Goal: Task Accomplishment & Management: Use online tool/utility

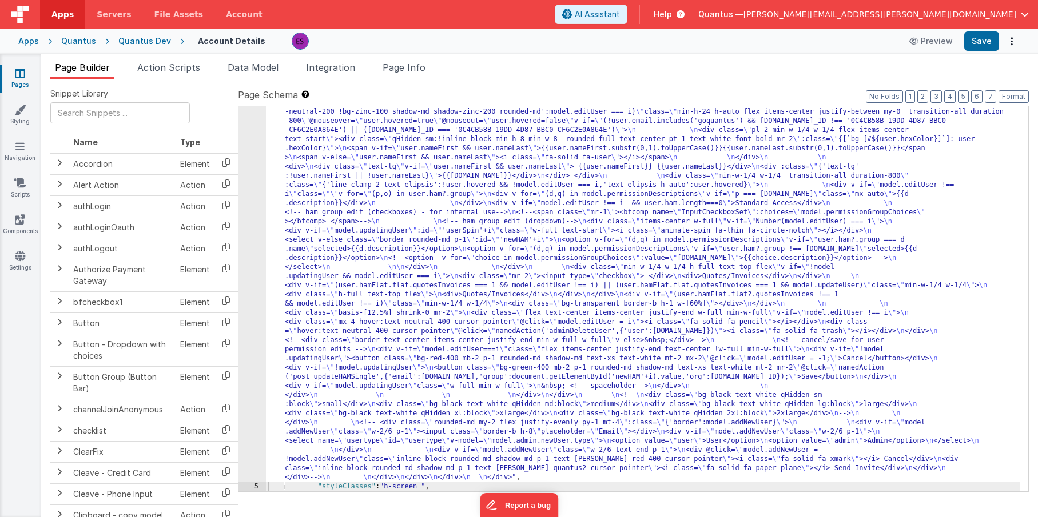
click at [302, 196] on div ""html" : "<div class= \" z-40 flex flex-wrap overflow-scroll no-scrollbar \" > …" at bounding box center [642, 240] width 753 height 1273
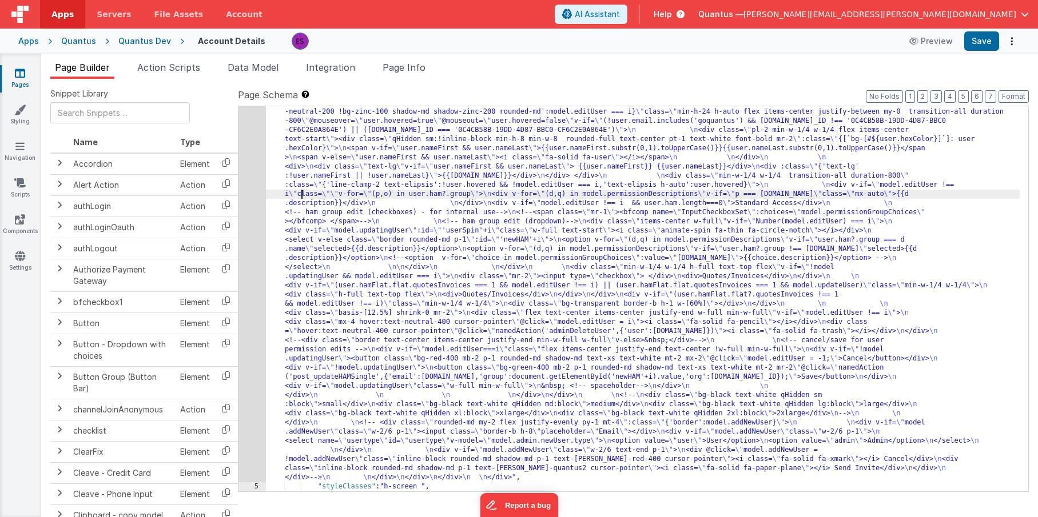
click at [252, 208] on div "4" at bounding box center [251, 43] width 27 height 878
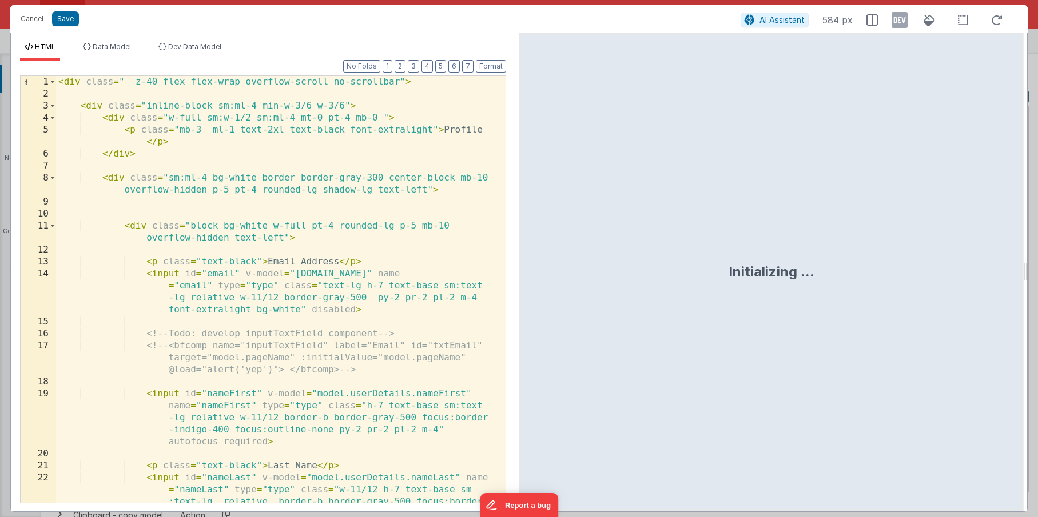
click at [274, 216] on div "< div class = " z-40 flex flex-wrap overflow-scroll no-scrollbar" > < div class…" at bounding box center [276, 325] width 441 height 499
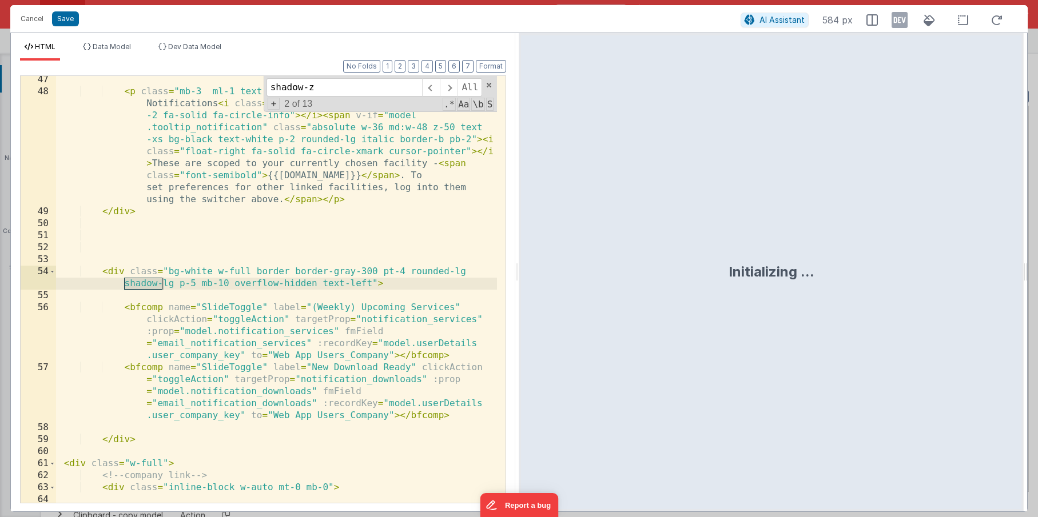
scroll to position [2596, 0]
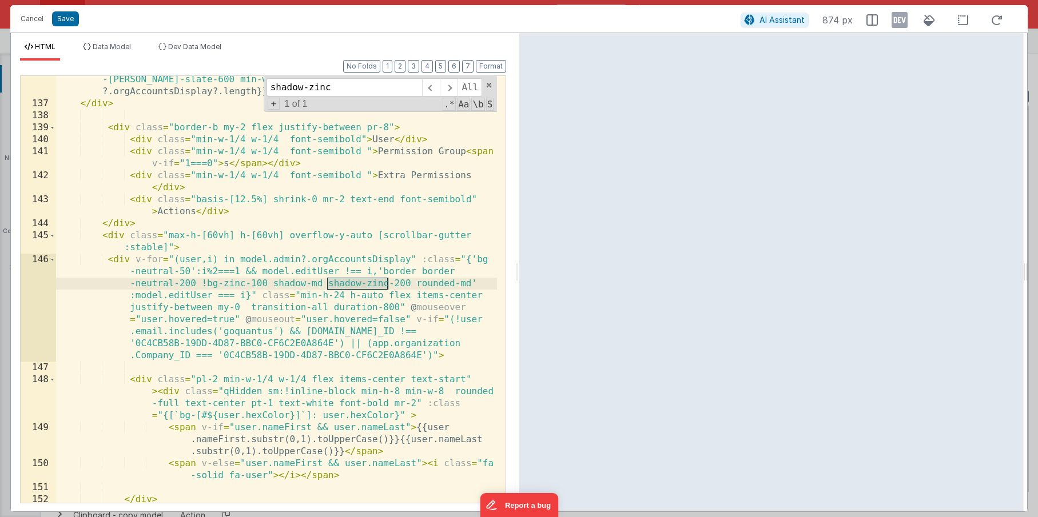
type input "shadow-zinc"
click at [309, 307] on div "< div v-if = "model.admin.orgAccountsDisplay && model.admin.orgAccountsDisplay …" at bounding box center [276, 293] width 441 height 487
drag, startPoint x: 410, startPoint y: 284, endPoint x: 326, endPoint y: 282, distance: 83.5
click at [326, 282] on div "< div v-if = "model.admin.orgAccountsDisplay && model.admin.orgAccountsDisplay …" at bounding box center [276, 293] width 441 height 487
click at [189, 268] on div "< div v-if = "model.admin.orgAccountsDisplay && model.admin.orgAccountsDisplay …" at bounding box center [276, 293] width 441 height 487
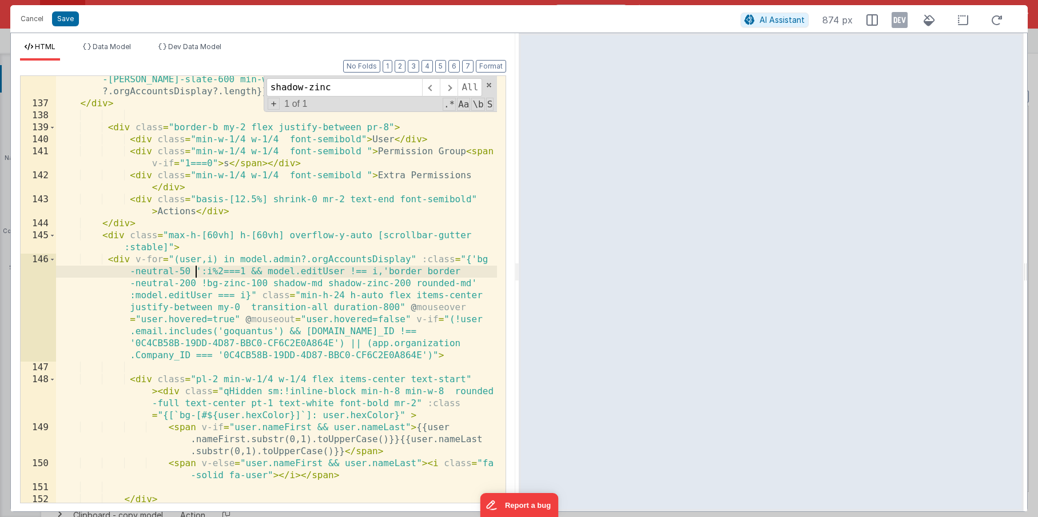
paste textarea
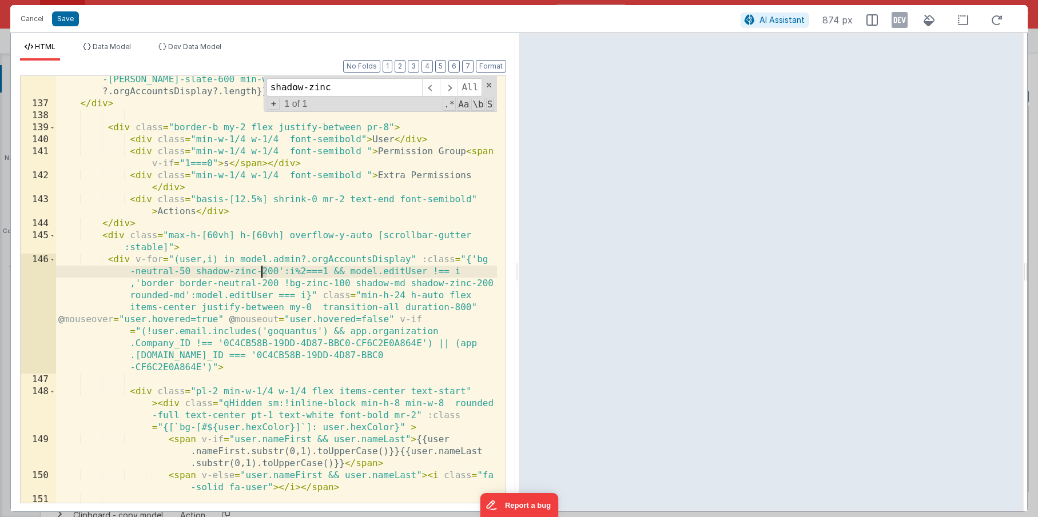
click at [264, 271] on div "< div v-if = "model.admin.orgAccountsDisplay && model.admin.orgAccountsDisplay …" at bounding box center [276, 293] width 441 height 487
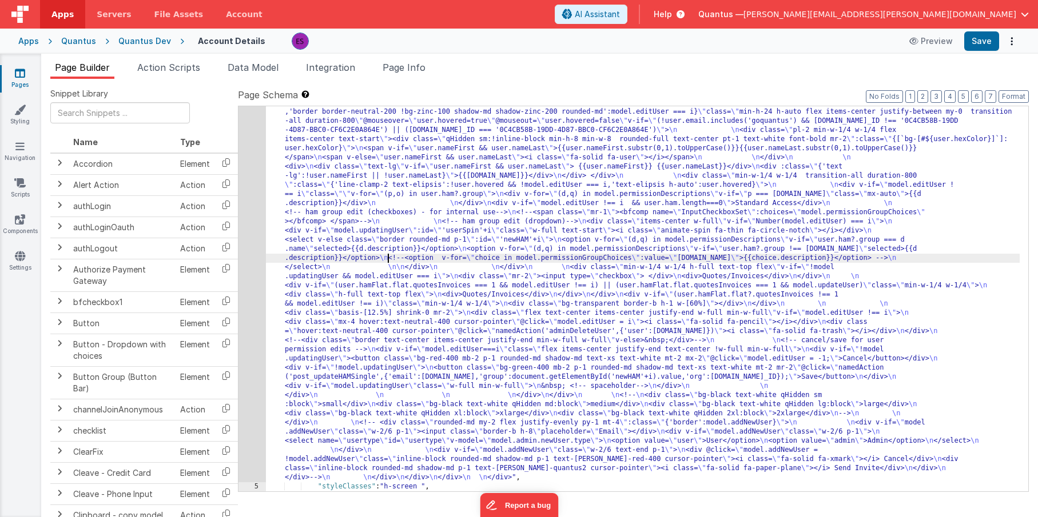
click at [389, 255] on div ""html" : "<div class= \" z-40 flex flex-wrap overflow-scroll no-scrollbar \" > …" at bounding box center [642, 240] width 753 height 1273
click at [250, 274] on div "4" at bounding box center [251, 43] width 27 height 878
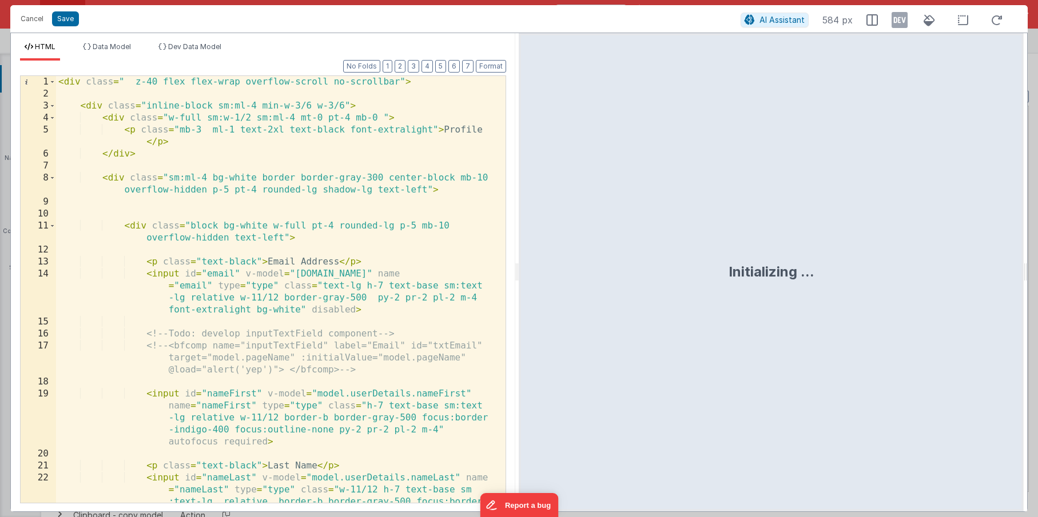
click at [254, 273] on div "< div class = " z-40 flex flex-wrap overflow-scroll no-scrollbar" > < div class…" at bounding box center [276, 325] width 441 height 499
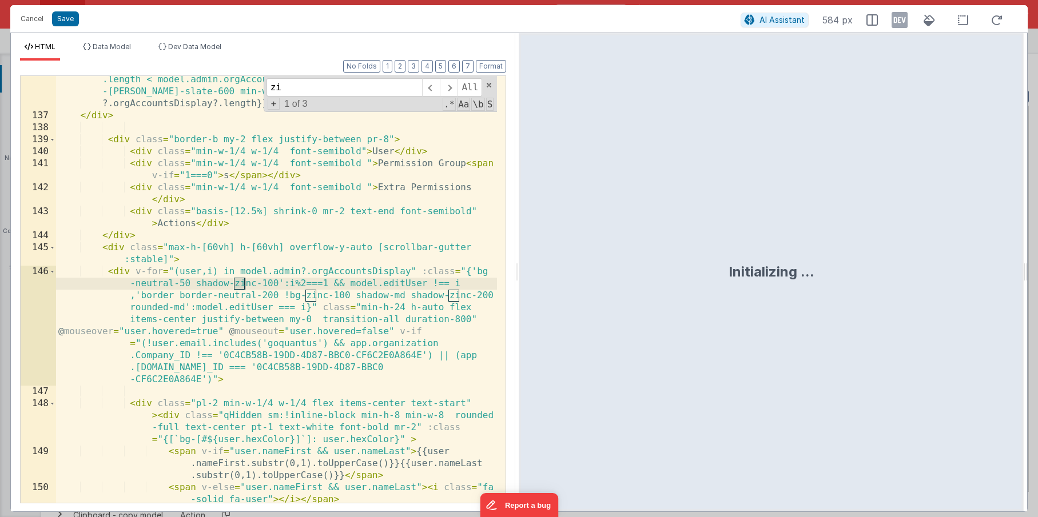
scroll to position [2584, 0]
type input "zinc-100"
click at [267, 286] on div "< div v-if = "model.admin.orgAccountsDisplay && model.admin.orgAccountsDisplay …" at bounding box center [276, 305] width 441 height 487
click at [265, 284] on div "< div v-if = "model.admin.orgAccountsDisplay && model.admin.orgAccountsDisplay …" at bounding box center [276, 305] width 441 height 487
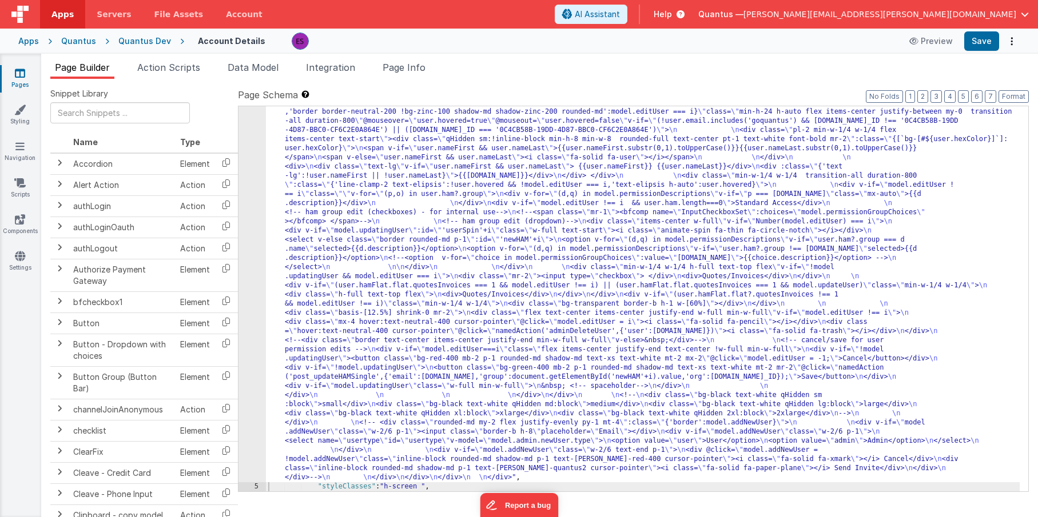
click at [342, 327] on div ""html" : "<div class= \" z-40 flex flex-wrap overflow-scroll no-scrollbar \" > …" at bounding box center [642, 240] width 753 height 1273
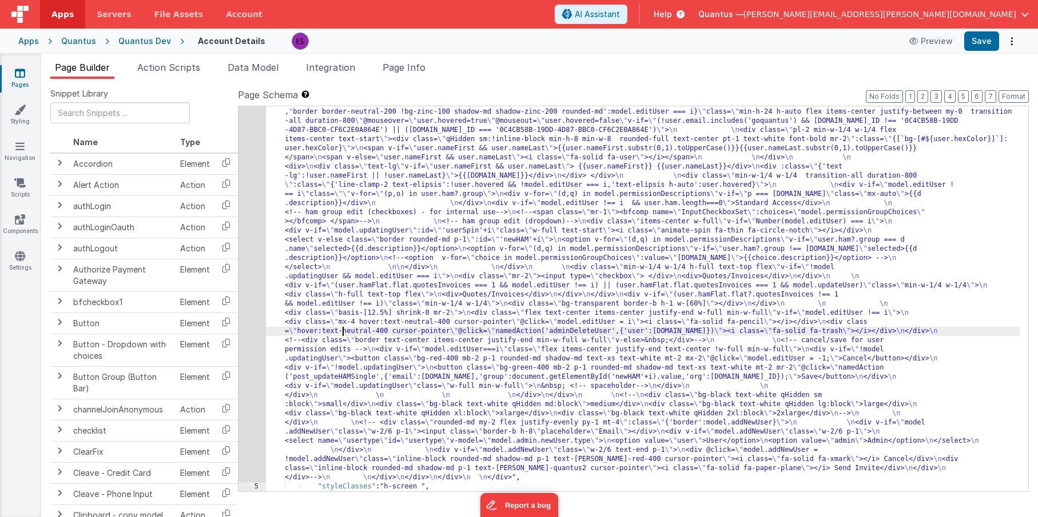
click at [248, 321] on div "4" at bounding box center [251, 43] width 27 height 878
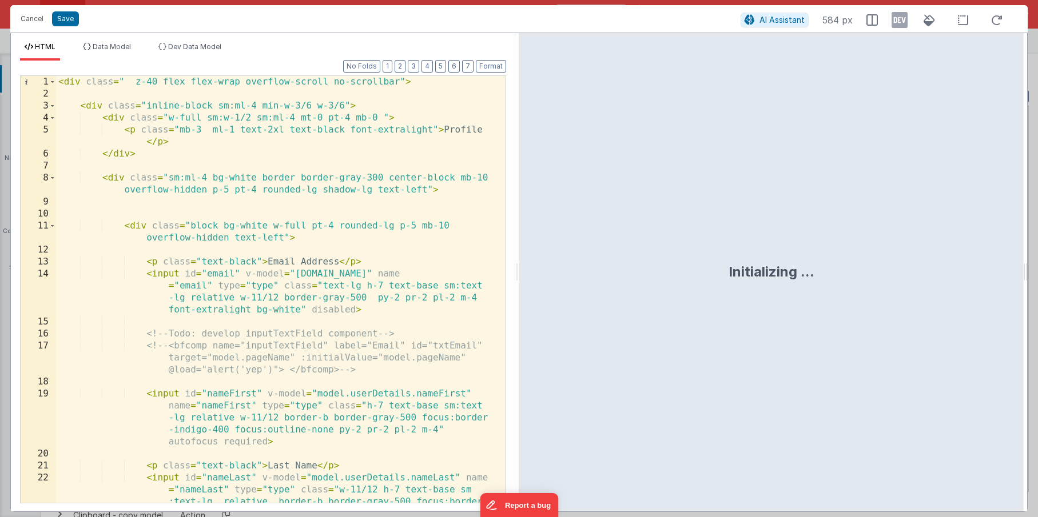
click at [254, 314] on div "< div class = " z-40 flex flex-wrap overflow-scroll no-scrollbar" > < div class…" at bounding box center [276, 325] width 441 height 499
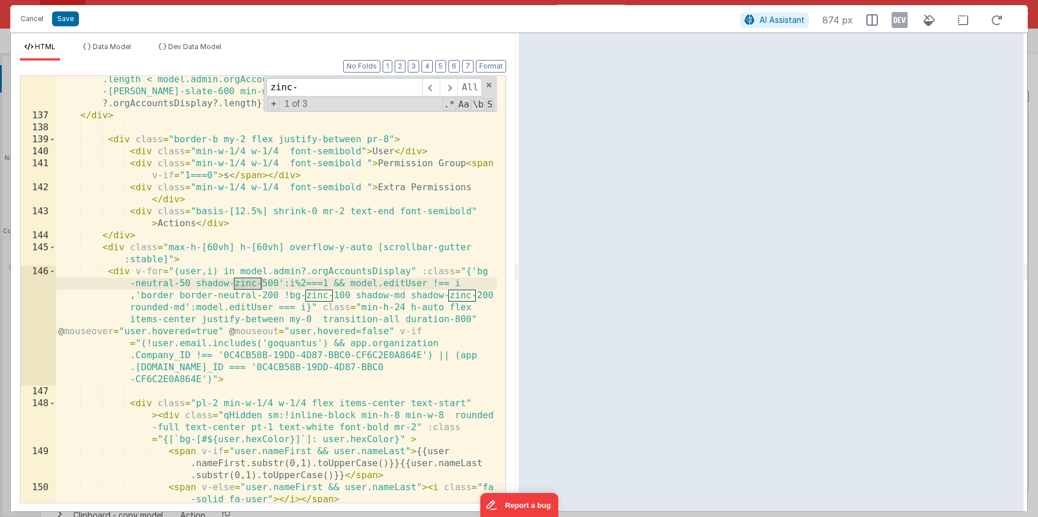
type input "zinc-"
click at [196, 283] on div "< div v-if = "model.admin.orgAccountsDisplay && model.admin.orgAccountsDisplay …" at bounding box center [276, 305] width 441 height 487
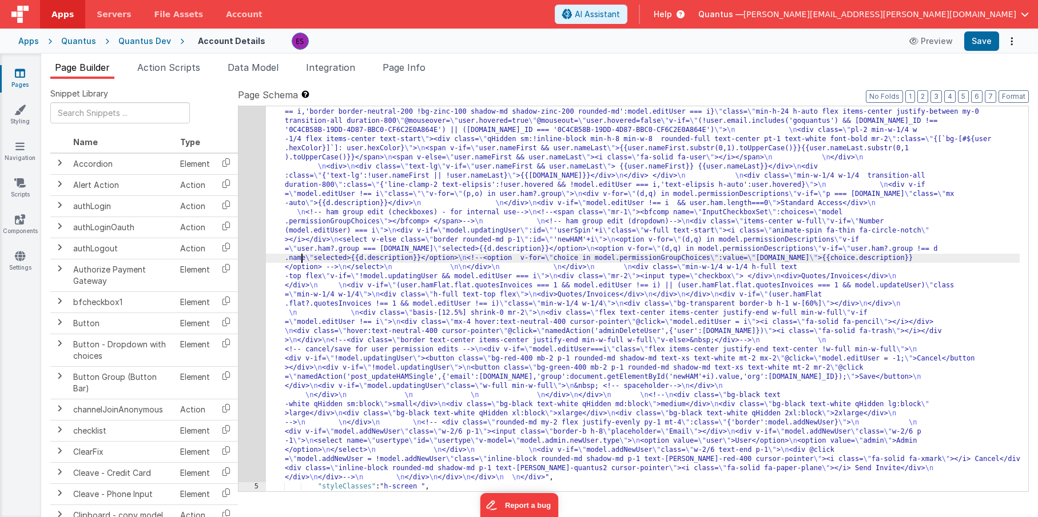
click at [300, 254] on div ""html" : "<div class= \" z-40 flex flex-wrap overflow-scroll no-scrollbar \" > …" at bounding box center [642, 240] width 753 height 1273
click at [252, 268] on div "4" at bounding box center [251, 43] width 27 height 878
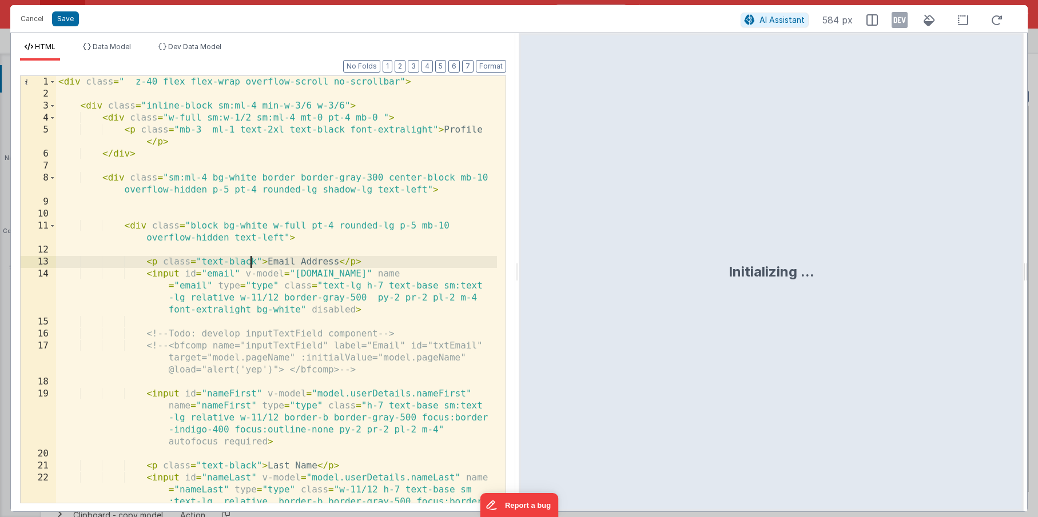
click at [252, 268] on div "< div class = " z-40 flex flex-wrap overflow-scroll no-scrollbar" > < div class…" at bounding box center [276, 325] width 441 height 499
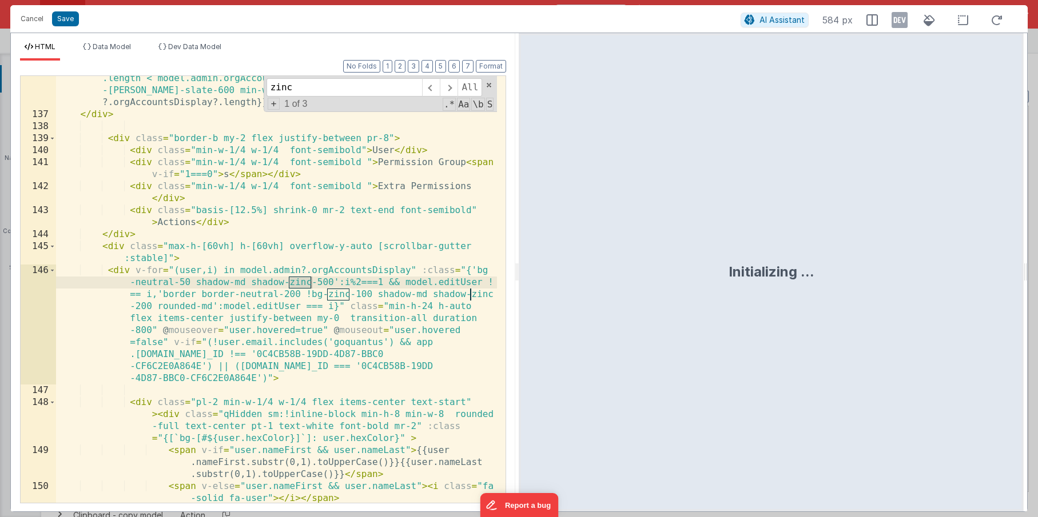
scroll to position [2585, 0]
type input "zinc"
drag, startPoint x: 189, startPoint y: 283, endPoint x: 330, endPoint y: 280, distance: 141.2
click at [330, 280] on div "< div v-if = "model.admin.orgAccountsDisplay && model.admin.orgAccountsDisplay …" at bounding box center [276, 304] width 441 height 487
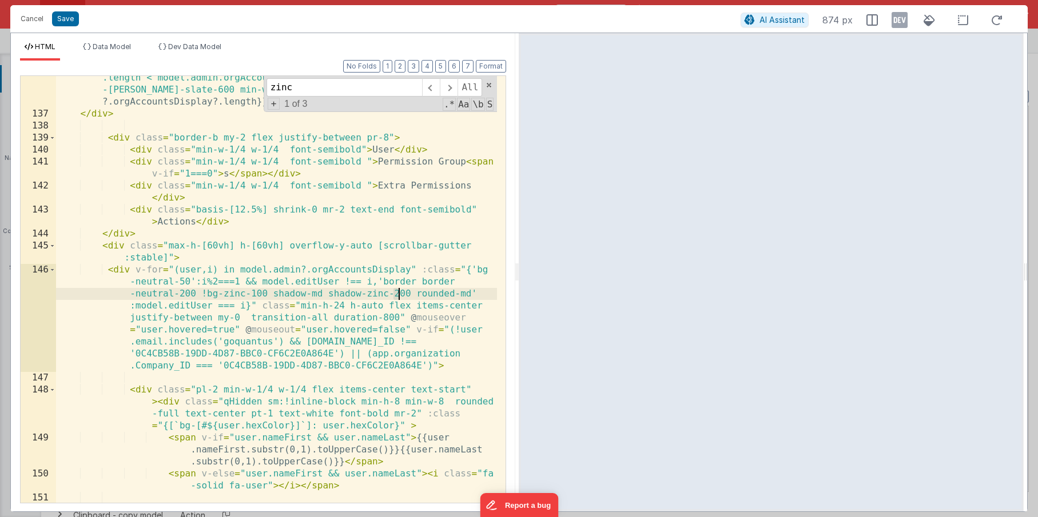
drag, startPoint x: 391, startPoint y: 294, endPoint x: 400, endPoint y: 294, distance: 8.6
click at [400, 294] on div "< div v-if = "model.admin.orgAccountsDisplay && model.admin.orgAccountsDisplay …" at bounding box center [276, 303] width 441 height 487
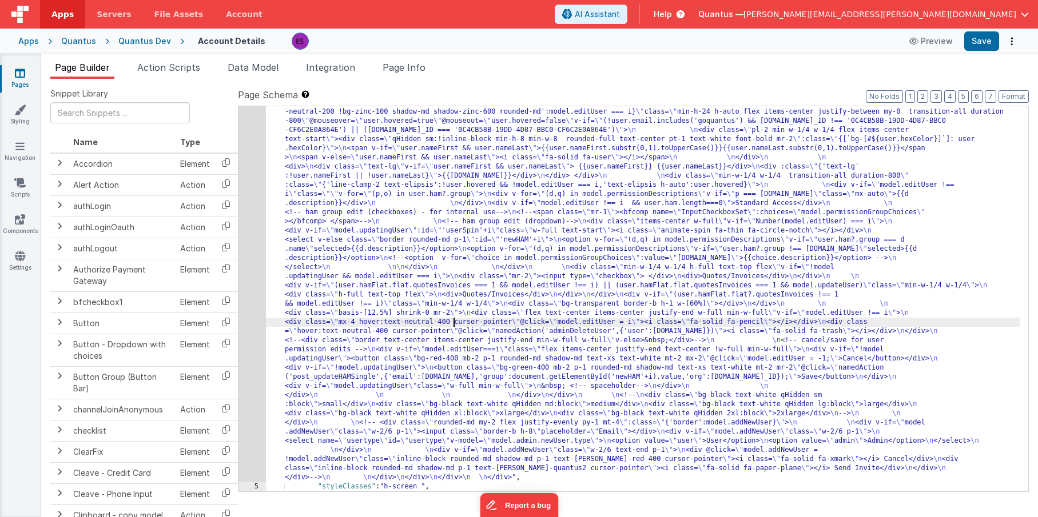
drag, startPoint x: 452, startPoint y: 318, endPoint x: 362, endPoint y: 323, distance: 89.3
click at [450, 318] on div ""html" : "<div class= \" z-40 flex flex-wrap overflow-scroll no-scrollbar \" > …" at bounding box center [642, 240] width 753 height 1273
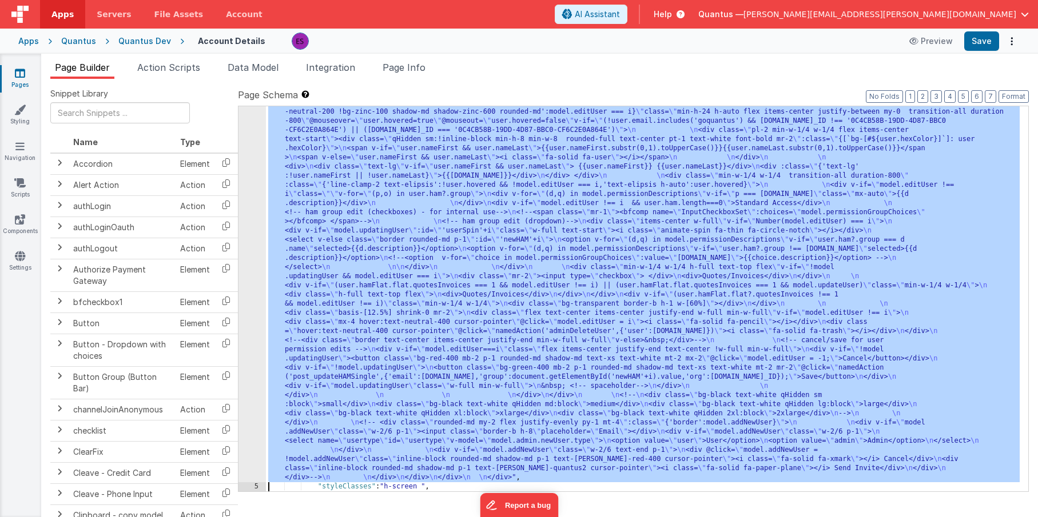
click at [252, 349] on div "4" at bounding box center [251, 43] width 27 height 878
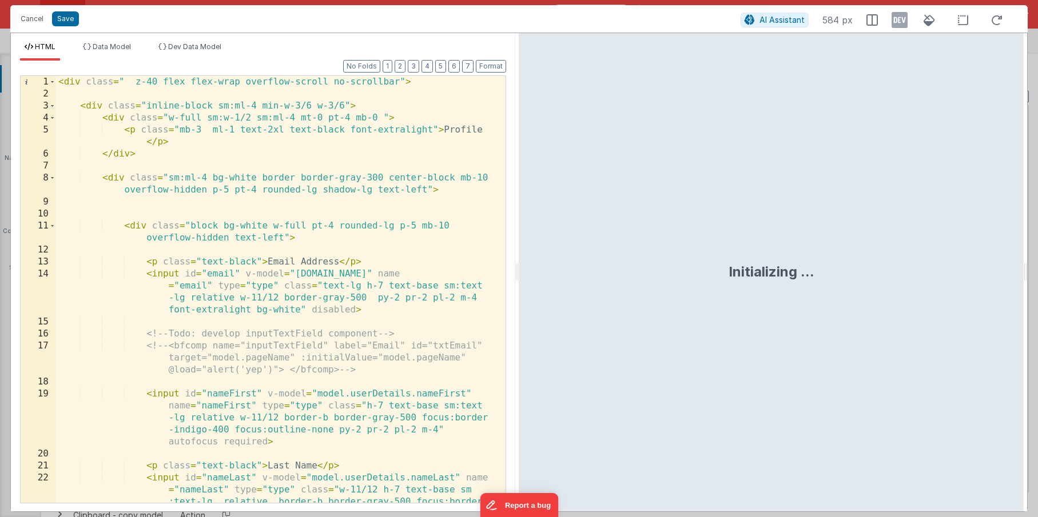
click at [254, 348] on div "< div class = " z-40 flex flex-wrap overflow-scroll no-scrollbar" > < div class…" at bounding box center [276, 325] width 441 height 499
click at [377, 308] on div "< div class = " z-40 flex flex-wrap overflow-scroll no-scrollbar" > < div class…" at bounding box center [276, 325] width 441 height 499
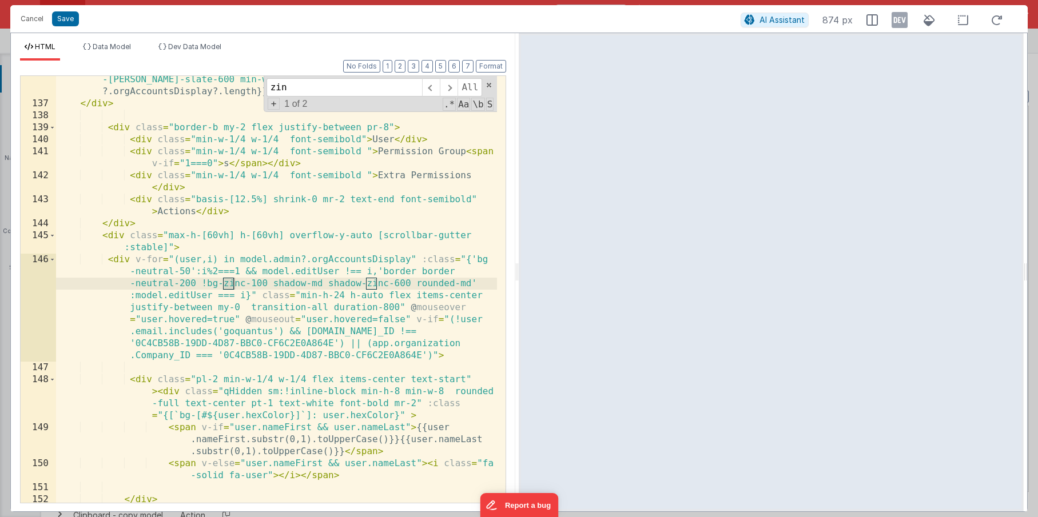
scroll to position [2596, 0]
type input "zinc"
click at [414, 284] on div "< div v-if = "model.admin.orgAccountsDisplay && model.admin.orgAccountsDisplay …" at bounding box center [276, 293] width 441 height 487
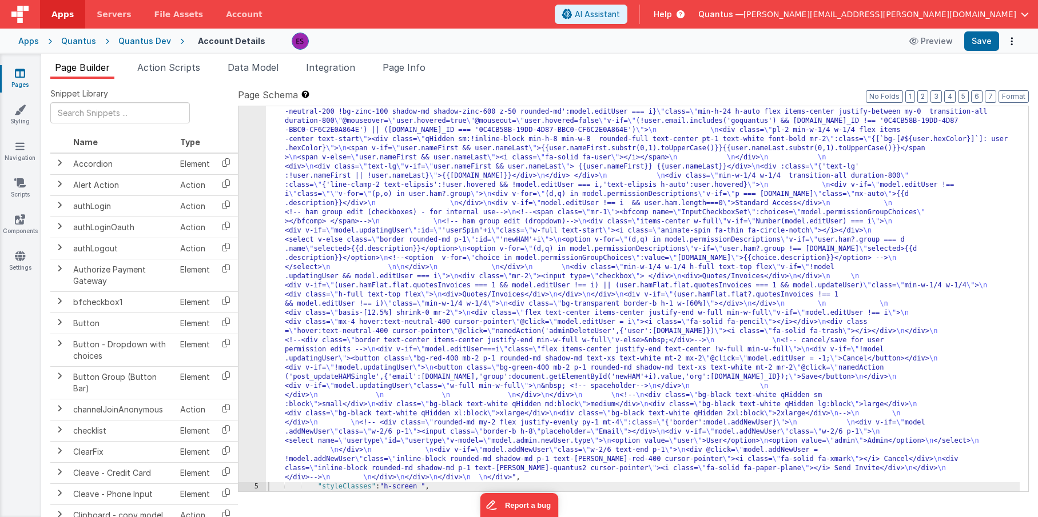
drag, startPoint x: 382, startPoint y: 266, endPoint x: 314, endPoint y: 277, distance: 68.3
click at [382, 267] on div ""html" : "<div class= \" z-40 flex flex-wrap overflow-scroll no-scrollbar \" > …" at bounding box center [642, 240] width 753 height 1273
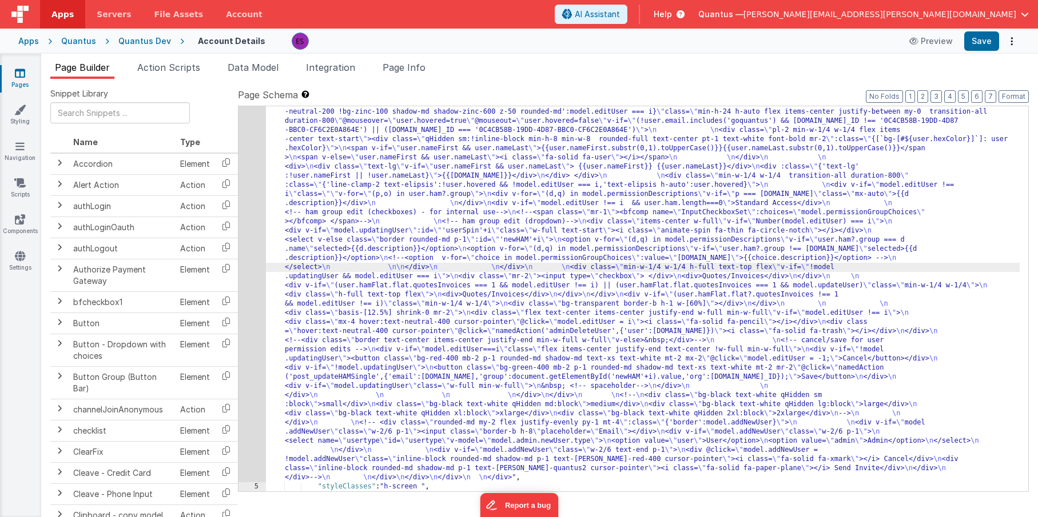
click at [250, 309] on div "4" at bounding box center [251, 43] width 27 height 878
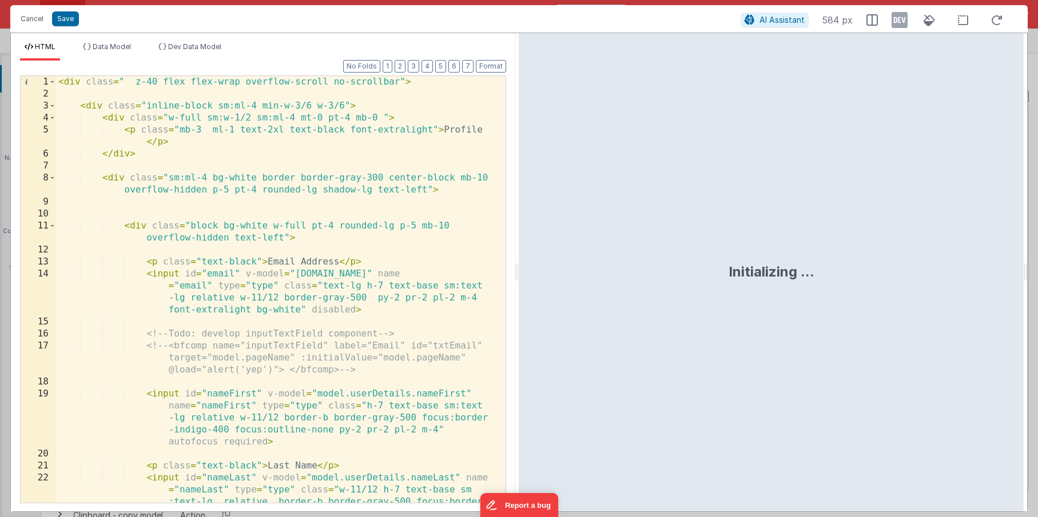
click at [249, 309] on div "< div class = " z-40 flex flex-wrap overflow-scroll no-scrollbar" > < div class…" at bounding box center [276, 325] width 441 height 499
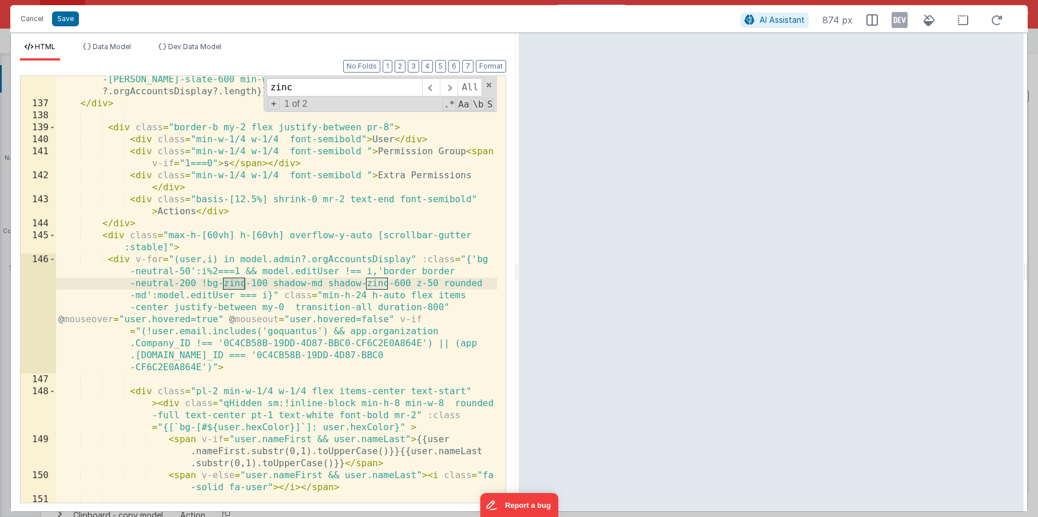
type input "zinc"
click at [385, 287] on div "< div v-if = "model.admin.orgAccountsDisplay && model.admin.orgAccountsDisplay …" at bounding box center [276, 293] width 441 height 487
click at [396, 285] on div "< div v-if = "model.admin.orgAccountsDisplay && model.admin.orgAccountsDisplay …" at bounding box center [276, 293] width 441 height 487
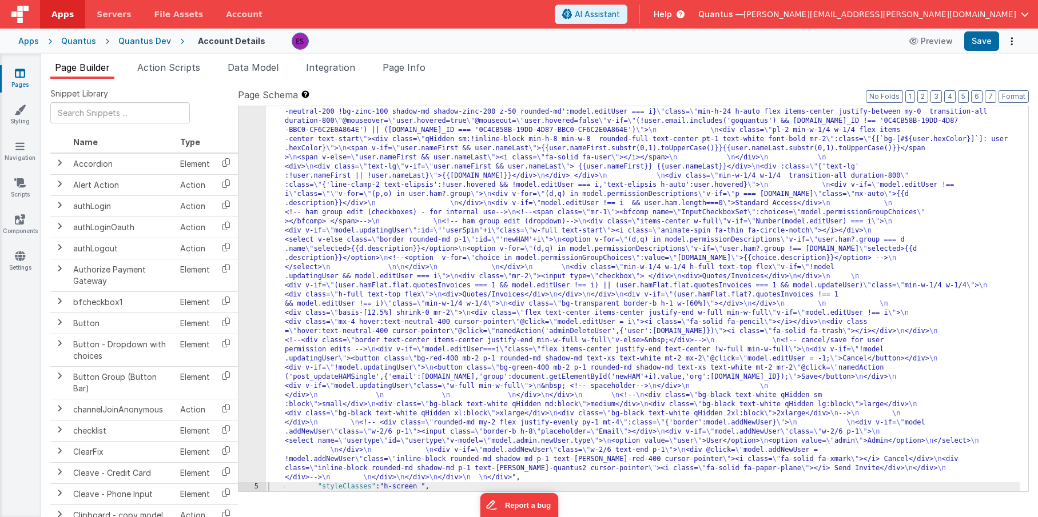
drag, startPoint x: 389, startPoint y: 313, endPoint x: 315, endPoint y: 305, distance: 74.7
click at [389, 313] on div ""html" : "<div class= \" z-40 flex flex-wrap overflow-scroll no-scrollbar \" > …" at bounding box center [642, 240] width 753 height 1273
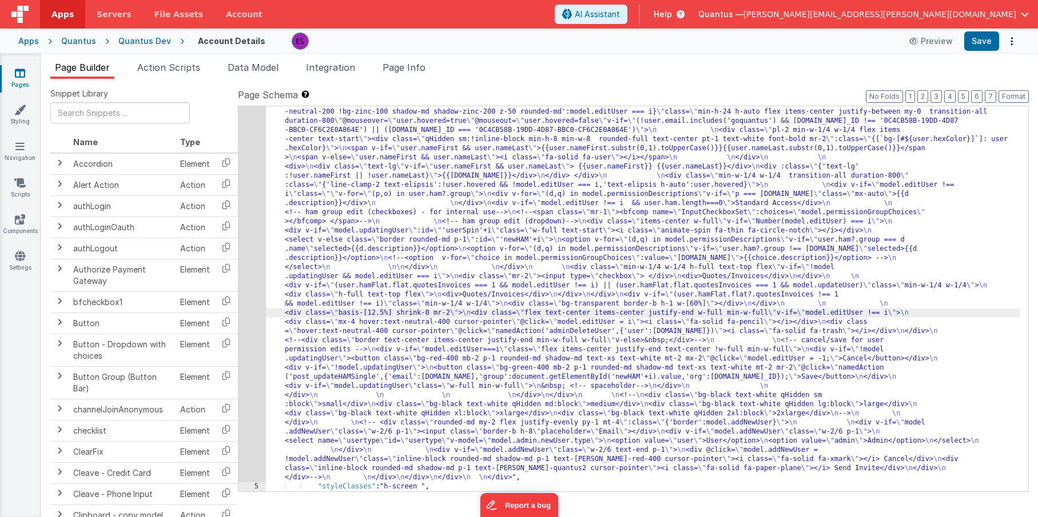
click at [256, 316] on div "4" at bounding box center [251, 43] width 27 height 878
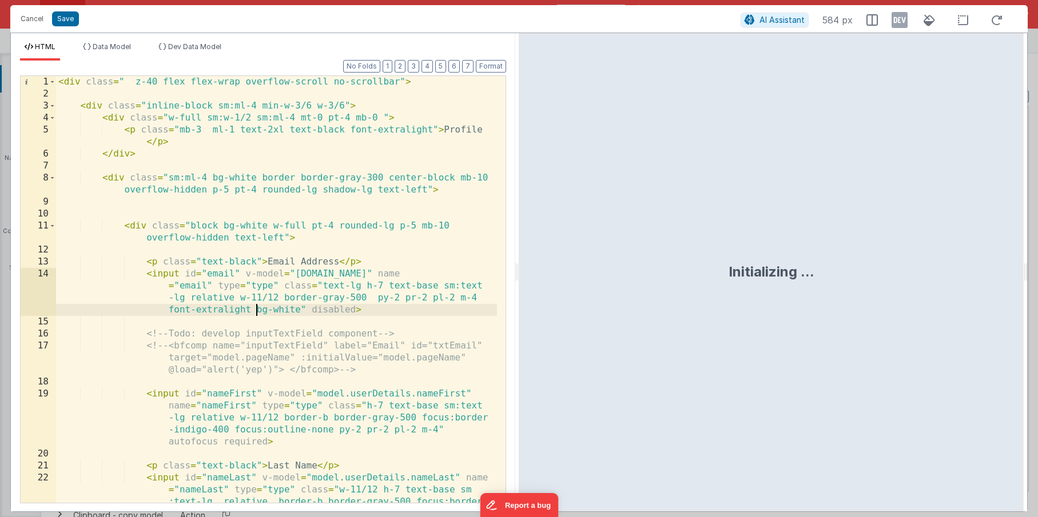
click at [256, 316] on div "< div class = " z-40 flex flex-wrap overflow-scroll no-scrollbar" > < div class…" at bounding box center [276, 325] width 441 height 499
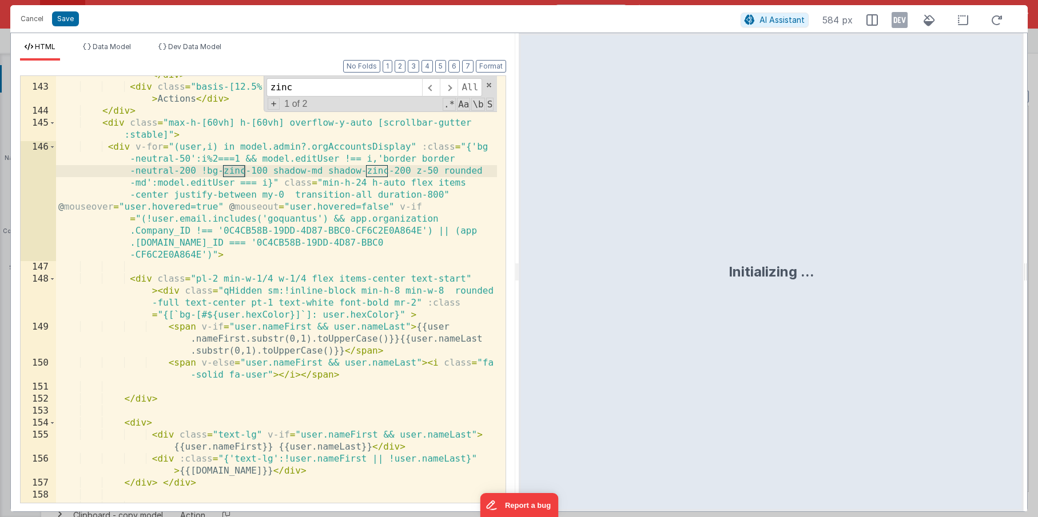
scroll to position [2699, 0]
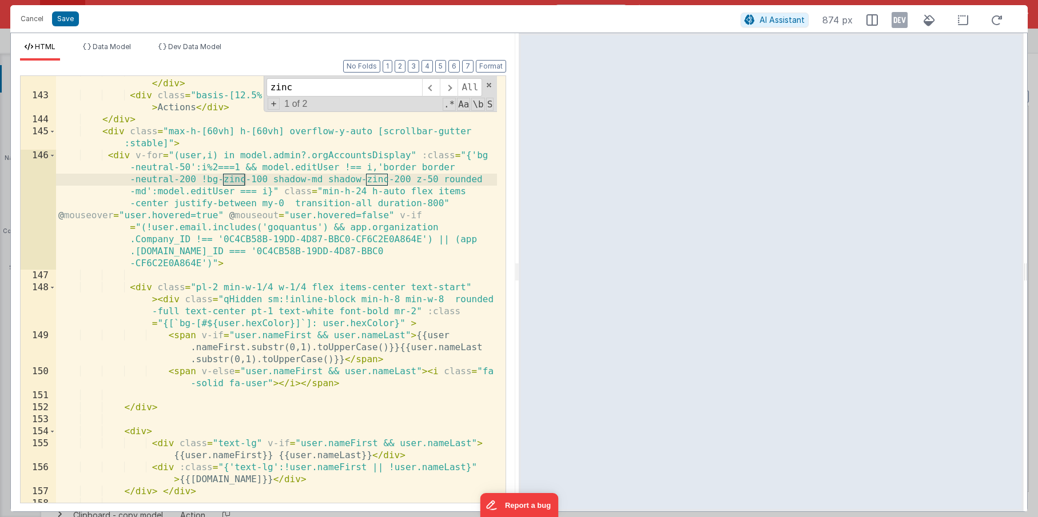
type input "zinc"
click at [266, 192] on div "< div class = "min-w-1/4 w-1/4 font-semibold " > Extra Permissions </ div > < d…" at bounding box center [276, 297] width 441 height 463
drag, startPoint x: 202, startPoint y: 166, endPoint x: 238, endPoint y: 165, distance: 36.6
click at [238, 165] on div "< div class = "min-w-1/4 w-1/4 font-semibold " > Extra Permissions </ div > < d…" at bounding box center [276, 297] width 441 height 463
click at [288, 189] on div "< div class = "min-w-1/4 w-1/4 font-semibold " > Extra Permissions </ div > < d…" at bounding box center [276, 297] width 441 height 463
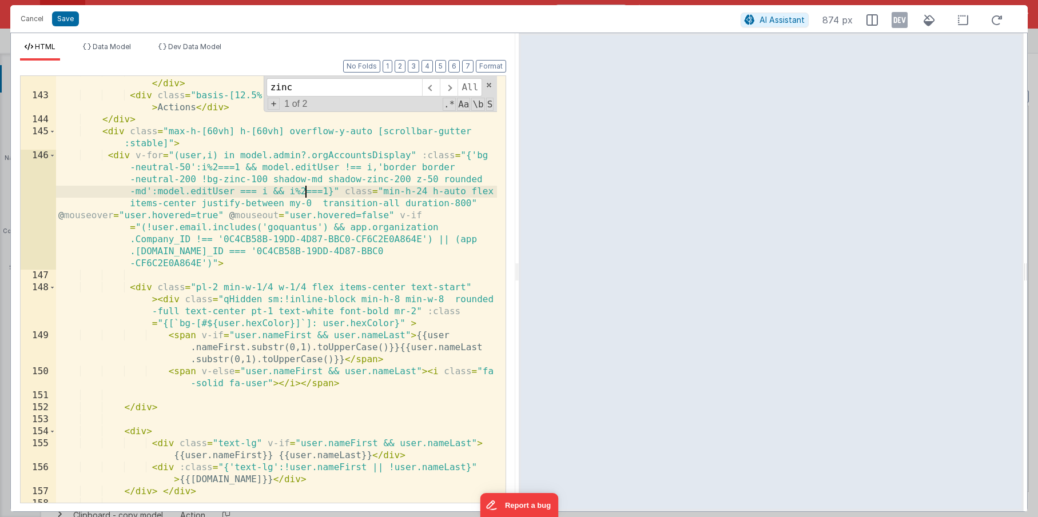
click at [308, 192] on div "< div class = "min-w-1/4 w-1/4 font-semibold " > Extra Permissions </ div > < d…" at bounding box center [276, 297] width 441 height 463
click at [309, 193] on div "< div class = "min-w-1/4 w-1/4 font-semibold " > Extra Permissions </ div > < d…" at bounding box center [276, 297] width 441 height 463
click at [328, 190] on div "< div class = "min-w-1/4 w-1/4 font-semibold " > Extra Permissions </ div > < d…" at bounding box center [276, 297] width 441 height 463
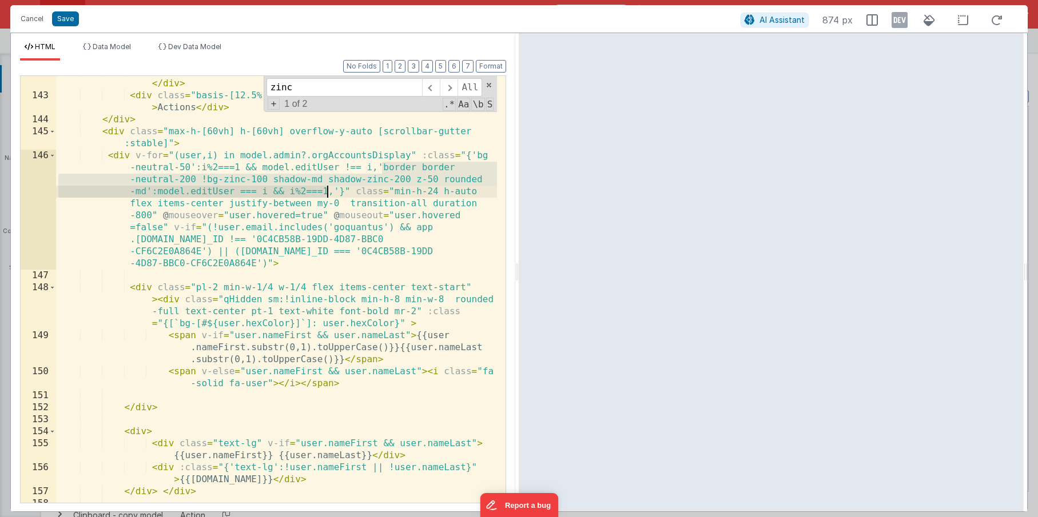
drag, startPoint x: 382, startPoint y: 166, endPoint x: 328, endPoint y: 189, distance: 58.9
click at [328, 189] on div "< div class = "min-w-1/4 w-1/4 font-semibold " > Extra Permissions </ div > < d…" at bounding box center [276, 297] width 441 height 463
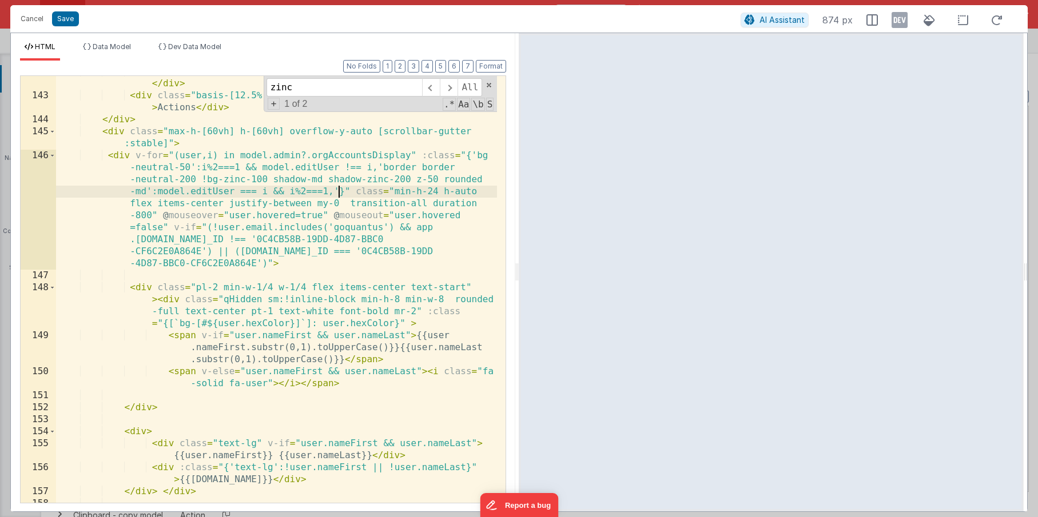
click at [340, 190] on div "< div class = "min-w-1/4 w-1/4 font-semibold " > Extra Permissions </ div > < d…" at bounding box center [276, 297] width 441 height 463
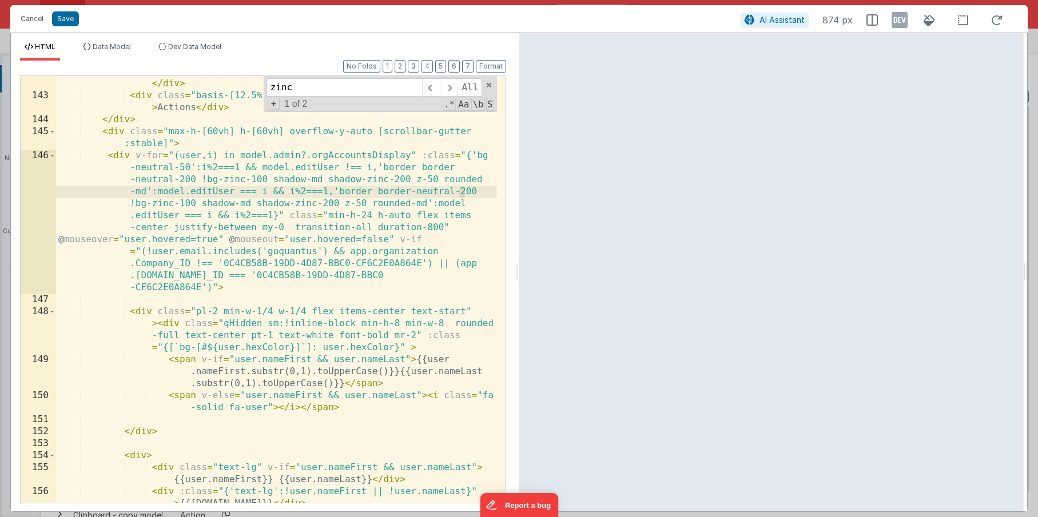
click at [461, 191] on div "< div class = "min-w-1/4 w-1/4 font-semibold " > Extra Permissions </ div > < d…" at bounding box center [276, 303] width 441 height 475
click at [434, 191] on div "< div class = "min-w-1/4 w-1/4 font-semibold " > Extra Permissions </ div > < d…" at bounding box center [276, 303] width 441 height 475
click at [433, 191] on div "< div class = "min-w-1/4 w-1/4 font-semibold " > Extra Permissions </ div > < d…" at bounding box center [276, 303] width 441 height 475
click at [302, 205] on div "< div class = "min-w-1/4 w-1/4 font-semibold " > Extra Permissions </ div > < d…" at bounding box center [276, 303] width 441 height 475
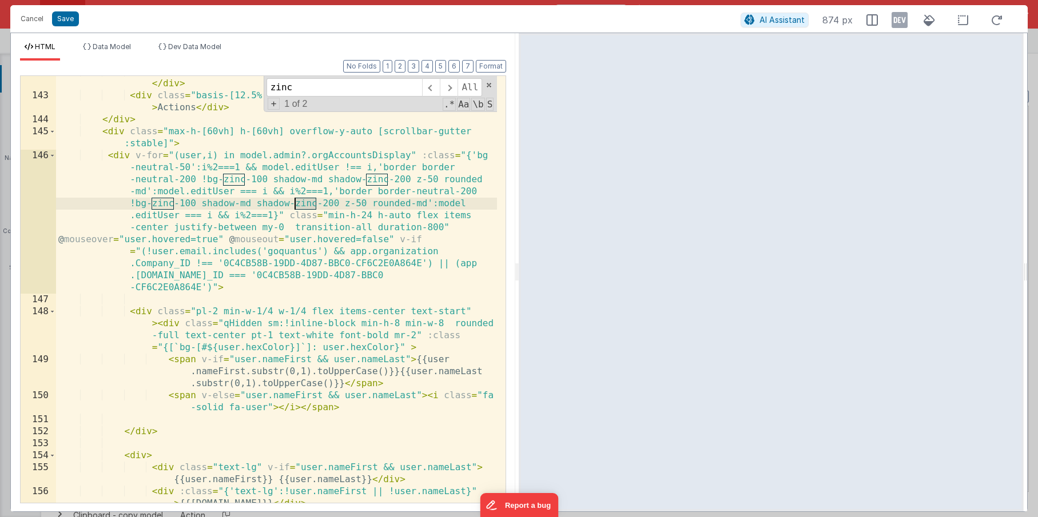
click at [302, 205] on div "< div class = "min-w-1/4 w-1/4 font-semibold " > Extra Permissions </ div > < d…" at bounding box center [276, 303] width 441 height 475
click at [254, 217] on div "< div class = "min-w-1/4 w-1/4 font-semibold " > Extra Permissions </ div > < d…" at bounding box center [276, 303] width 441 height 475
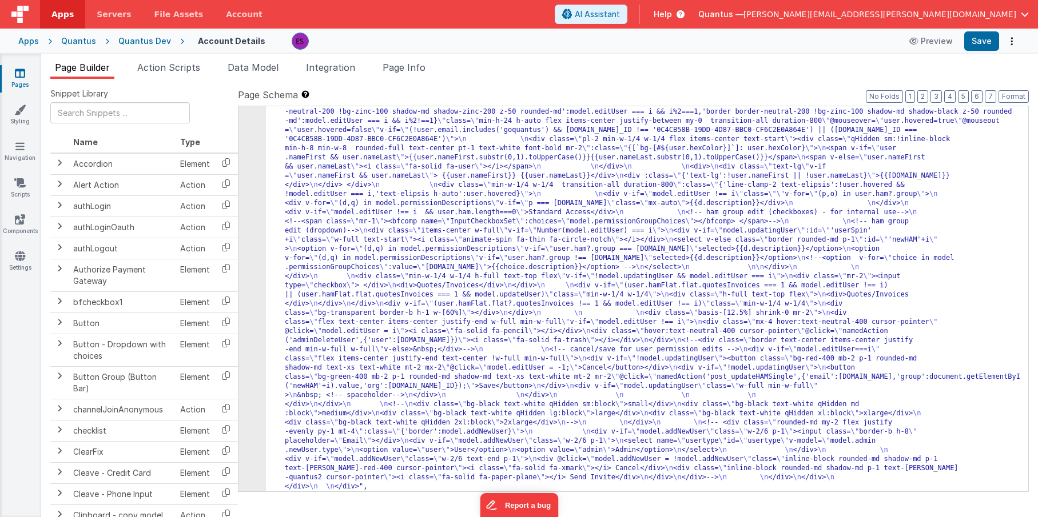
click at [378, 241] on div ""html" : "<div class= \" z-40 flex flex-wrap overflow-scroll no-scrollbar \" > …" at bounding box center [642, 245] width 753 height 1282
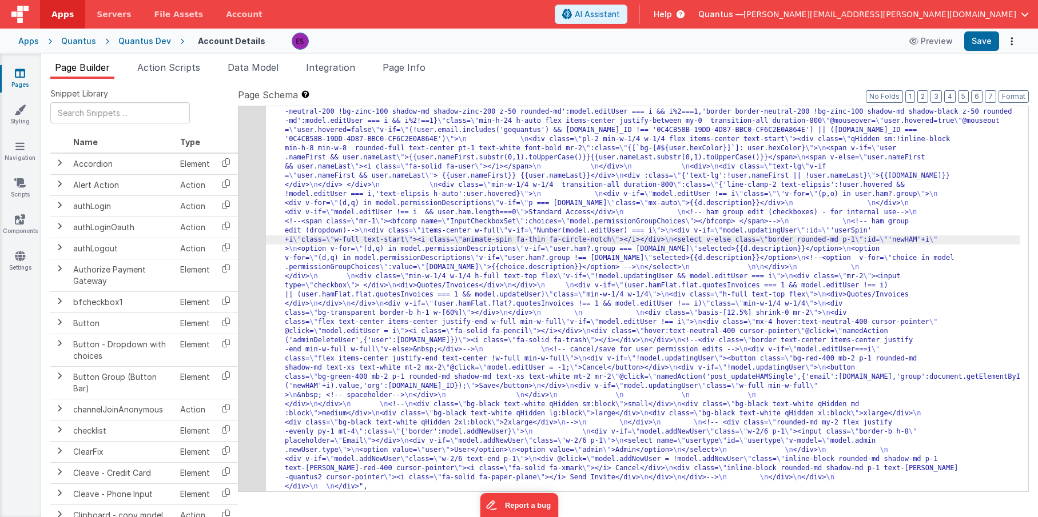
click at [251, 293] on div "4" at bounding box center [251, 47] width 27 height 887
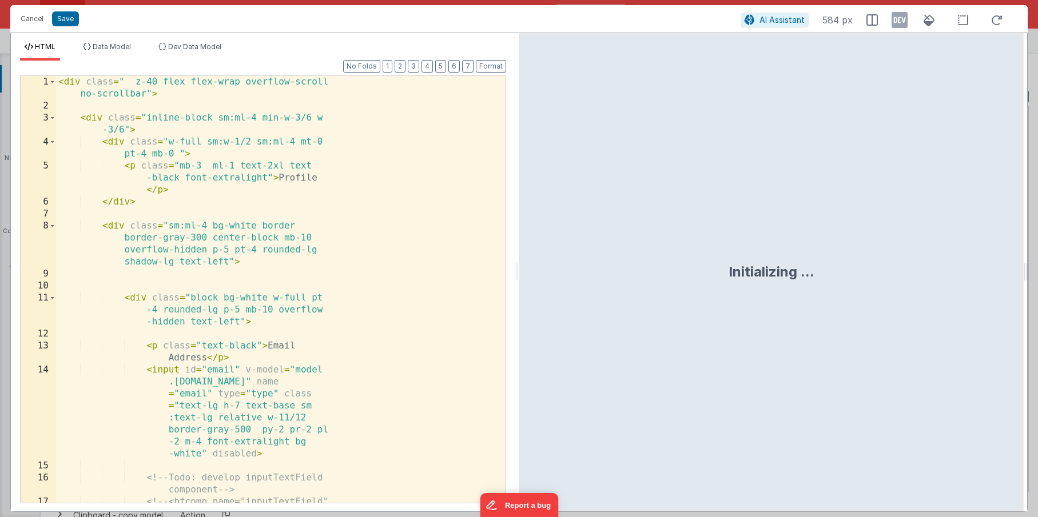
scroll to position [539, 0]
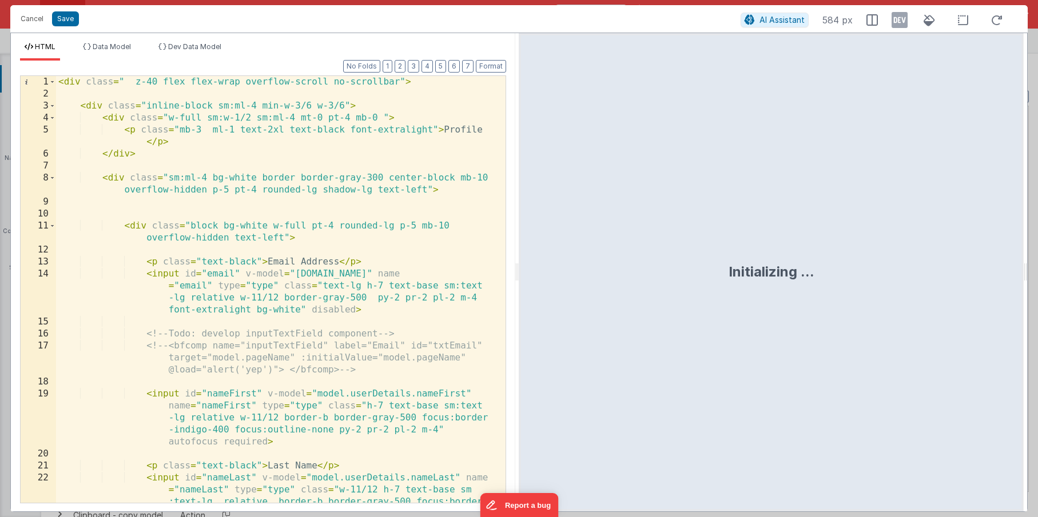
click at [260, 285] on div "< div class = " z-40 flex flex-wrap overflow-scroll no-scrollbar" > < div class…" at bounding box center [276, 325] width 441 height 499
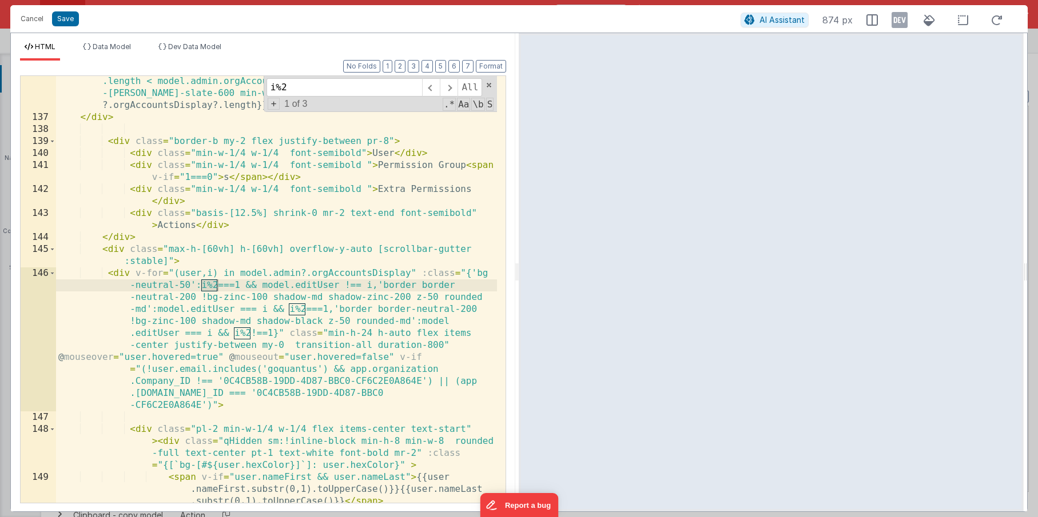
scroll to position [2582, 0]
type input "i%2"
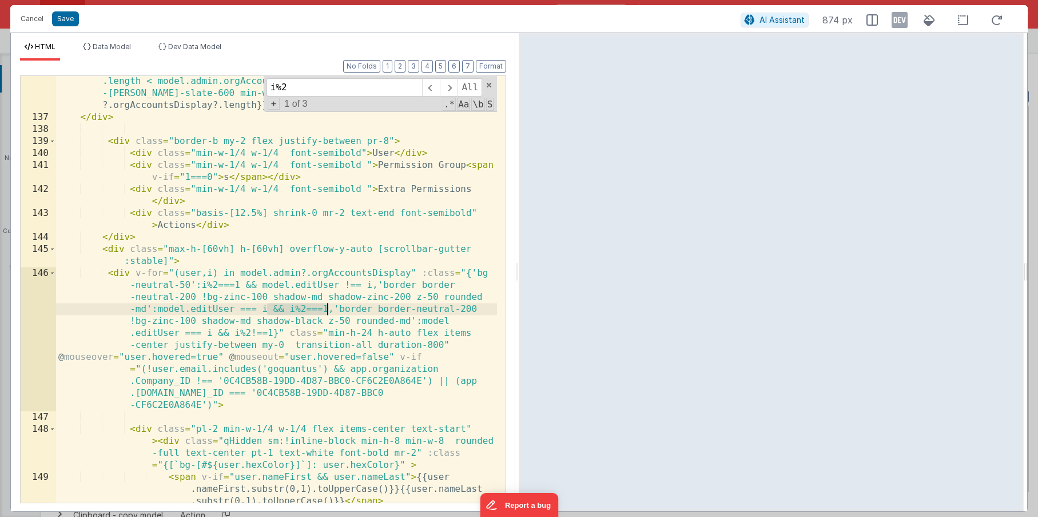
drag, startPoint x: 267, startPoint y: 308, endPoint x: 327, endPoint y: 306, distance: 60.1
click at [327, 306] on div "< div v-if = "model.admin.orgAccountsDisplay && model.admin.orgAccountsDisplay …" at bounding box center [276, 312] width 441 height 499
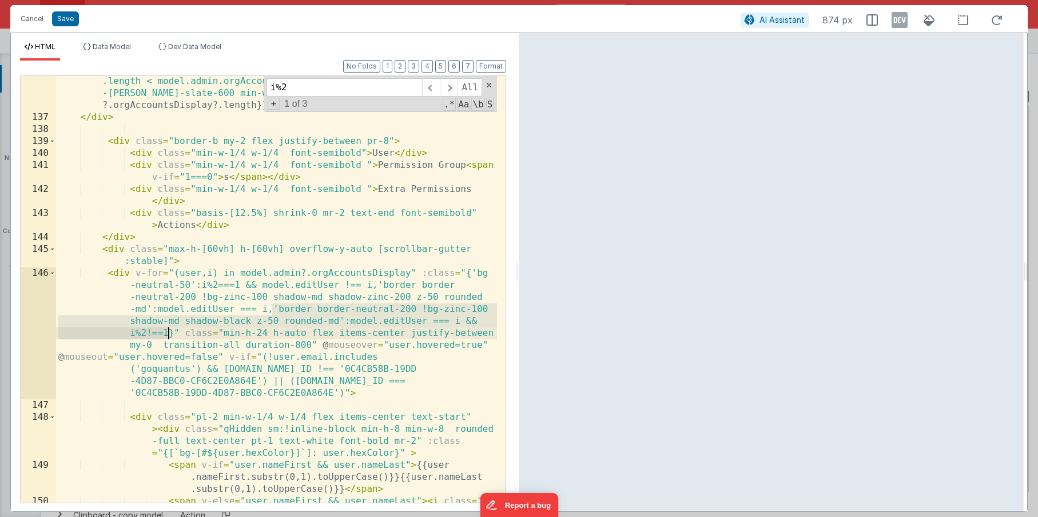
drag, startPoint x: 274, startPoint y: 310, endPoint x: 167, endPoint y: 331, distance: 108.4
click at [167, 331] on div "< div v-if = "model.admin.orgAccountsDisplay && model.admin.orgAccountsDisplay …" at bounding box center [276, 312] width 441 height 499
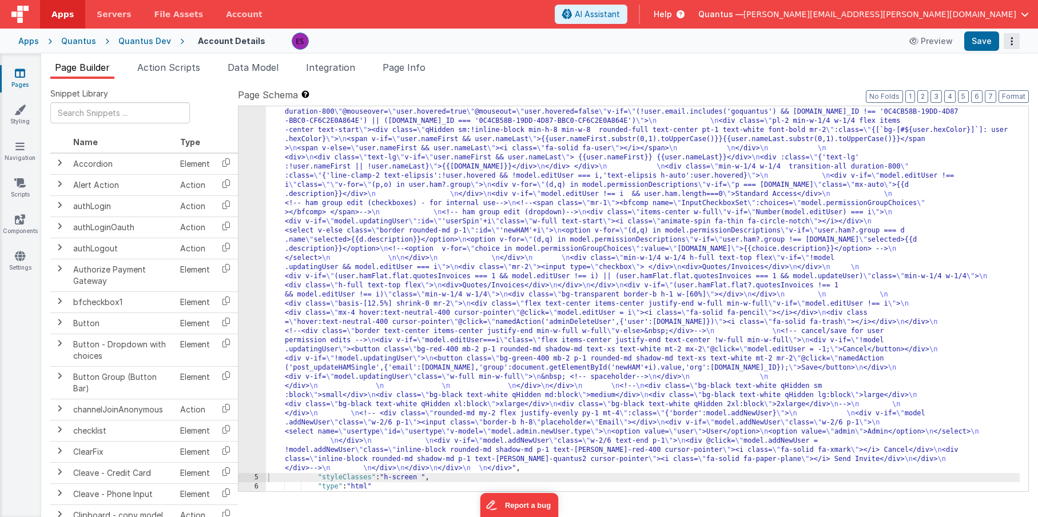
click at [1005, 41] on button "Options" at bounding box center [1011, 41] width 16 height 16
click at [975, 83] on link "Rollback" at bounding box center [969, 86] width 101 height 22
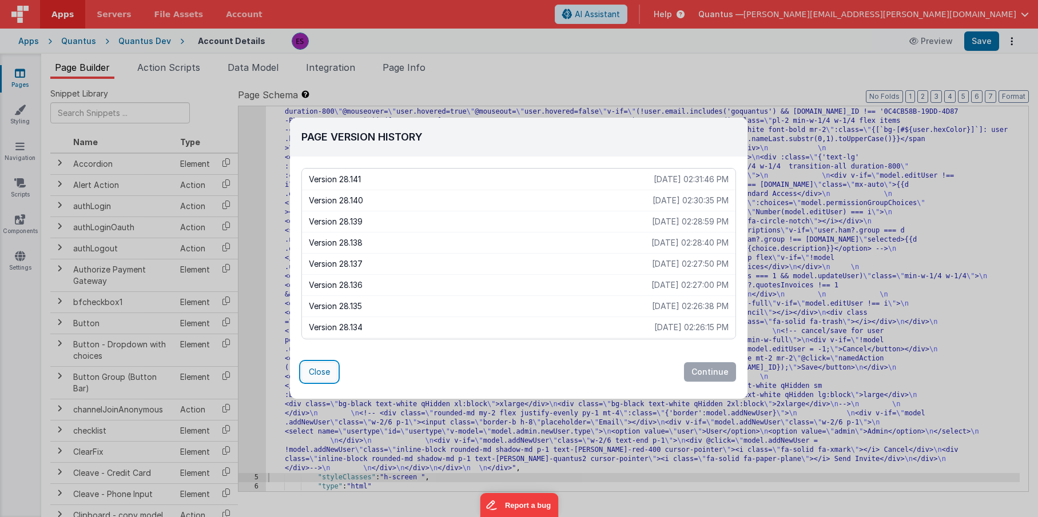
click at [327, 373] on button "Close" at bounding box center [319, 371] width 36 height 19
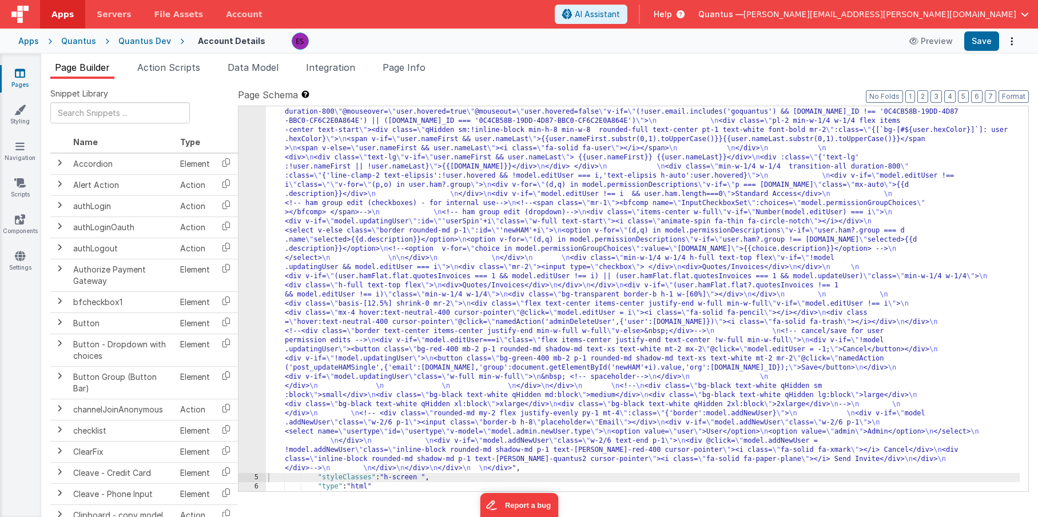
click at [267, 222] on div ""html" : "<div class= \" z-40 flex flex-wrap overflow-scroll no-scrollbar \" > …" at bounding box center [642, 231] width 753 height 1273
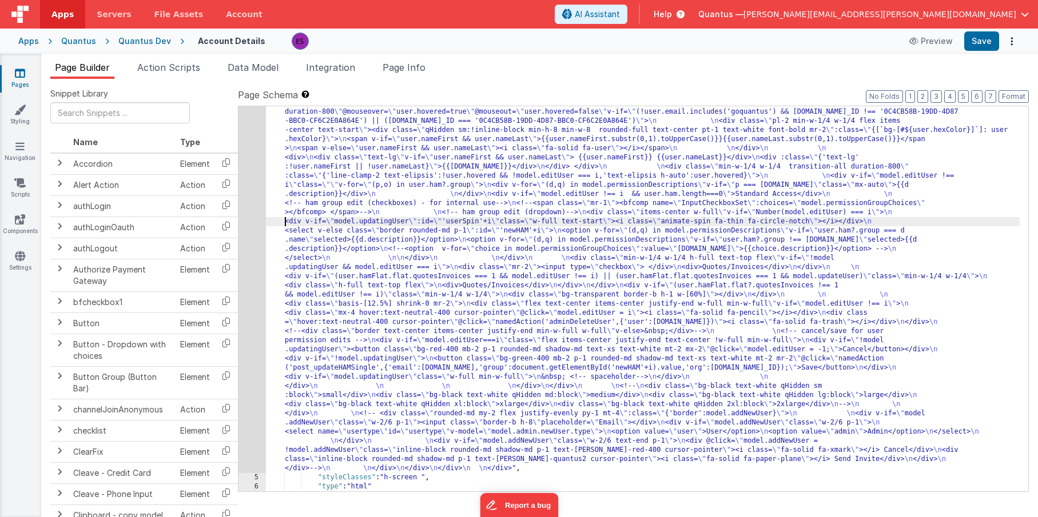
click at [249, 233] on div "4" at bounding box center [251, 34] width 27 height 878
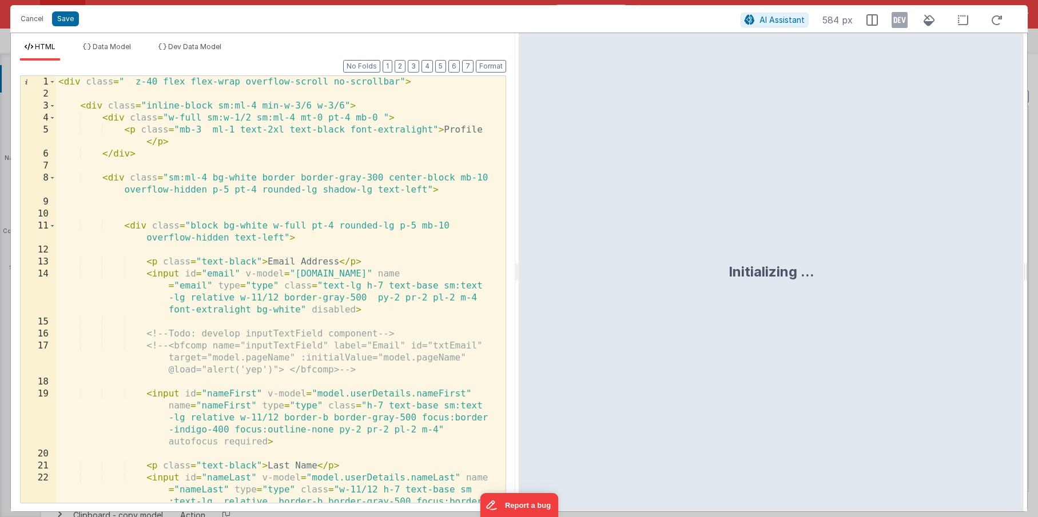
click at [251, 233] on div "< div class = " z-40 flex flex-wrap overflow-scroll no-scrollbar" > < div class…" at bounding box center [276, 325] width 441 height 499
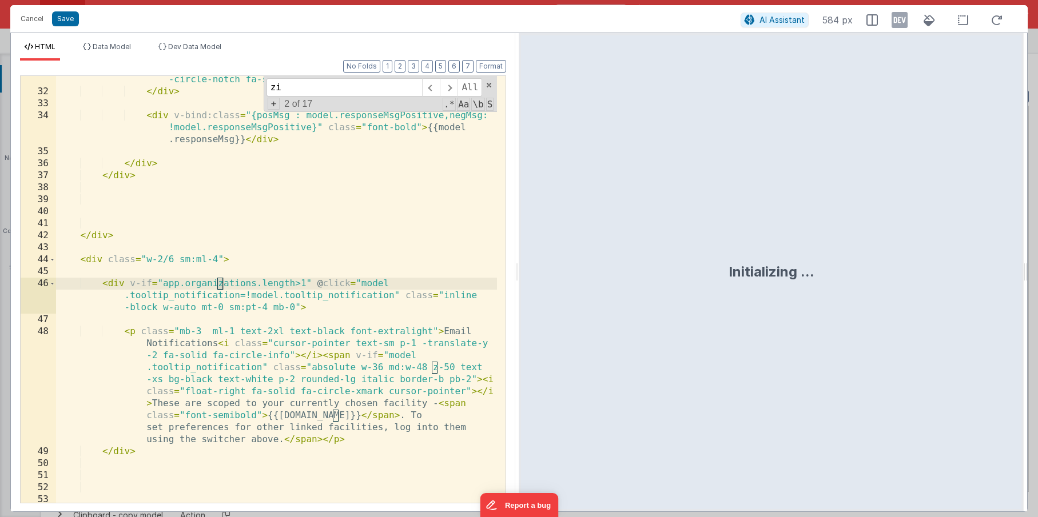
scroll to position [2596, 0]
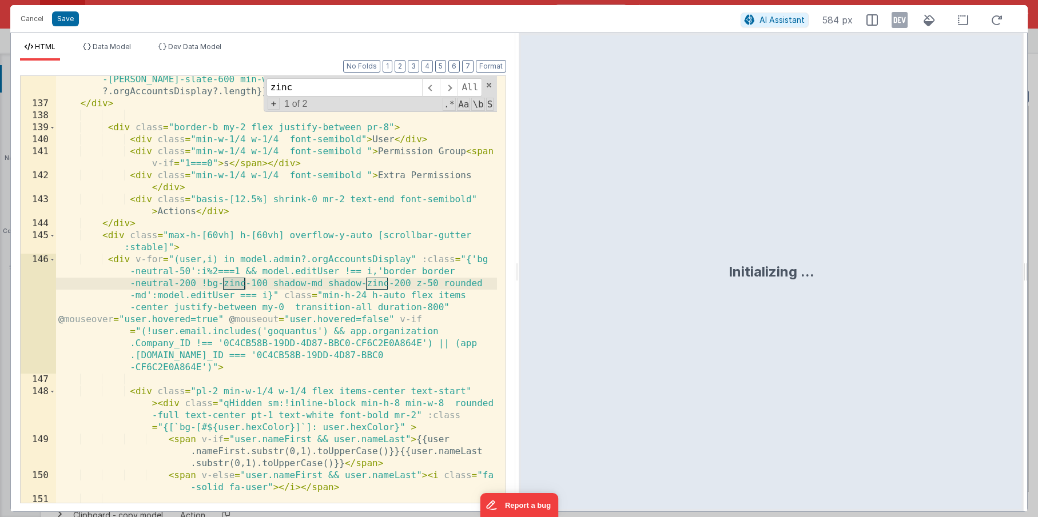
type input "zinc"
click at [122, 261] on div "< div v-if = "model.admin.orgAccountsDisplay && model.admin.orgAccountsDisplay …" at bounding box center [276, 293] width 441 height 487
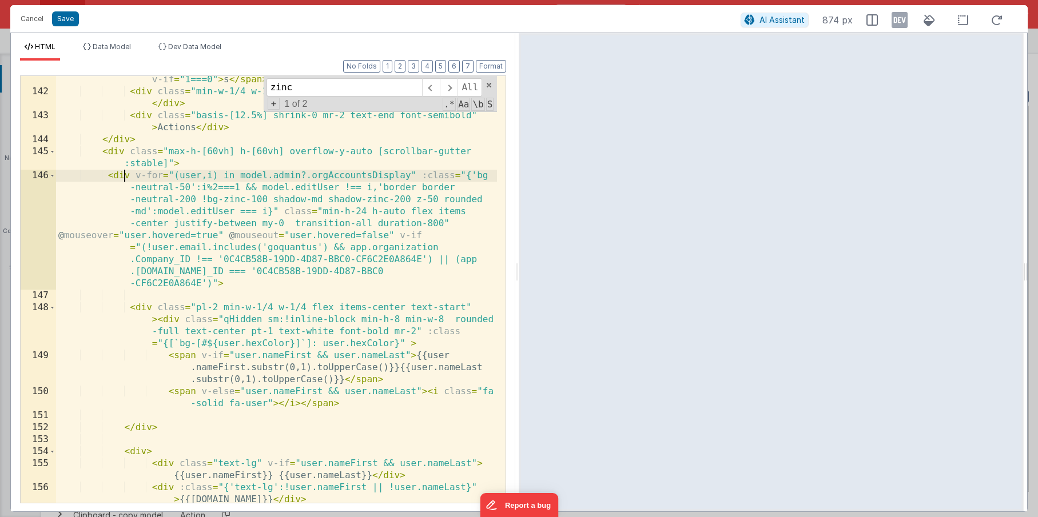
scroll to position [2680, 0]
click at [51, 172] on span at bounding box center [52, 176] width 6 height 12
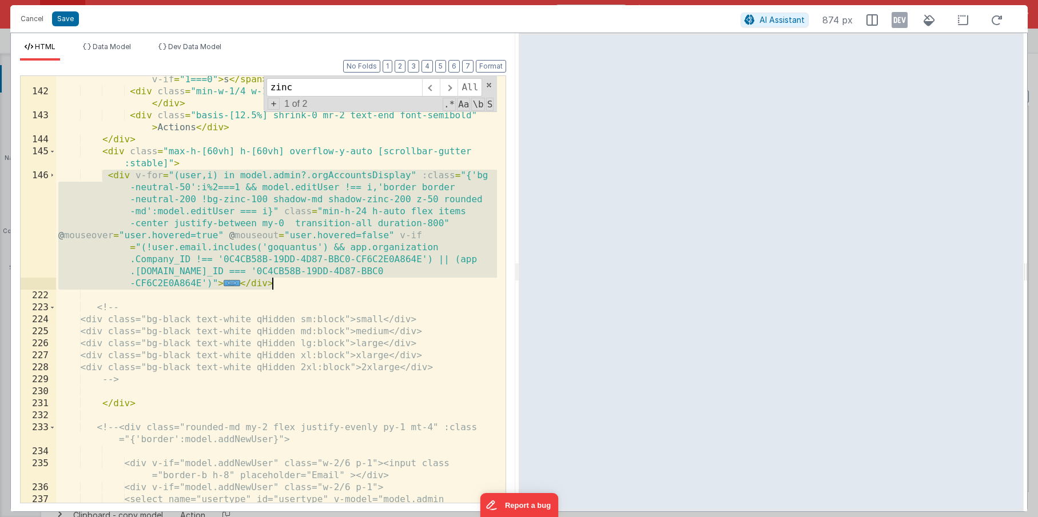
drag, startPoint x: 105, startPoint y: 177, endPoint x: 290, endPoint y: 285, distance: 214.4
click at [290, 285] on div "< div class = "min-w-1/4 w-1/4 font-semibold " > Permission Group < span v-if =…" at bounding box center [276, 299] width 441 height 475
click at [301, 252] on div "< div class = "min-w-1/4 w-1/4 font-semibold " > Permission Group < span v-if =…" at bounding box center [276, 299] width 441 height 475
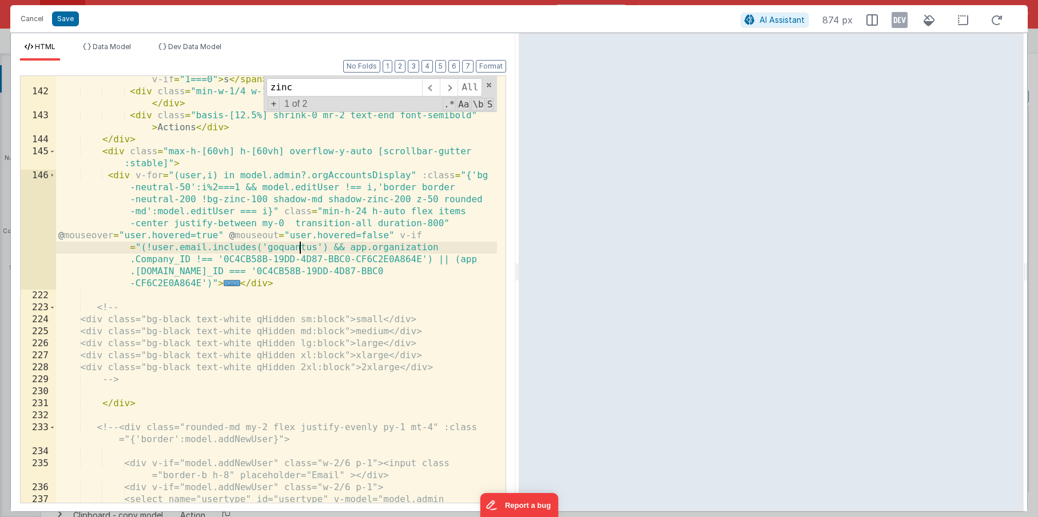
click at [323, 209] on div "< div class = "min-w-1/4 w-1/4 font-semibold " > Permission Group < span v-if =…" at bounding box center [276, 299] width 441 height 475
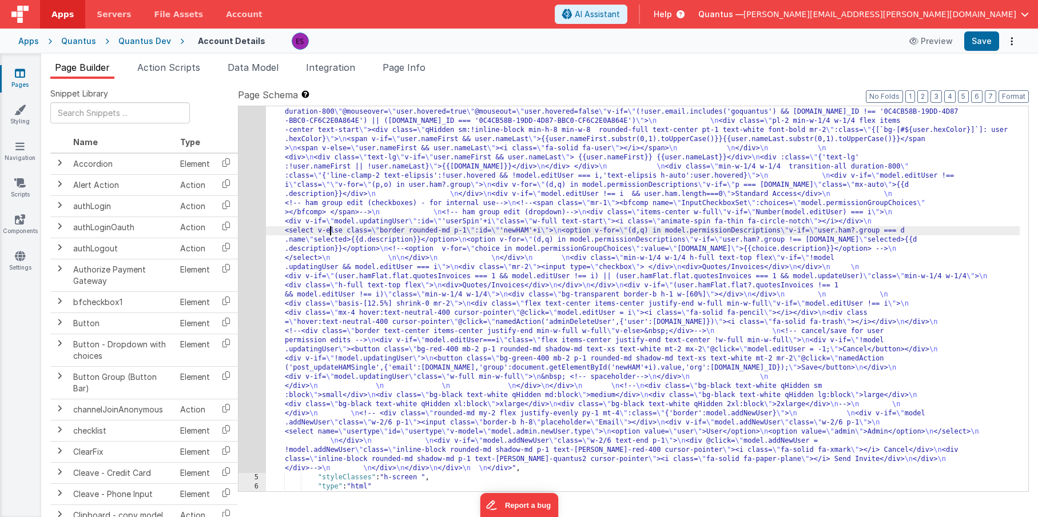
click at [332, 230] on div ""html" : "<div class= \" z-40 flex flex-wrap overflow-scroll no-scrollbar \" > …" at bounding box center [642, 231] width 753 height 1273
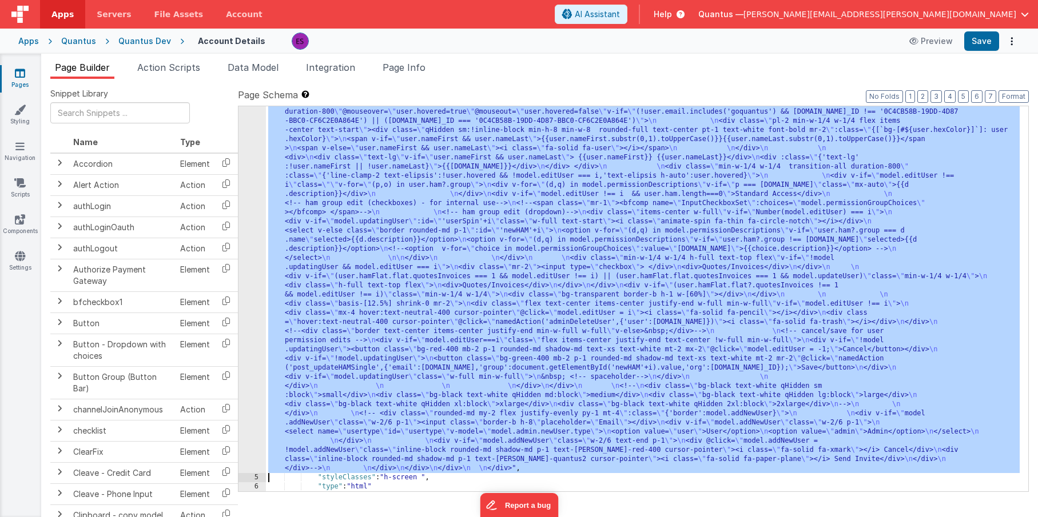
click at [243, 248] on div "4" at bounding box center [251, 34] width 27 height 878
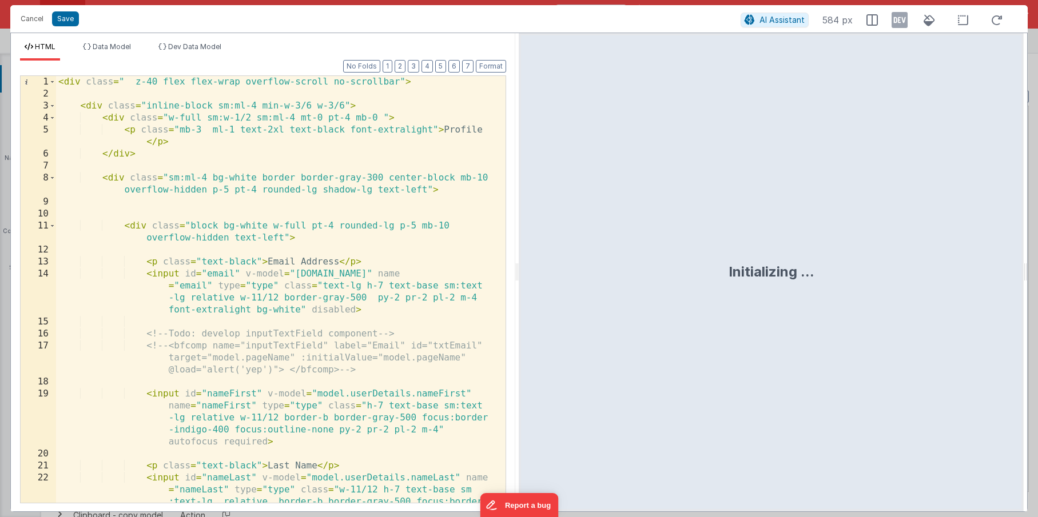
click at [243, 248] on div "< div class = " z-40 flex flex-wrap overflow-scroll no-scrollbar" > < div class…" at bounding box center [276, 325] width 441 height 499
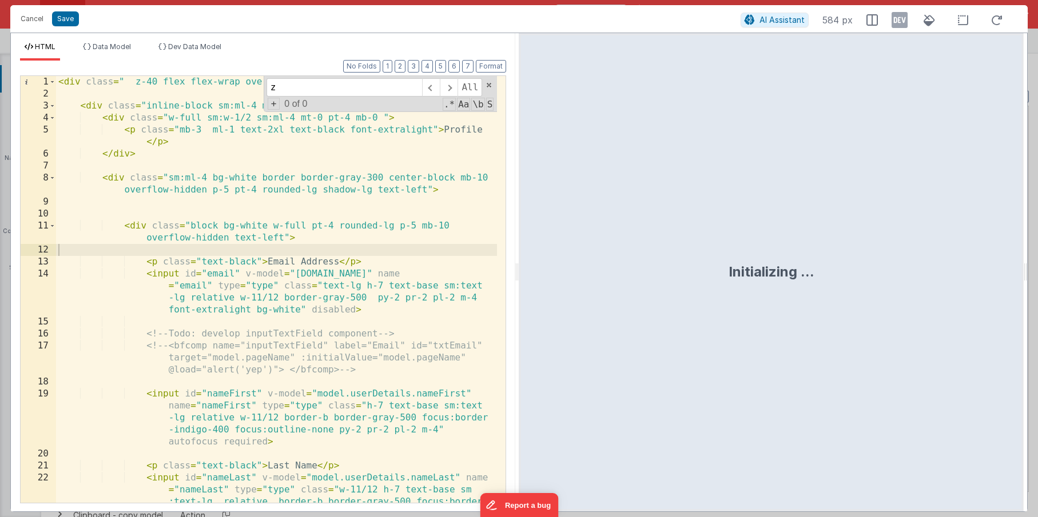
scroll to position [663, 0]
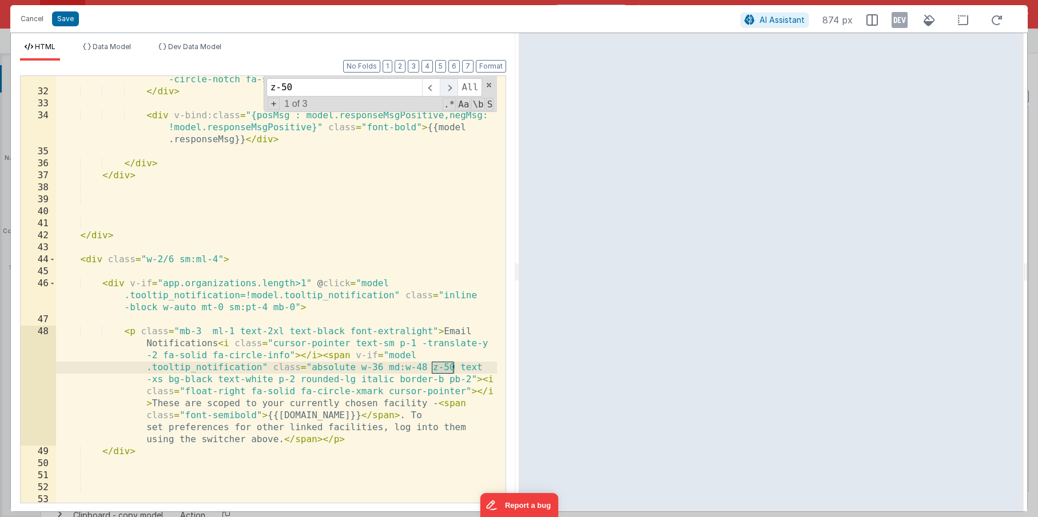
type input "z-50"
click at [451, 94] on span at bounding box center [449, 87] width 18 height 18
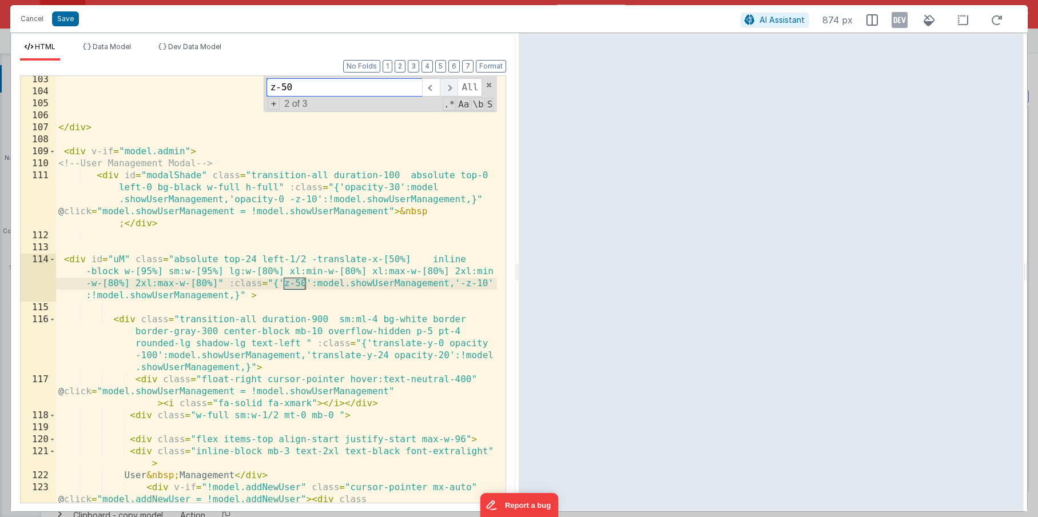
scroll to position [1912, 0]
click at [451, 94] on span at bounding box center [449, 87] width 18 height 18
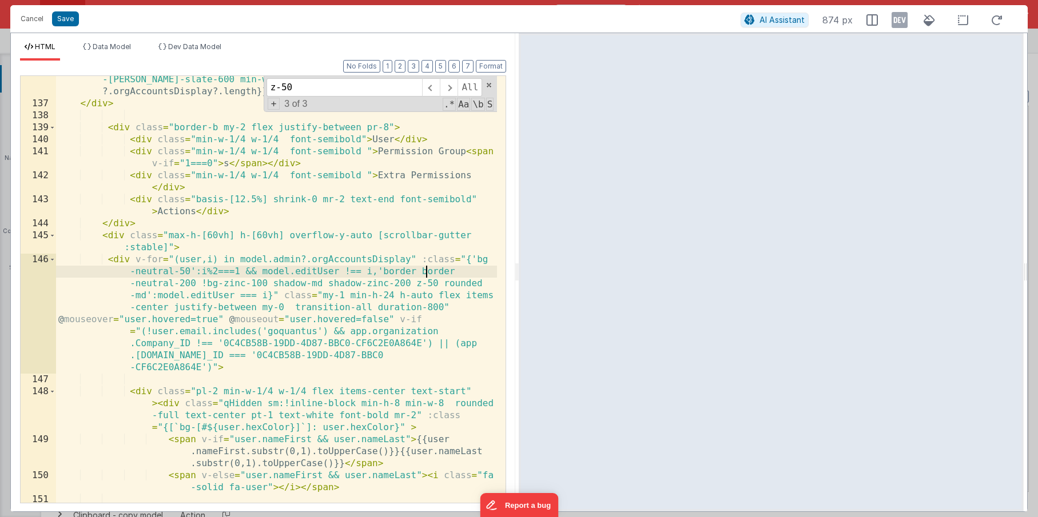
click at [426, 266] on div "< div v-if = "model.admin.orgAccountsDisplay && model.admin.orgAccountsDisplay …" at bounding box center [276, 293] width 441 height 487
click at [428, 284] on div "< div v-if = "model.admin.orgAccountsDisplay && model.admin.orgAccountsDisplay …" at bounding box center [276, 293] width 441 height 487
click at [430, 284] on div "< div v-if = "model.admin.orgAccountsDisplay && model.admin.orgAccountsDisplay …" at bounding box center [276, 293] width 441 height 487
click at [409, 282] on div "< div v-if = "model.admin.orgAccountsDisplay && model.admin.orgAccountsDisplay …" at bounding box center [276, 293] width 441 height 487
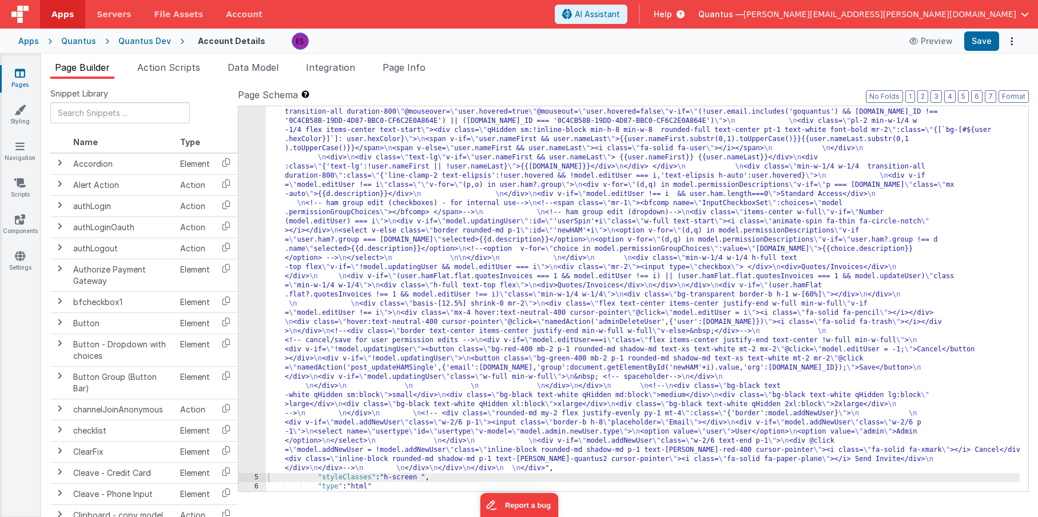
click at [422, 232] on div ""html" : "<div class= \" z-40 flex flex-wrap overflow-scroll no-scrollbar \" > …" at bounding box center [642, 231] width 753 height 1273
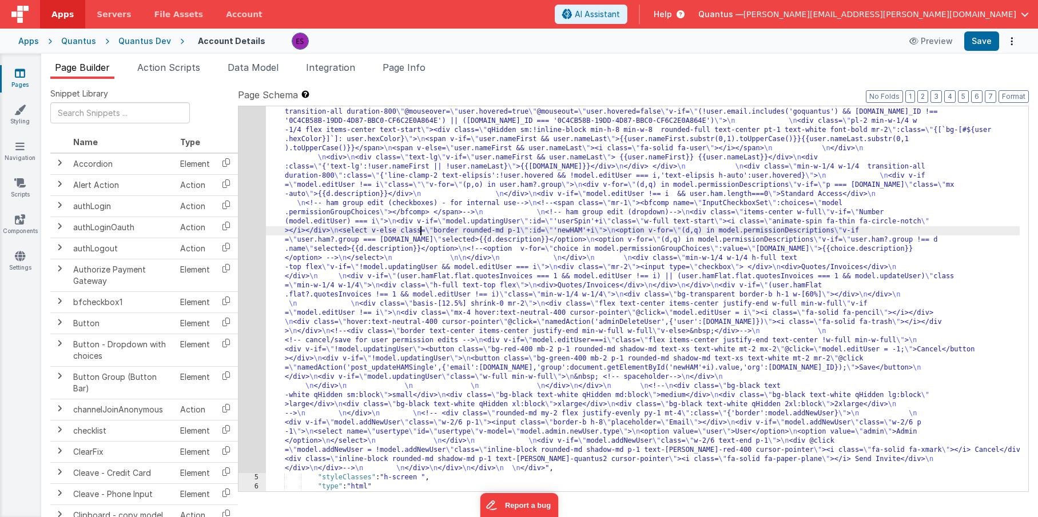
click at [359, 175] on div ""html" : "<div class= \" z-40 flex flex-wrap overflow-scroll no-scrollbar \" > …" at bounding box center [642, 231] width 753 height 1273
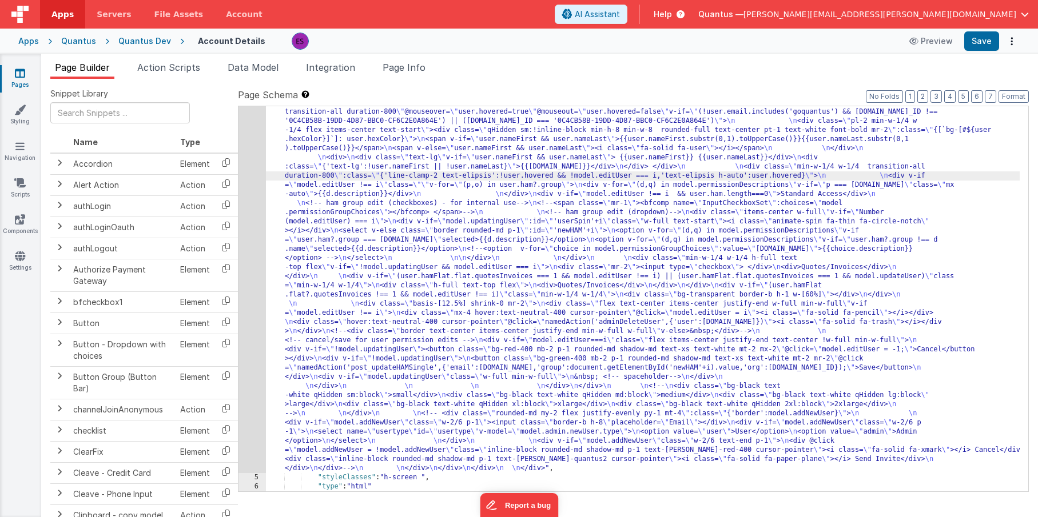
click at [255, 228] on div "4" at bounding box center [251, 34] width 27 height 878
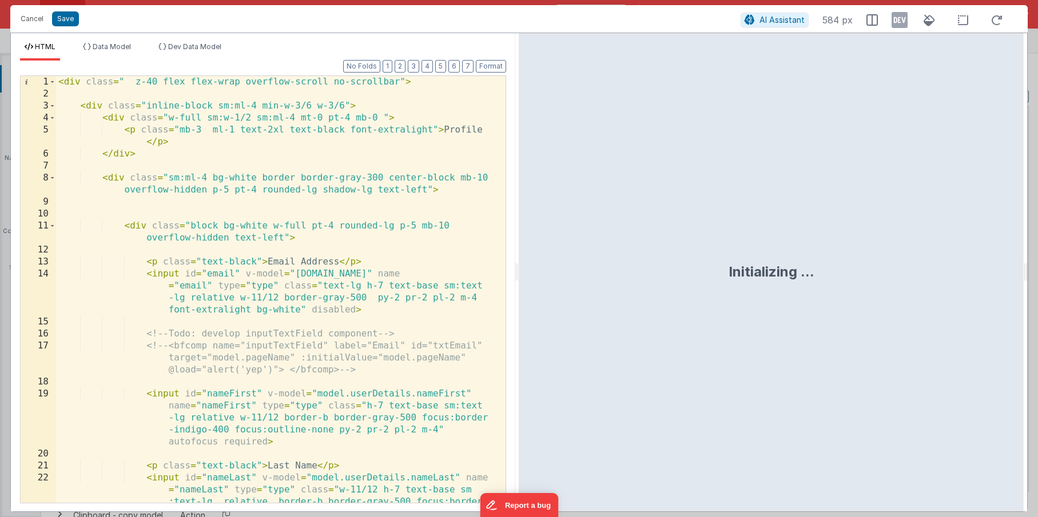
click at [257, 226] on div "< div class = " z-40 flex flex-wrap overflow-scroll no-scrollbar" > < div class…" at bounding box center [276, 325] width 441 height 499
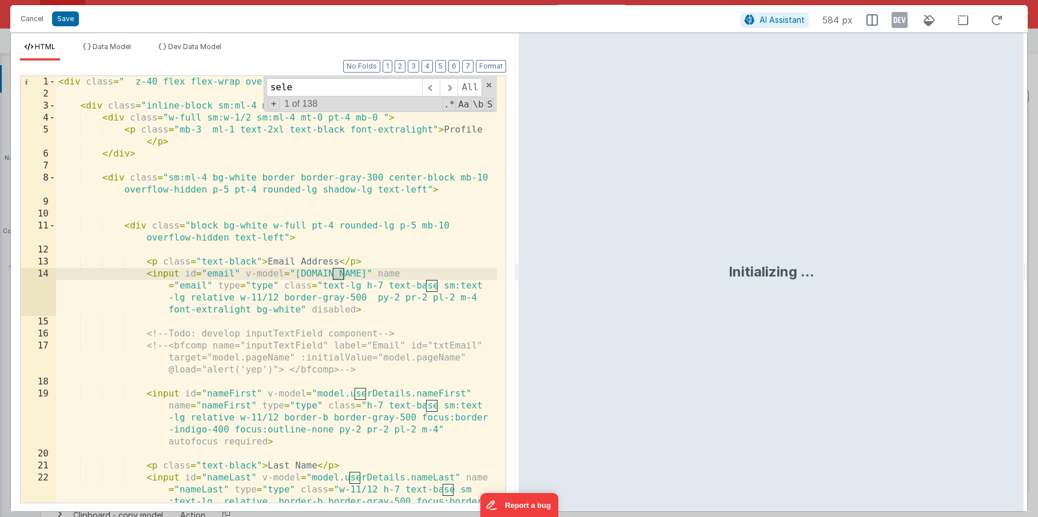
scroll to position [3208, 0]
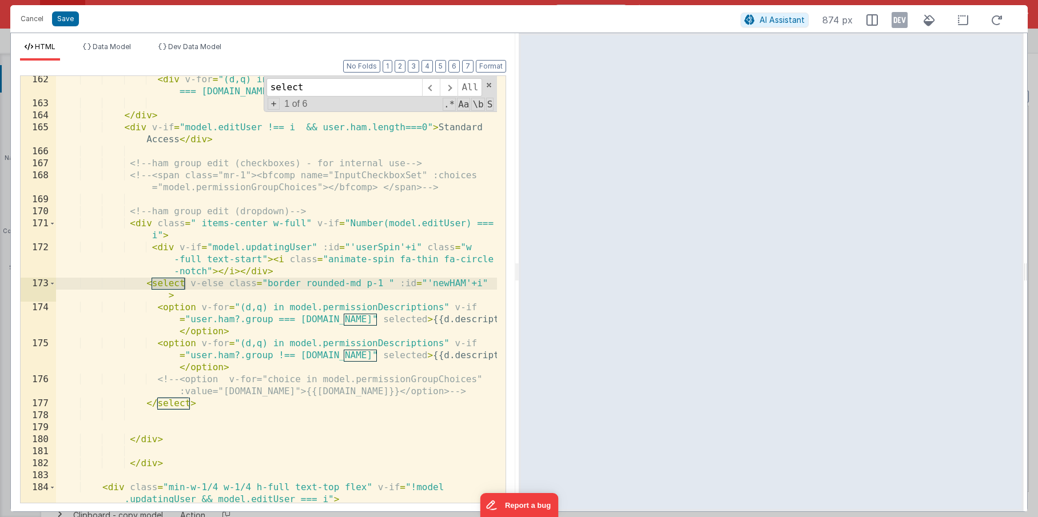
type input "select"
click at [377, 380] on div "< div v-for = "(d,q) in model.permissionDescriptions" v-if = "p === [DOMAIN_NAM…" at bounding box center [276, 305] width 441 height 463
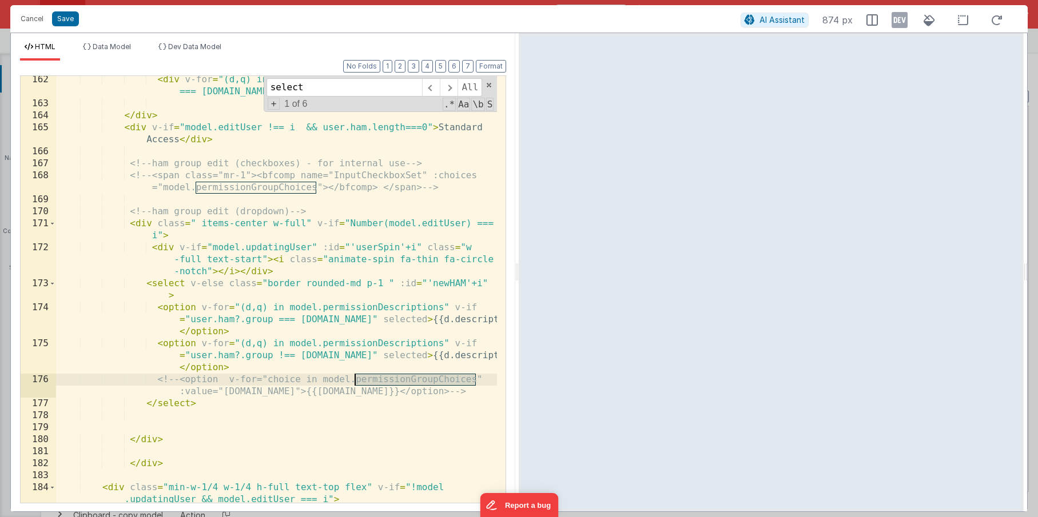
click at [377, 380] on div "< div v-for = "(d,q) in model.permissionDescriptions" v-if = "p === [DOMAIN_NAM…" at bounding box center [276, 305] width 441 height 463
click at [350, 341] on div "< div v-for = "(d,q) in model.permissionDescriptions" v-if = "p === [DOMAIN_NAM…" at bounding box center [276, 305] width 441 height 463
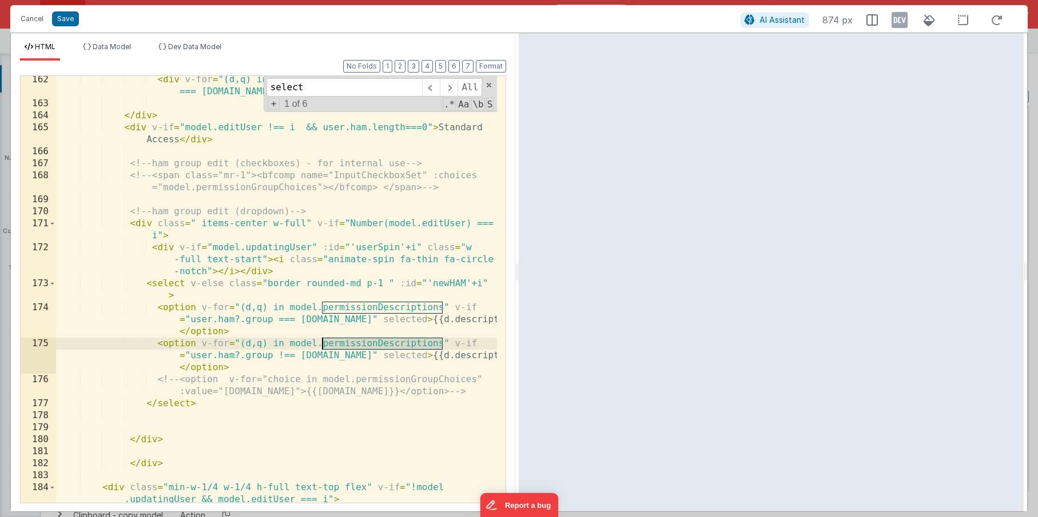
click at [350, 341] on div "< div v-for = "(d,q) in model.permissionDescriptions" v-if = "p === [DOMAIN_NAM…" at bounding box center [276, 305] width 441 height 463
click at [358, 309] on div "< div v-for = "(d,q) in model.permissionDescriptions" v-if = "p === [DOMAIN_NAM…" at bounding box center [276, 305] width 441 height 463
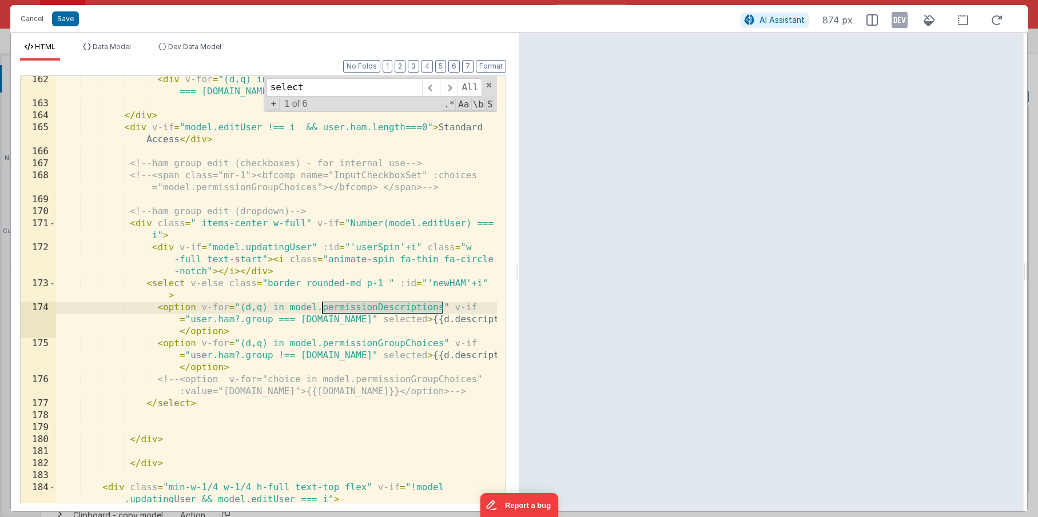
click at [358, 309] on div "< div v-for = "(d,q) in model.permissionDescriptions" v-if = "p === [DOMAIN_NAM…" at bounding box center [276, 305] width 441 height 463
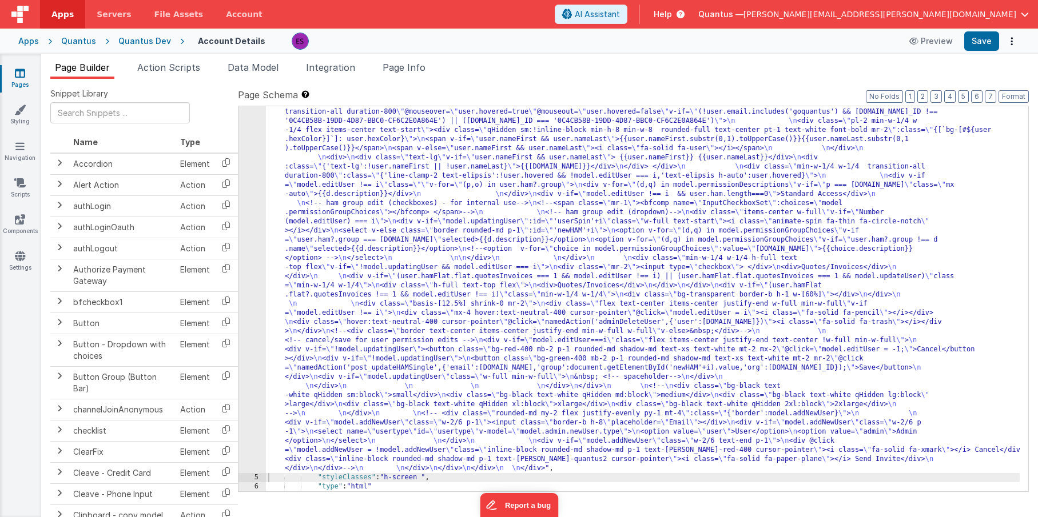
drag, startPoint x: 360, startPoint y: 294, endPoint x: 353, endPoint y: 293, distance: 7.5
click at [360, 295] on div ""html" : "<div class= \" z-40 flex flex-wrap overflow-scroll no-scrollbar \" > …" at bounding box center [642, 231] width 753 height 1273
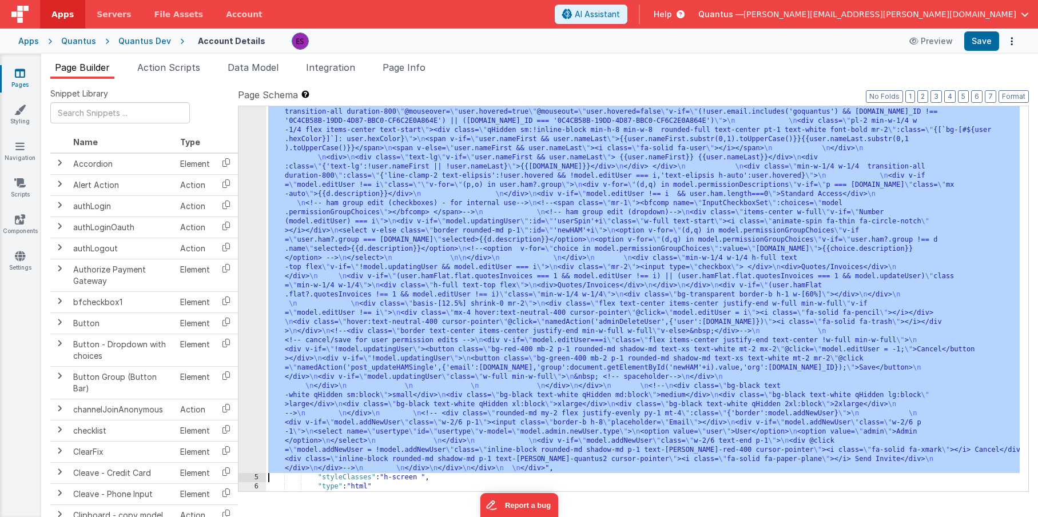
click at [254, 297] on div "4" at bounding box center [251, 34] width 27 height 878
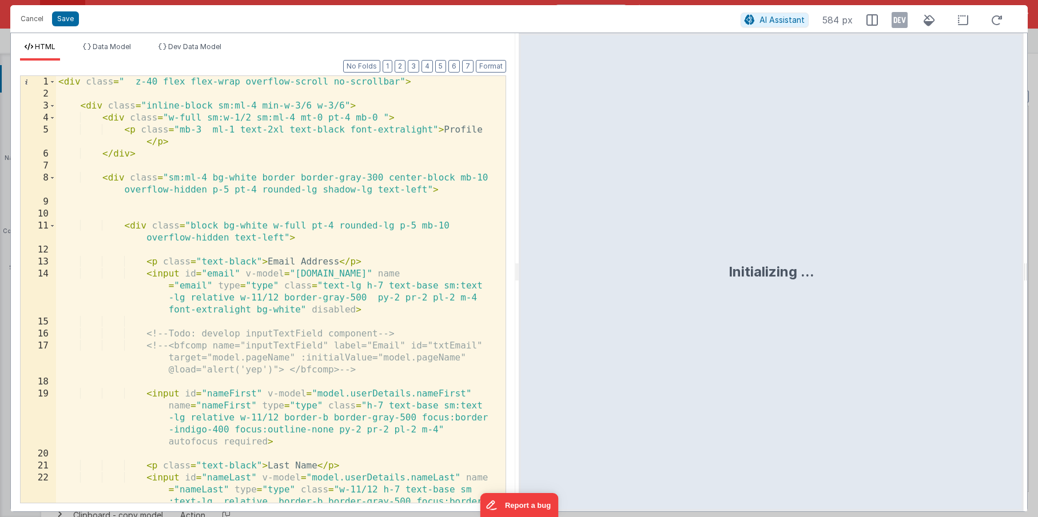
click at [283, 283] on div "< div class = " z-40 flex flex-wrap overflow-scroll no-scrollbar" > < div class…" at bounding box center [276, 325] width 441 height 499
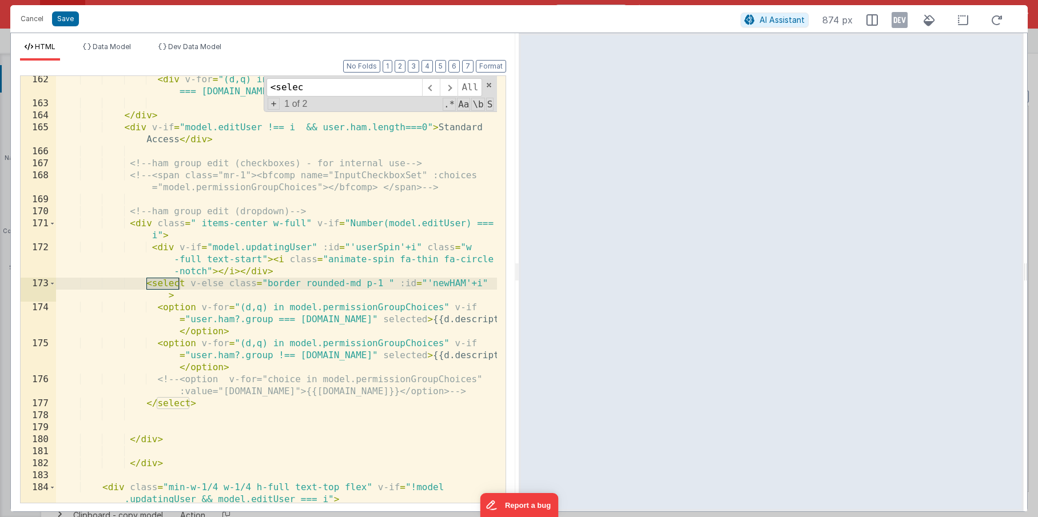
type input "<selec"
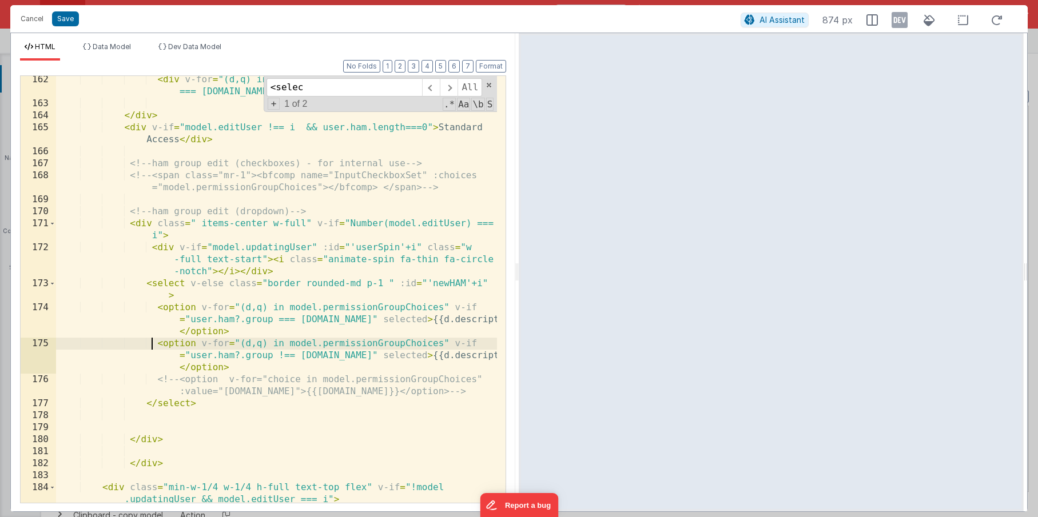
click at [154, 343] on div "< div v-for = "(d,q) in model.permissionDescriptions" v-if = "p === [DOMAIN_NAM…" at bounding box center [276, 305] width 441 height 463
click at [361, 357] on div "< div v-for = "(d,q) in model.permissionDescriptions" v-if = "p === [DOMAIN_NAM…" at bounding box center [276, 305] width 441 height 463
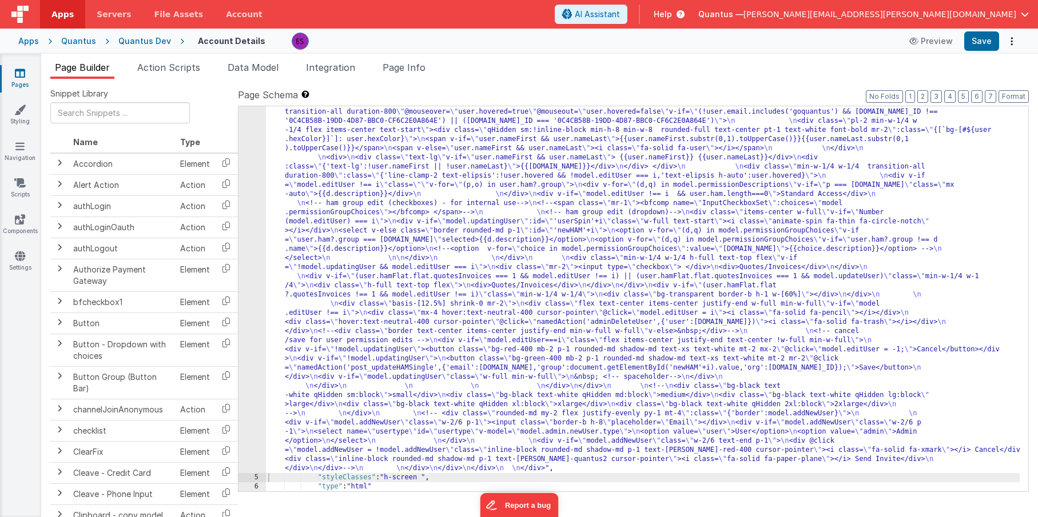
drag, startPoint x: 300, startPoint y: 246, endPoint x: 265, endPoint y: 257, distance: 36.5
click at [300, 246] on div ""html" : "<div class= \" z-40 flex flex-wrap overflow-scroll no-scrollbar \" > …" at bounding box center [642, 231] width 753 height 1273
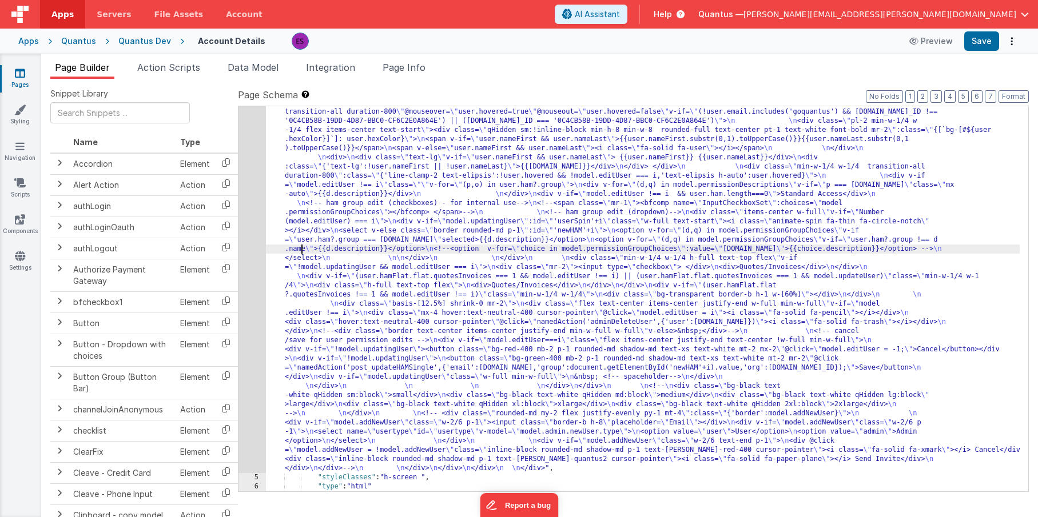
click at [258, 262] on div "4" at bounding box center [251, 34] width 27 height 878
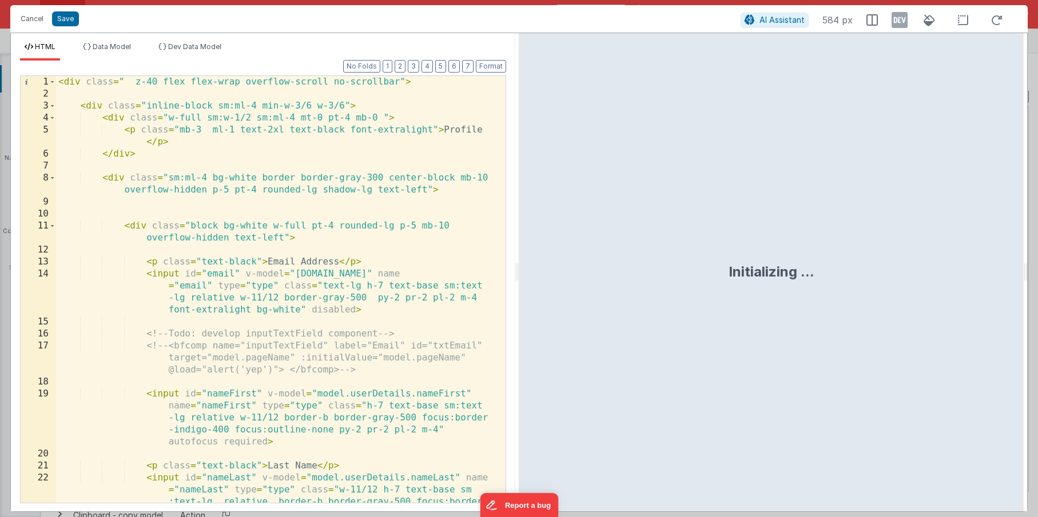
click at [258, 262] on div "< div class = " z-40 flex flex-wrap overflow-scroll no-scrollbar" > < div class…" at bounding box center [276, 325] width 441 height 499
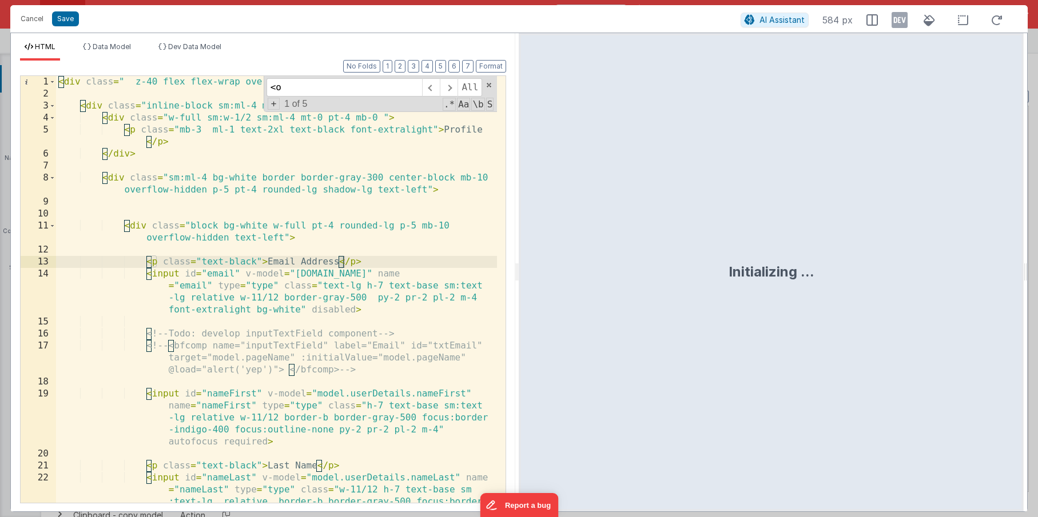
scroll to position [3232, 0]
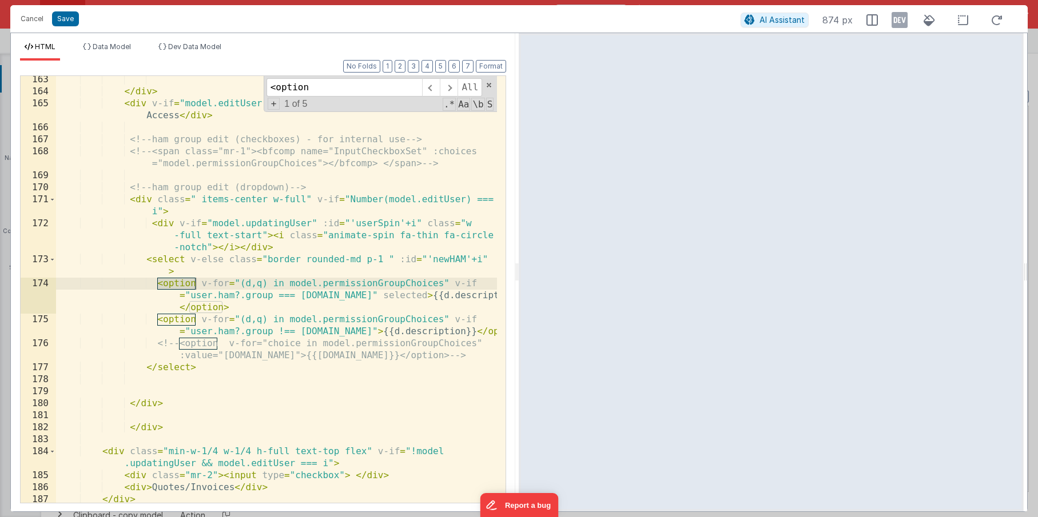
type input "<option"
click at [149, 319] on div "</ div > < div v-if = "model.editUser !== i && user.ham.length===0" > Standard …" at bounding box center [276, 299] width 441 height 451
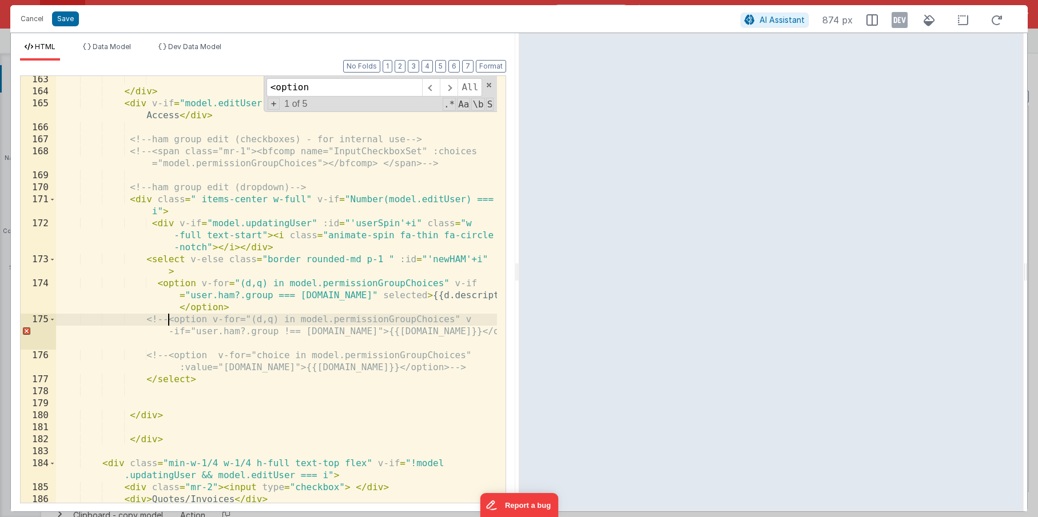
click at [492, 332] on div "</ div > < div v-if = "model.editUser !== i && user.ham.length===0" > Standard …" at bounding box center [276, 299] width 441 height 451
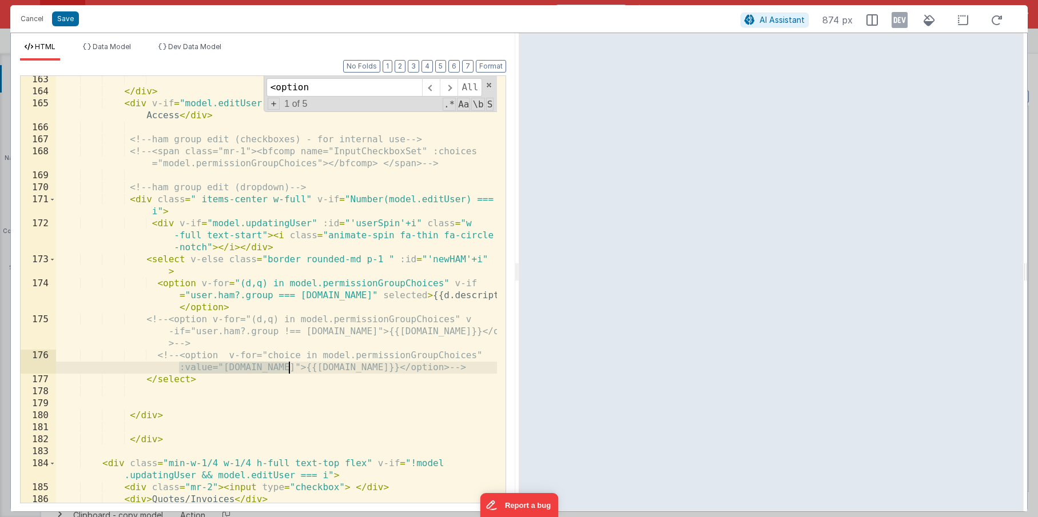
drag, startPoint x: 182, startPoint y: 368, endPoint x: 287, endPoint y: 367, distance: 105.2
click at [287, 367] on div "</ div > < div v-if = "model.editUser !== i && user.ham.length===0" > Standard …" at bounding box center [276, 299] width 441 height 451
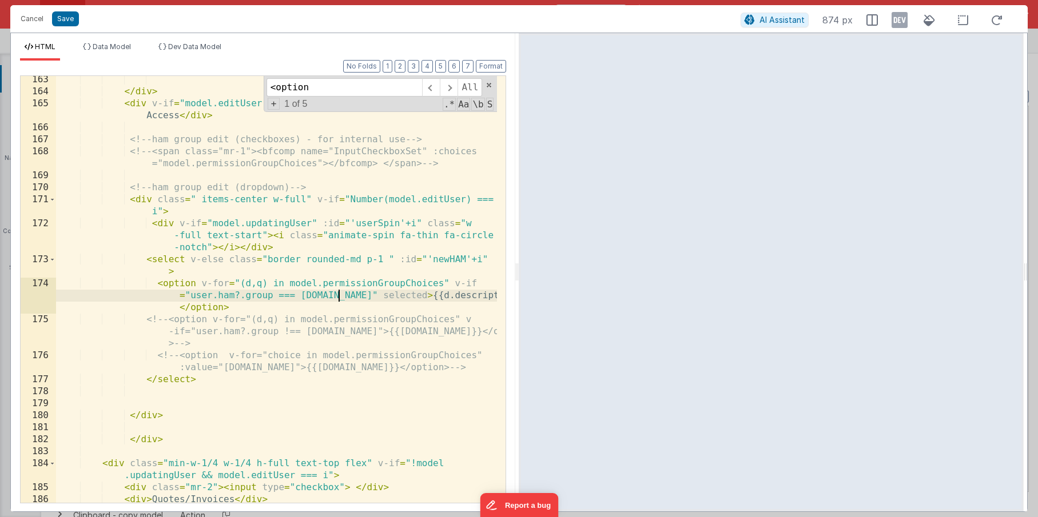
click at [338, 293] on div "</ div > < div v-if = "model.editUser !== i && user.ham.length===0" > Standard …" at bounding box center [276, 299] width 441 height 451
paste textarea
click at [398, 296] on div "</ div > < div v-if = "model.editUser !== i && user.ham.length===0" > Standard …" at bounding box center [276, 299] width 441 height 451
click at [277, 307] on div "</ div > < div v-if = "model.editUser !== i && user.ham.length===0" > Standard …" at bounding box center [276, 297] width 441 height 451
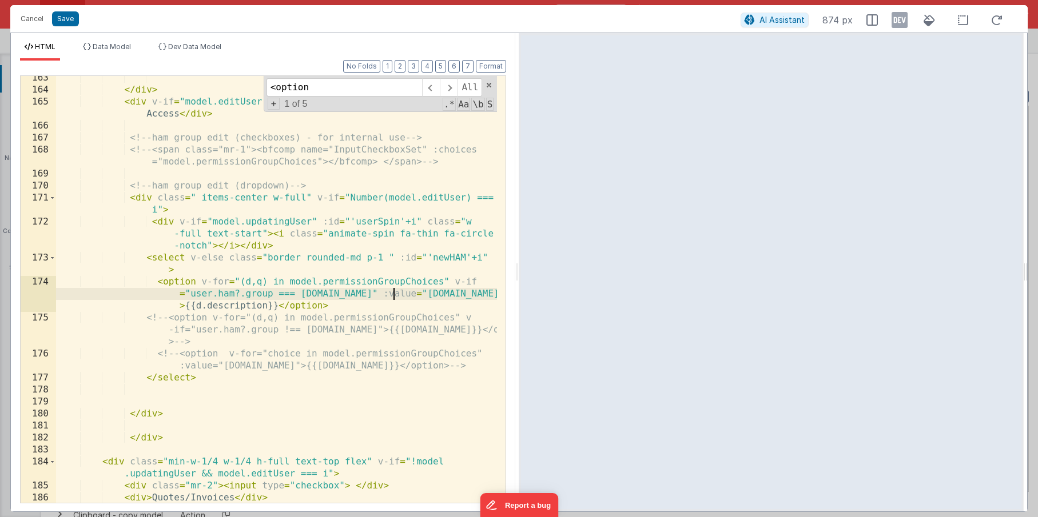
scroll to position [3241, 0]
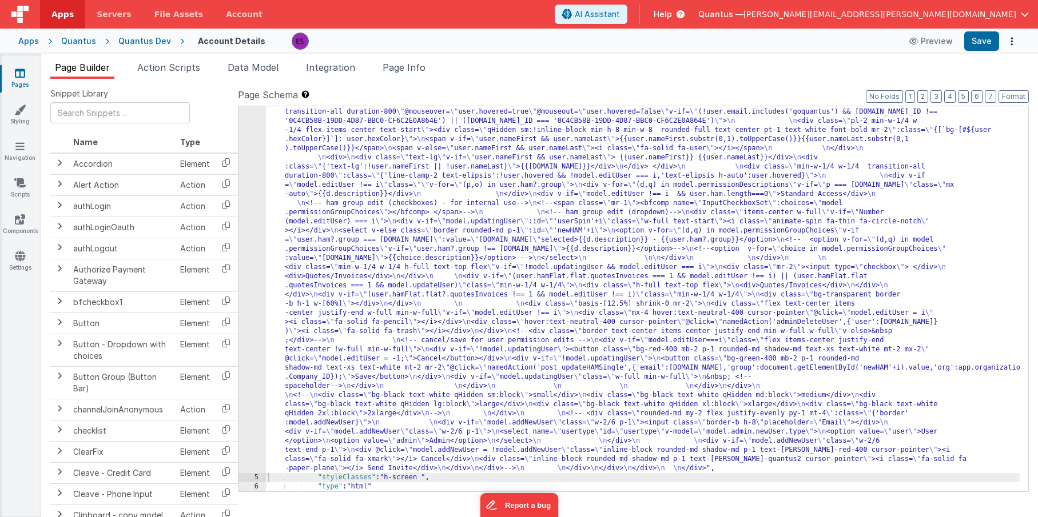
click at [282, 219] on div ""html" : "<div class= \" z-40 flex flex-wrap overflow-scroll no-scrollbar \" > …" at bounding box center [642, 231] width 753 height 1273
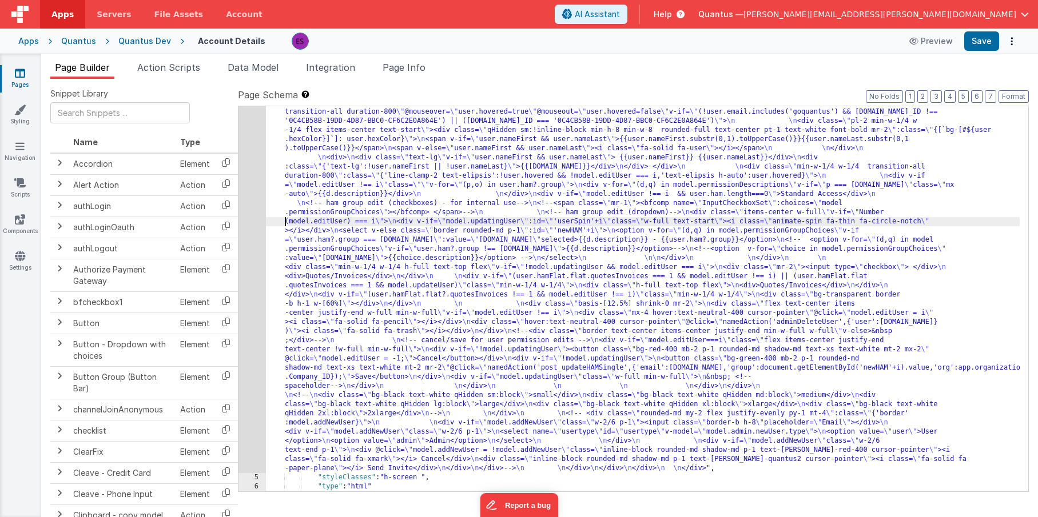
click at [253, 248] on div "4" at bounding box center [251, 34] width 27 height 878
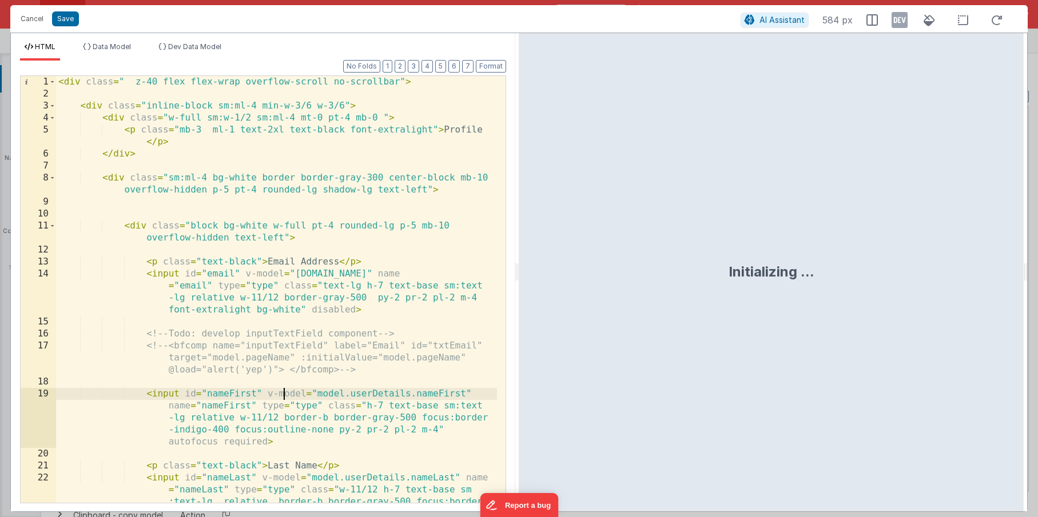
click at [286, 397] on div "< div class = " z-40 flex flex-wrap overflow-scroll no-scrollbar" > < div class…" at bounding box center [276, 325] width 441 height 499
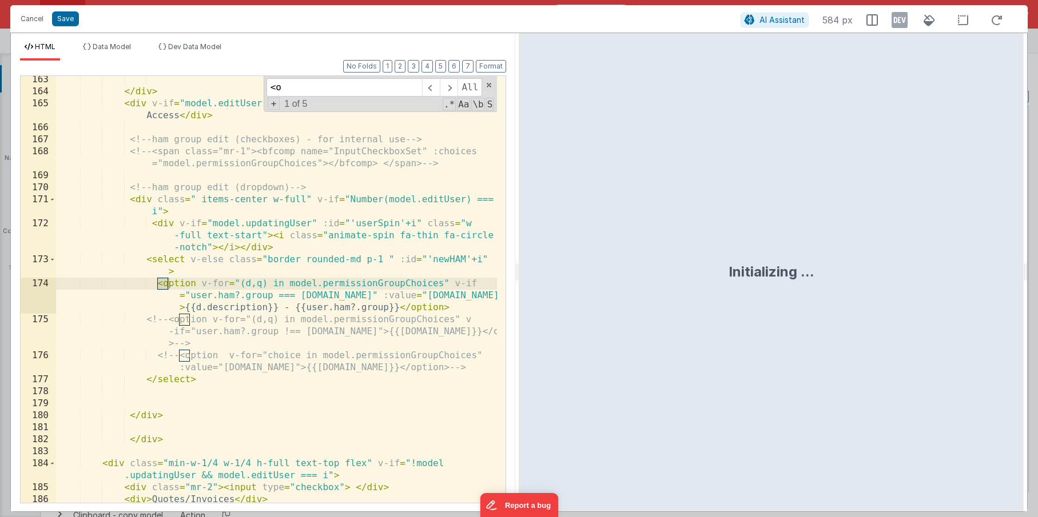
scroll to position [3232, 0]
type input "<option"
click at [370, 299] on div "</ div > < div v-if = "model.editUser !== i && user.ham.length===0" > Standard …" at bounding box center [276, 299] width 441 height 451
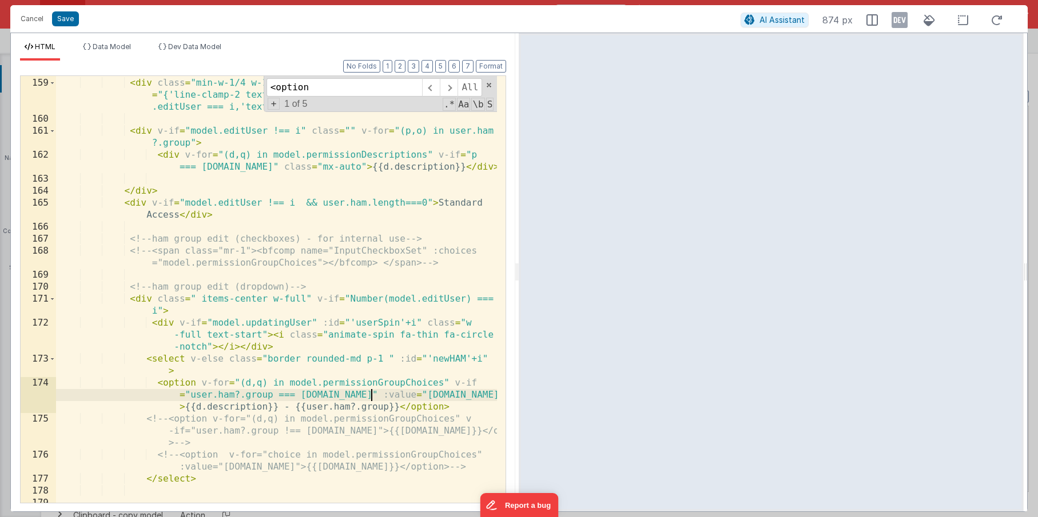
scroll to position [3129, 0]
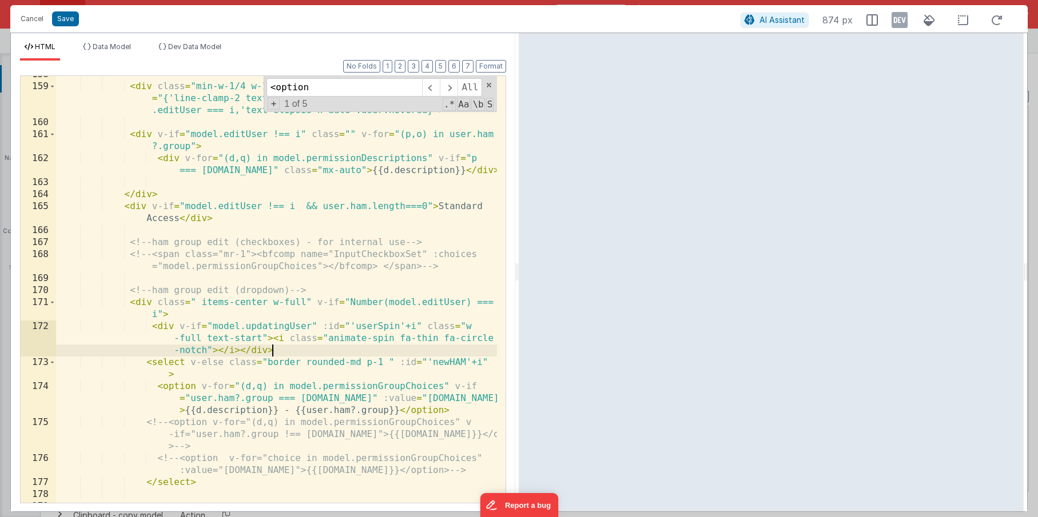
click at [288, 351] on div "< div class = "min-w-1/4 w-1/4 transition-all duration-800 " :class = "{'line-c…" at bounding box center [276, 294] width 441 height 451
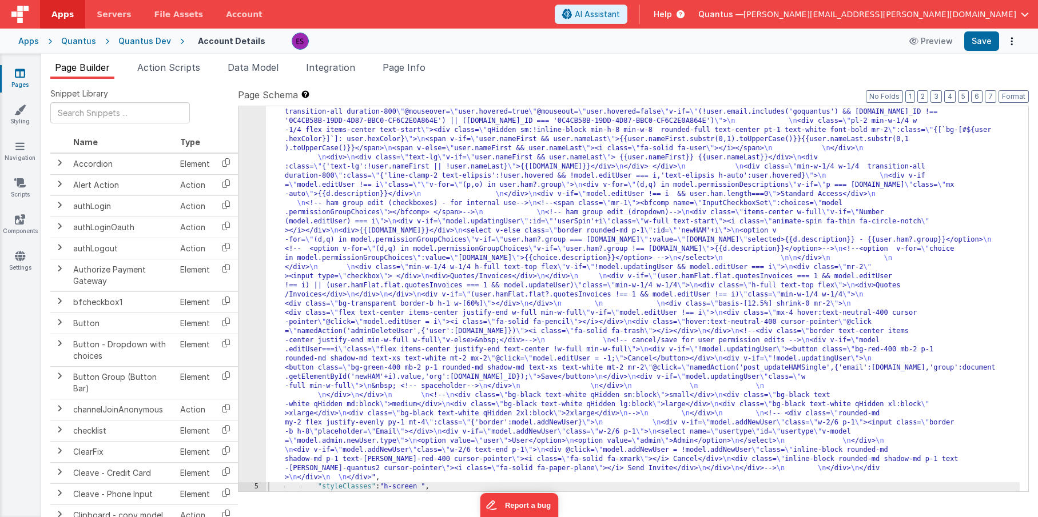
click at [409, 321] on div ""html" : "<div class= \" z-40 flex flex-wrap overflow-scroll no-scrollbar \" > …" at bounding box center [642, 236] width 753 height 1282
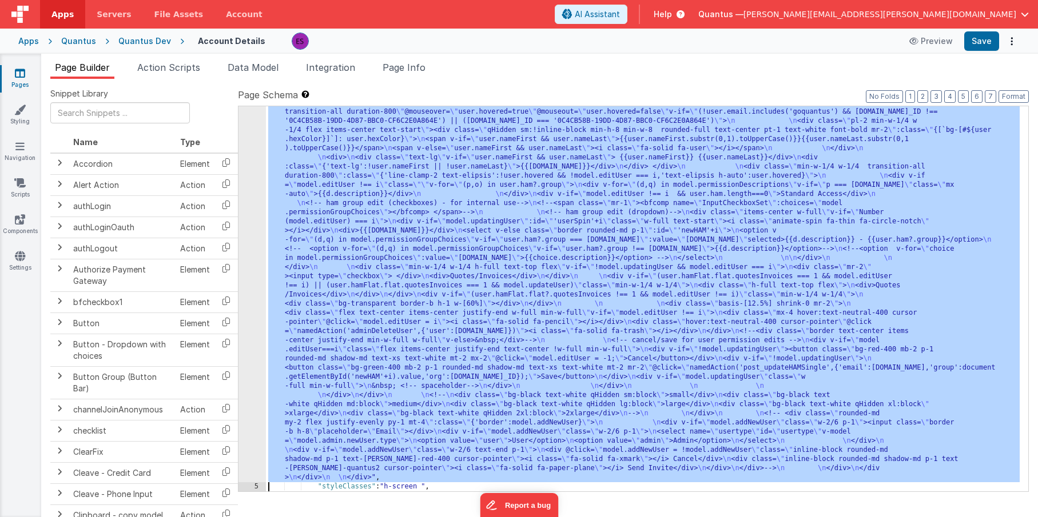
click at [251, 370] on div "4" at bounding box center [251, 38] width 27 height 887
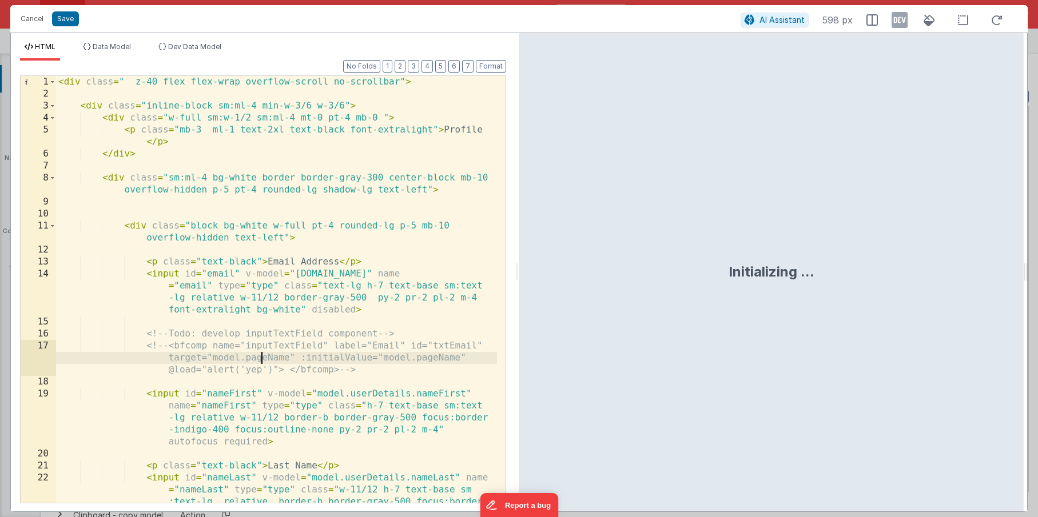
click at [264, 364] on div "< div class = " z-40 flex flex-wrap overflow-scroll no-scrollbar" > < div class…" at bounding box center [276, 325] width 441 height 499
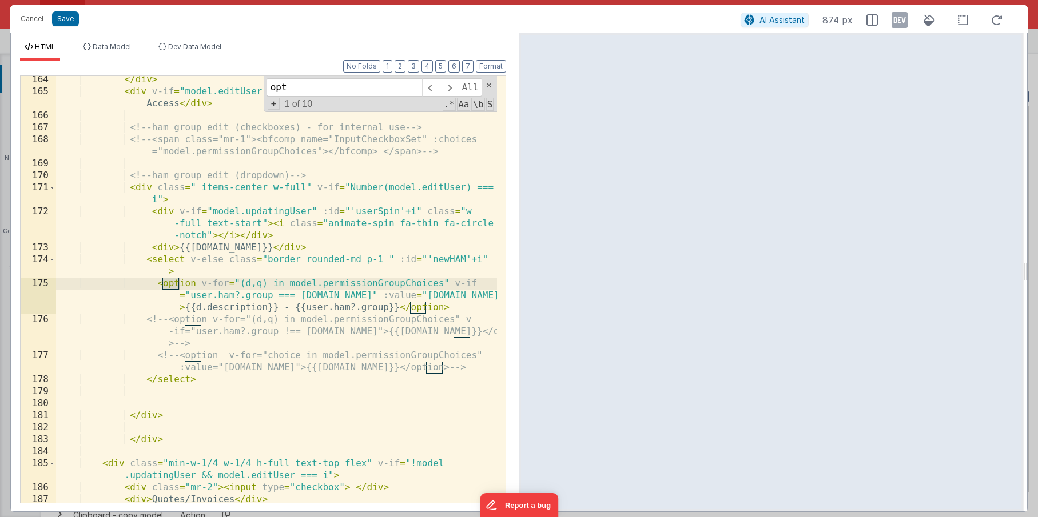
scroll to position [3244, 0]
type input "option"
click at [314, 356] on div "</ div > < div v-if = "model.editUser !== i && user.ham.length===0" > Standard …" at bounding box center [276, 299] width 441 height 451
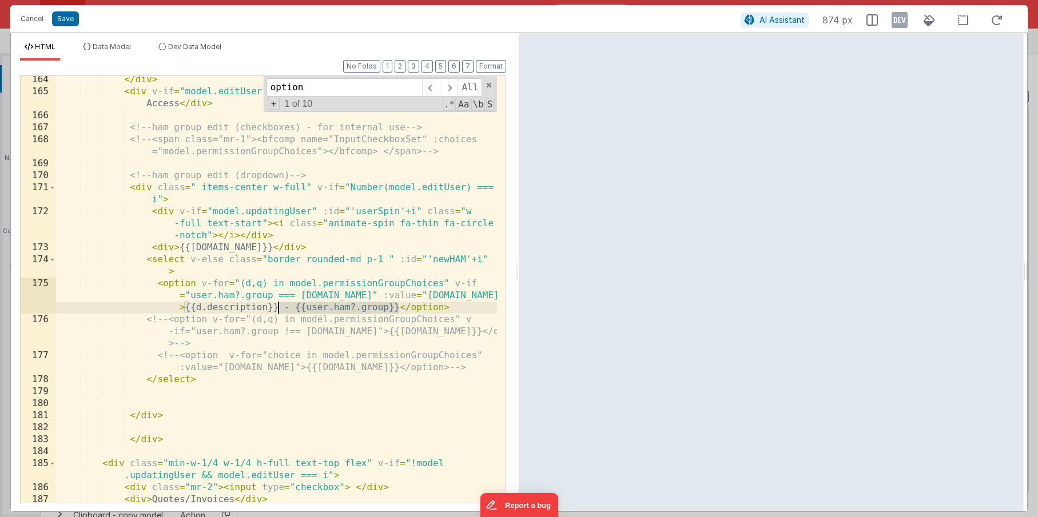
drag, startPoint x: 397, startPoint y: 309, endPoint x: 278, endPoint y: 308, distance: 118.9
click at [278, 308] on div "</ div > < div v-if = "model.editUser !== i && user.ham.length===0" > Standard …" at bounding box center [276, 299] width 441 height 451
click at [273, 297] on div "</ div > < div v-if = "model.editUser !== i && user.ham.length===0" > Standard …" at bounding box center [276, 299] width 441 height 451
click at [265, 248] on div "</ div > < div v-if = "model.editUser !== i && user.ham.length===0" > Standard …" at bounding box center [276, 299] width 441 height 451
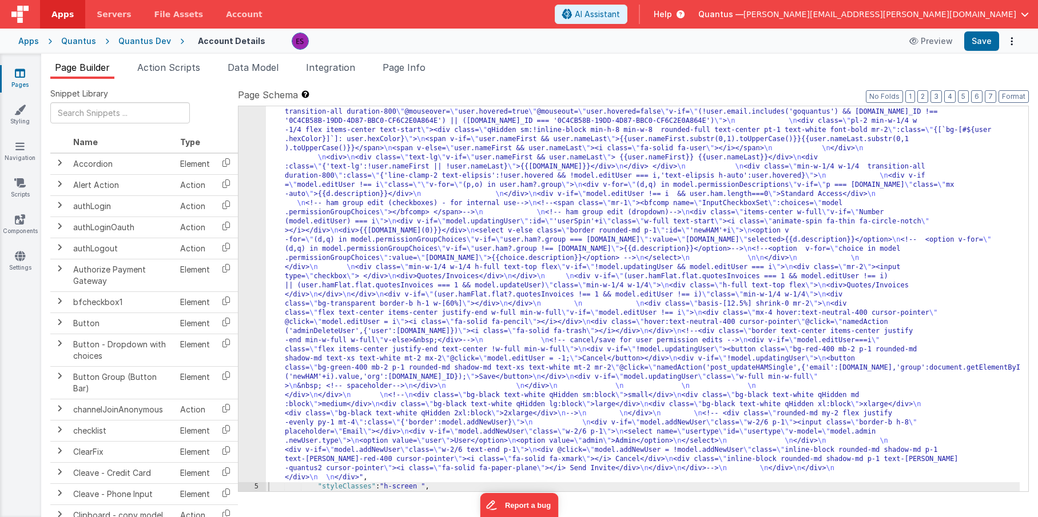
click at [328, 261] on div ""html" : "<div class= \" z-40 flex flex-wrap overflow-scroll no-scrollbar \" > …" at bounding box center [642, 236] width 753 height 1282
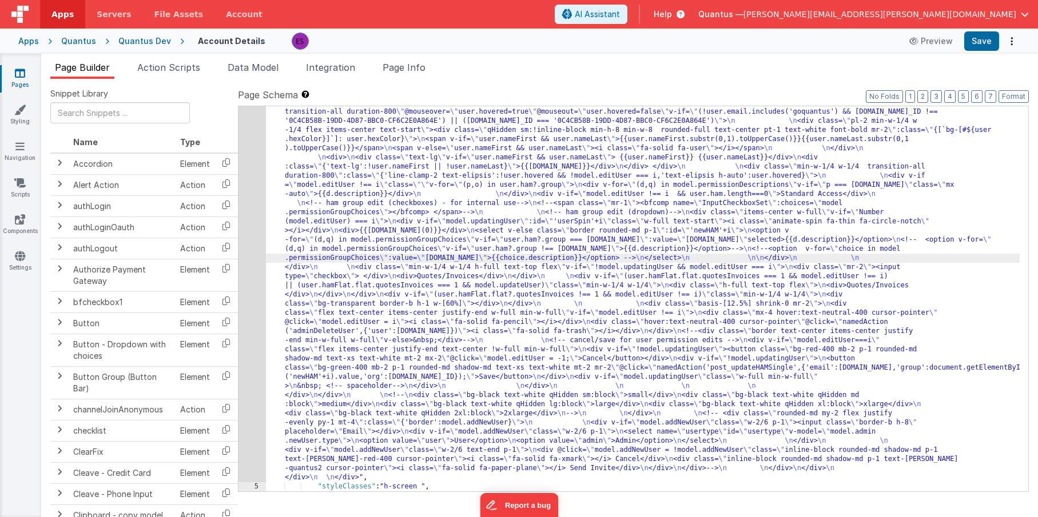
click at [248, 304] on div "4" at bounding box center [251, 38] width 27 height 887
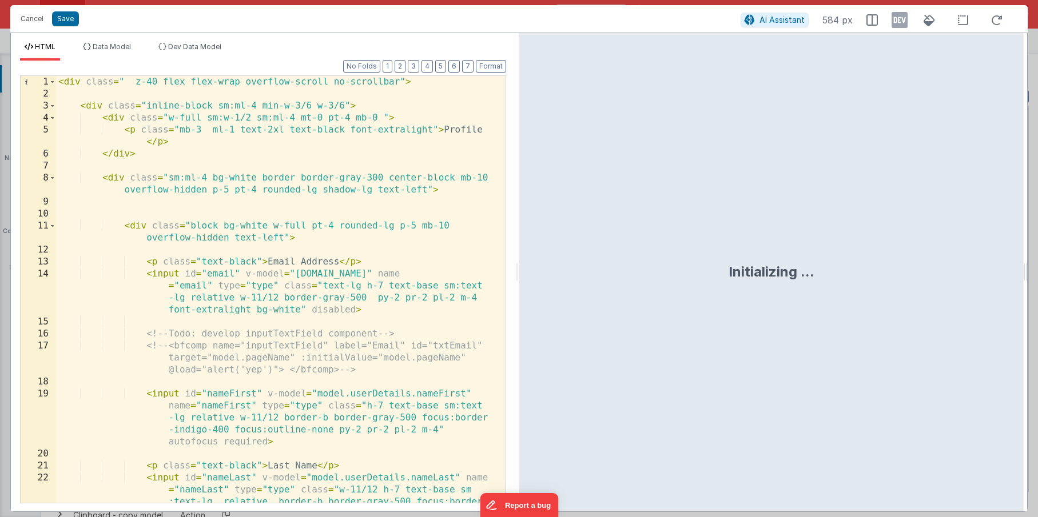
click at [248, 304] on div "< div class = " z-40 flex flex-wrap overflow-scroll no-scrollbar" > < div class…" at bounding box center [276, 325] width 441 height 499
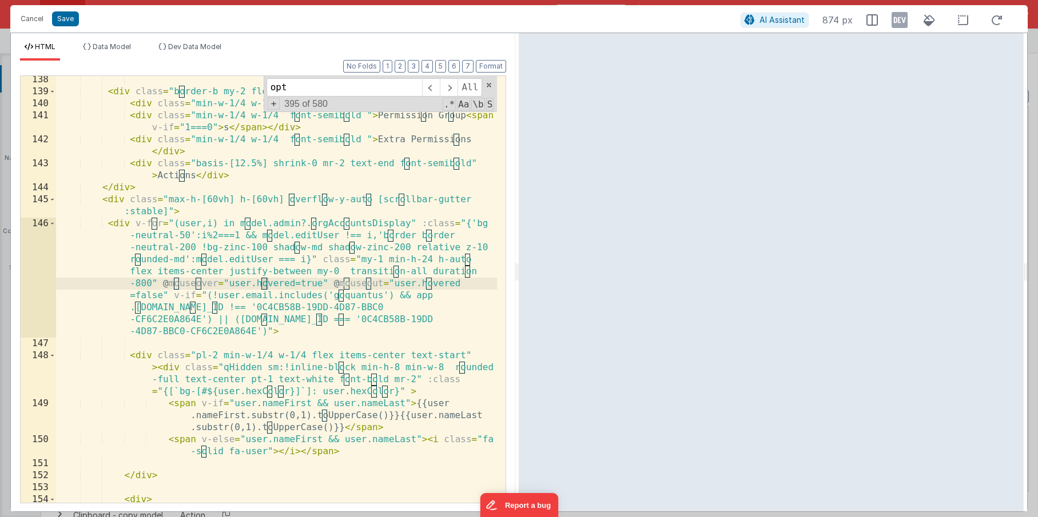
scroll to position [3136, 0]
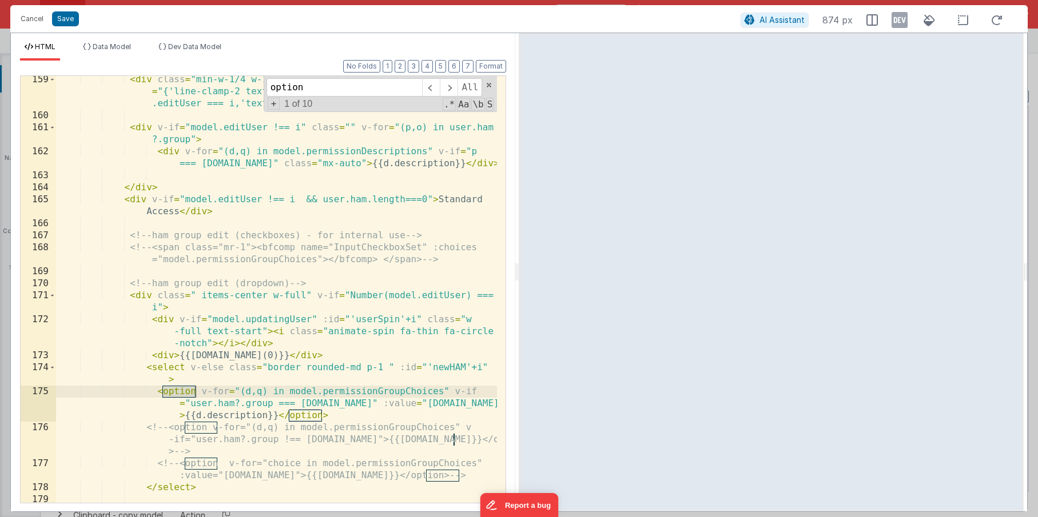
type input "option"
drag, startPoint x: 313, startPoint y: 392, endPoint x: 306, endPoint y: 398, distance: 9.3
click at [313, 392] on div "< div class = "min-w-1/4 w-1/4 transition-all duration-800 " :class = "{'line-c…" at bounding box center [276, 311] width 441 height 475
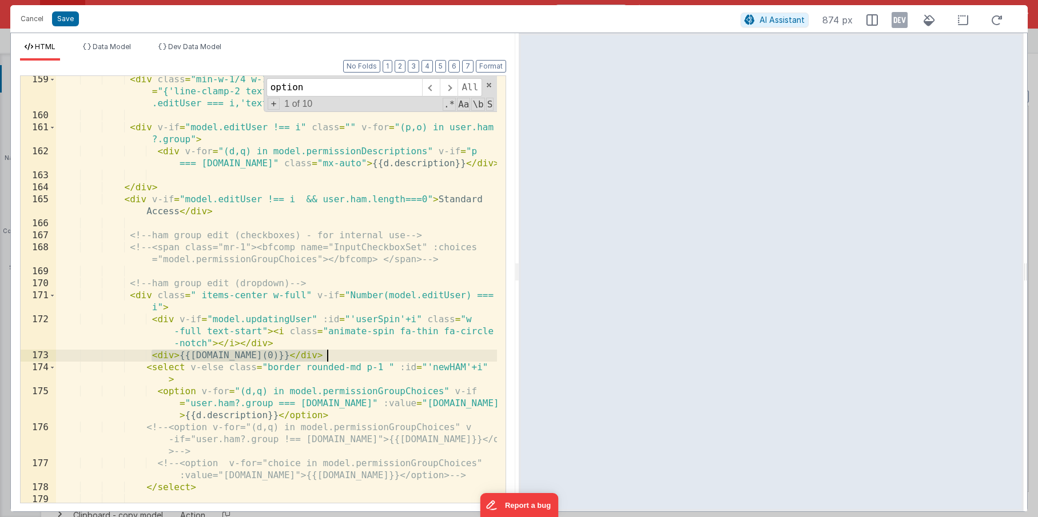
drag, startPoint x: 151, startPoint y: 356, endPoint x: 339, endPoint y: 357, distance: 188.1
click at [339, 357] on div "< div class = "min-w-1/4 w-1/4 transition-all duration-800 " :class = "{'line-c…" at bounding box center [276, 311] width 441 height 475
click at [272, 355] on div "< div class = "min-w-1/4 w-1/4 transition-all duration-800 " :class = "{'line-c…" at bounding box center [276, 311] width 441 height 475
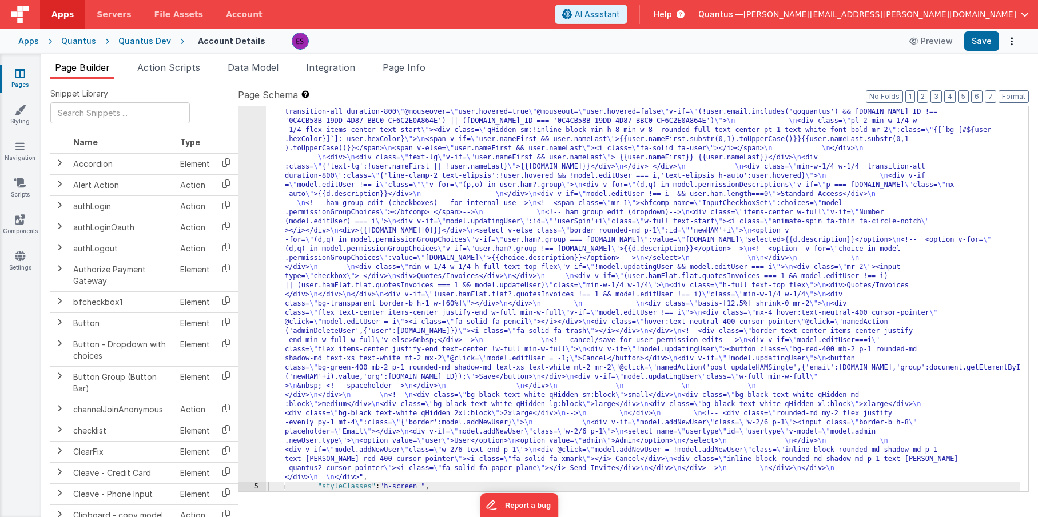
click at [358, 320] on div ""html" : "<div class= \" z-40 flex flex-wrap overflow-scroll no-scrollbar \" > …" at bounding box center [642, 236] width 753 height 1282
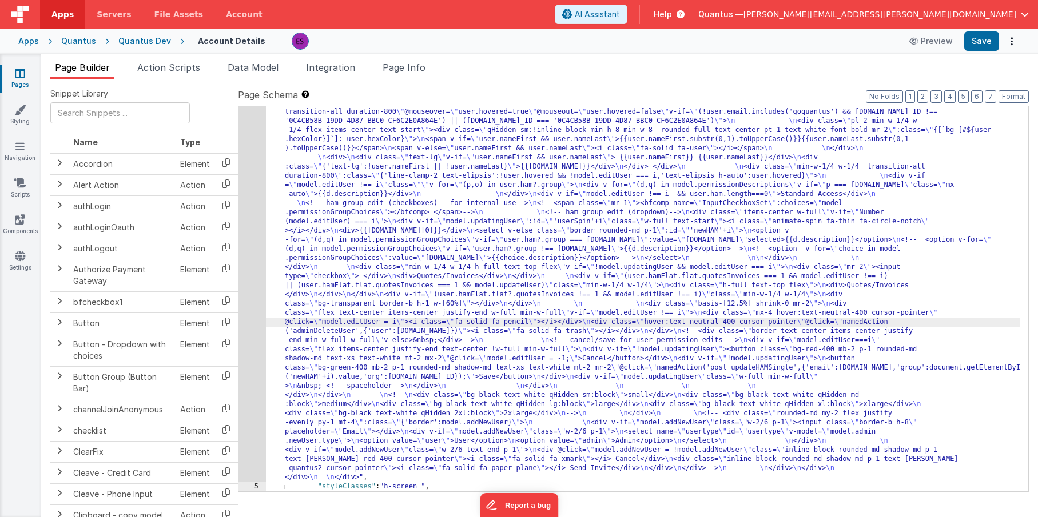
click at [253, 357] on div "4" at bounding box center [251, 38] width 27 height 887
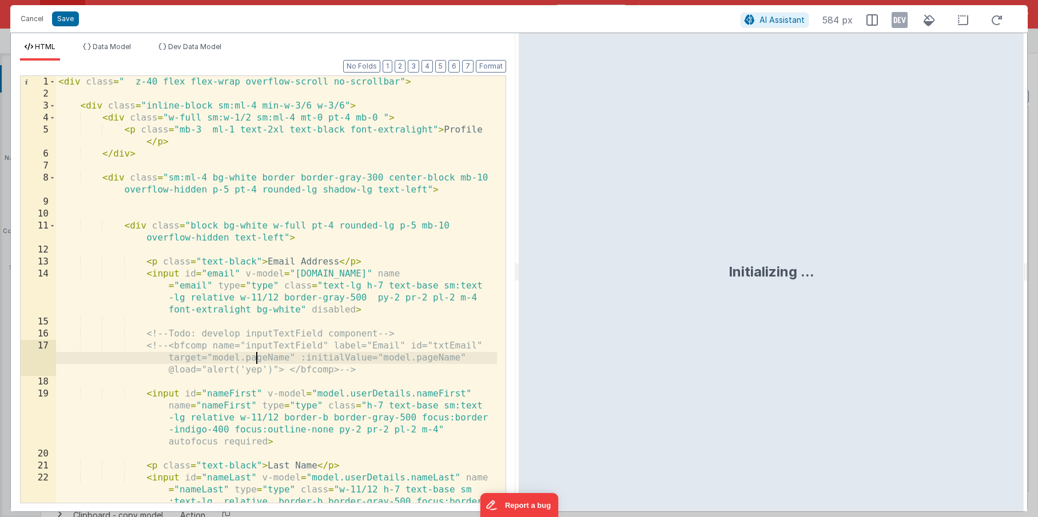
click at [253, 356] on div "< div class = " z-40 flex flex-wrap overflow-scroll no-scrollbar" > < div class…" at bounding box center [276, 325] width 441 height 499
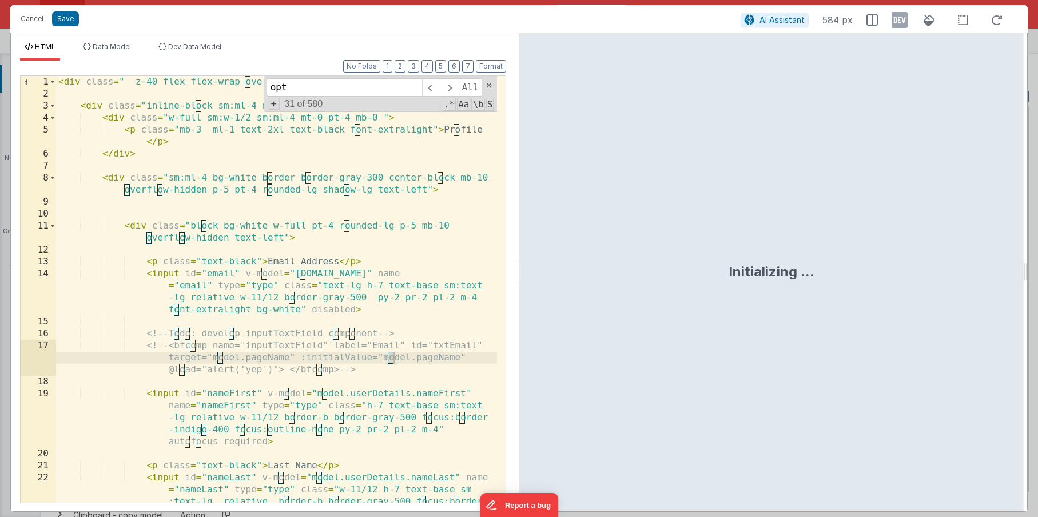
scroll to position [3244, 0]
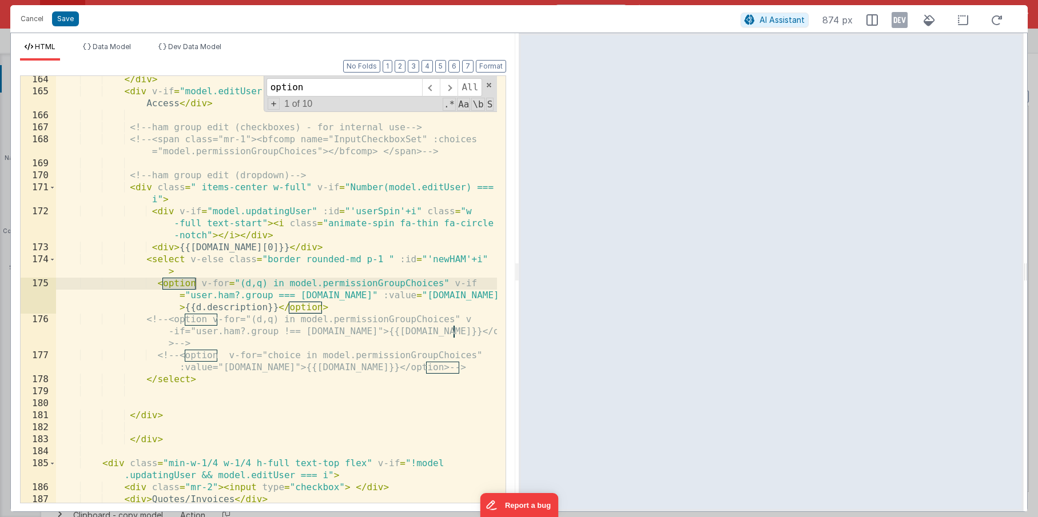
type input "option"
click at [274, 294] on div "</ div > < div v-if = "model.editUser !== i && user.ham.length===0" > Standard …" at bounding box center [276, 299] width 441 height 451
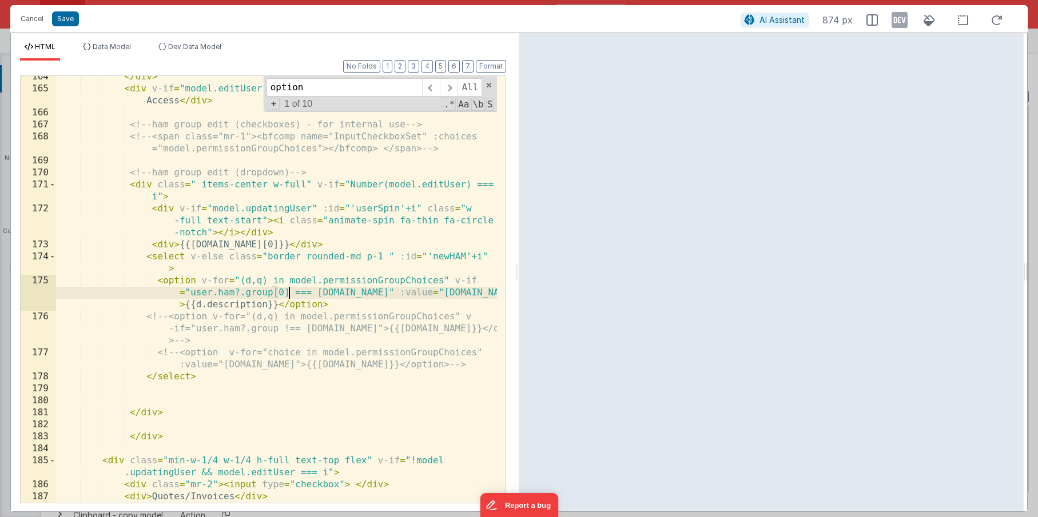
click at [168, 317] on div "</ div > < div v-if = "model.editUser !== i && user.ham.length===0" > Standard …" at bounding box center [276, 296] width 441 height 451
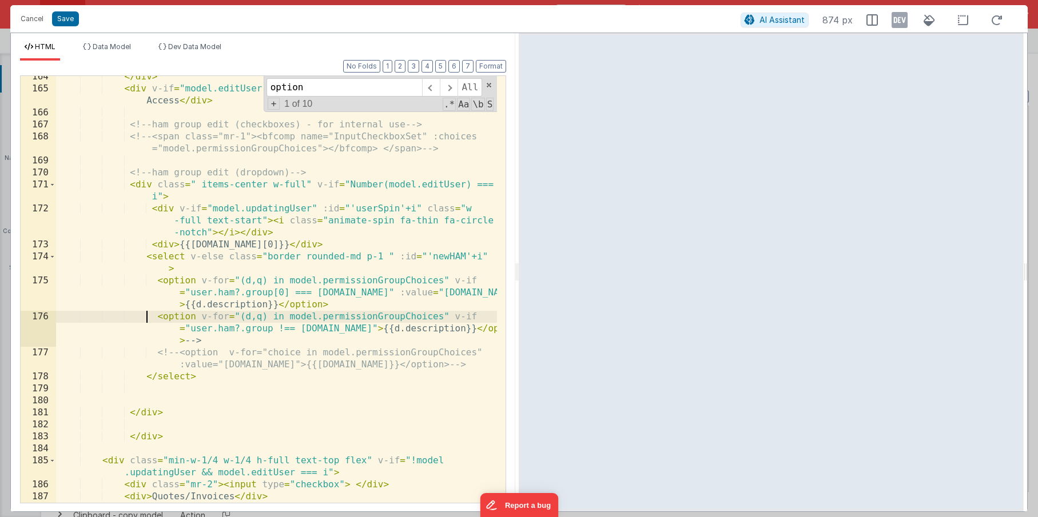
click at [218, 343] on div "</ div > < div v-if = "model.editUser !== i && user.ham.length===0" > Standard …" at bounding box center [276, 296] width 441 height 451
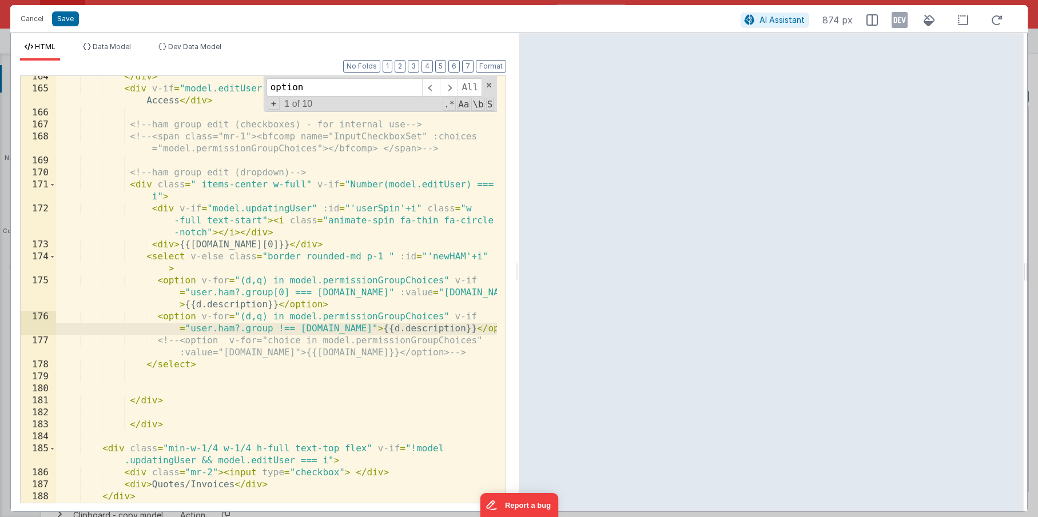
click at [272, 328] on div "</ div > < div v-if = "model.editUser !== i && user.ham.length===0" > Standard …" at bounding box center [276, 296] width 441 height 451
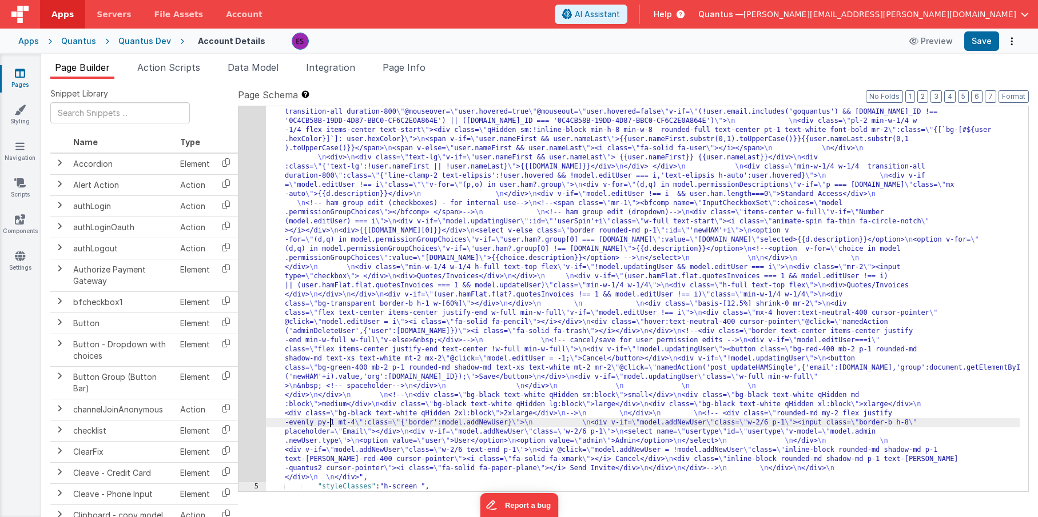
click at [332, 421] on div ""html" : "<div class= \" z-40 flex flex-wrap overflow-scroll no-scrollbar \" > …" at bounding box center [642, 236] width 753 height 1282
click at [261, 403] on div "4" at bounding box center [251, 38] width 27 height 887
click at [250, 387] on div "4" at bounding box center [251, 38] width 27 height 887
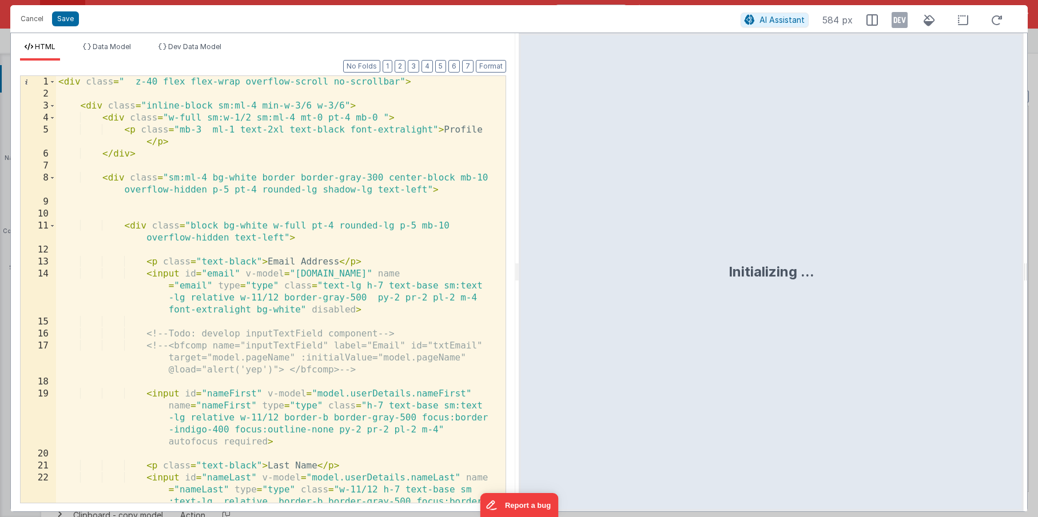
click at [250, 387] on div "< div class = " z-40 flex flex-wrap overflow-scroll no-scrollbar" > < div class…" at bounding box center [276, 325] width 441 height 499
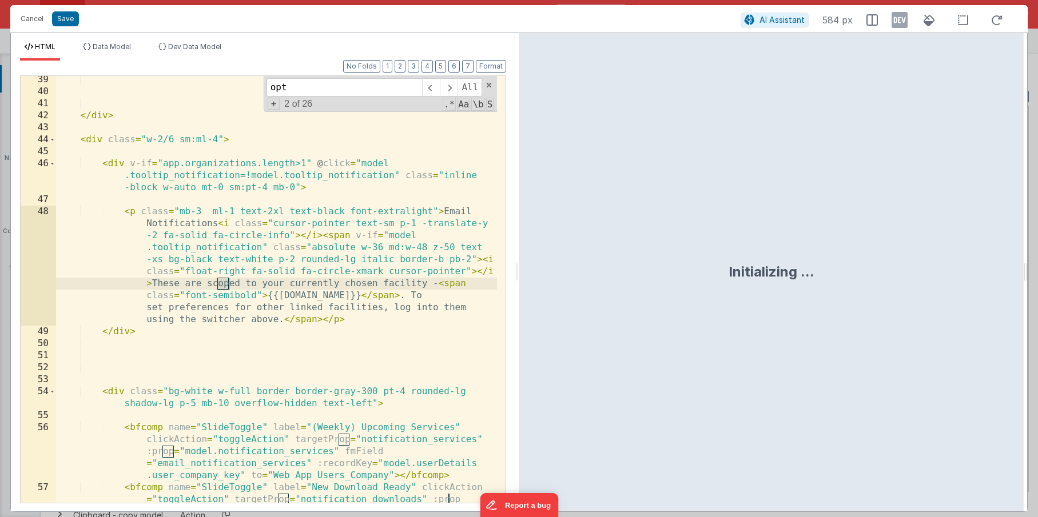
scroll to position [3244, 0]
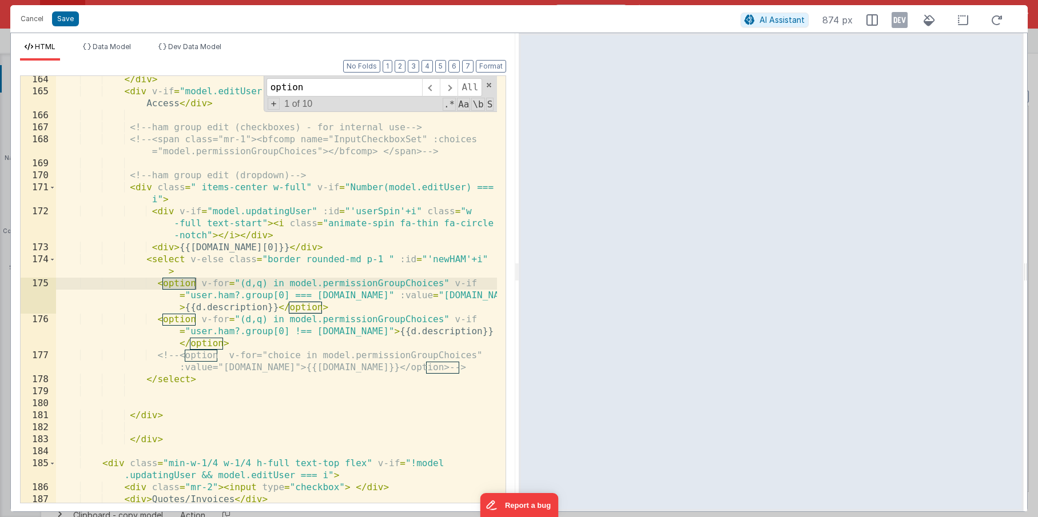
type input "option"
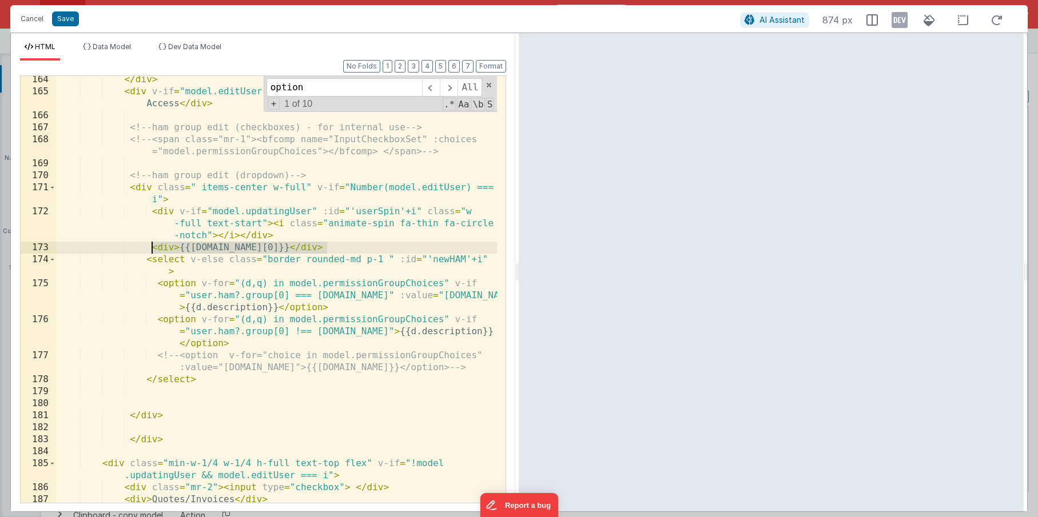
drag, startPoint x: 331, startPoint y: 246, endPoint x: 152, endPoint y: 247, distance: 178.9
click at [152, 247] on div "</ div > < div v-if = "model.editUser !== i && user.ham.length===0" > Standard …" at bounding box center [276, 299] width 441 height 451
click at [294, 334] on div "</ div > < div v-if = "model.editUser !== i && user.ham.length===0" > Standard …" at bounding box center [276, 299] width 441 height 451
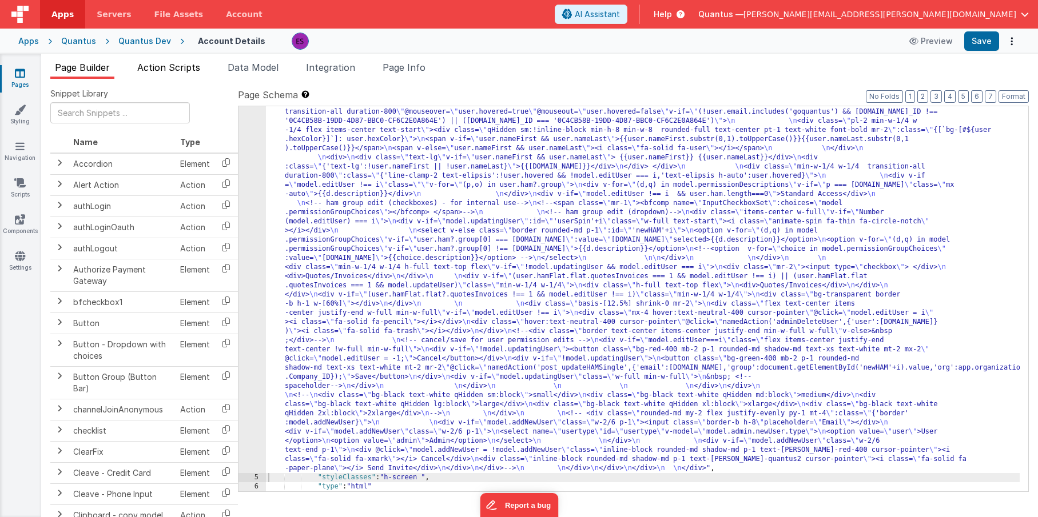
click at [162, 64] on span "Action Scripts" at bounding box center [168, 67] width 63 height 11
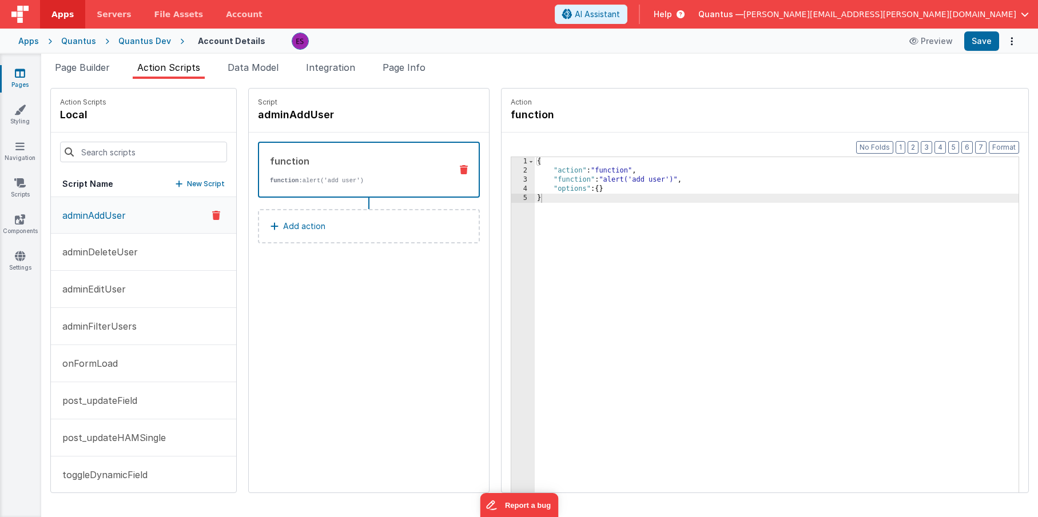
click at [613, 273] on div "{ "action" : "function" , "function" : "alert('add user')" , "options" : { } }" at bounding box center [791, 351] width 513 height 389
click at [111, 354] on button "onFormLoad" at bounding box center [143, 363] width 185 height 37
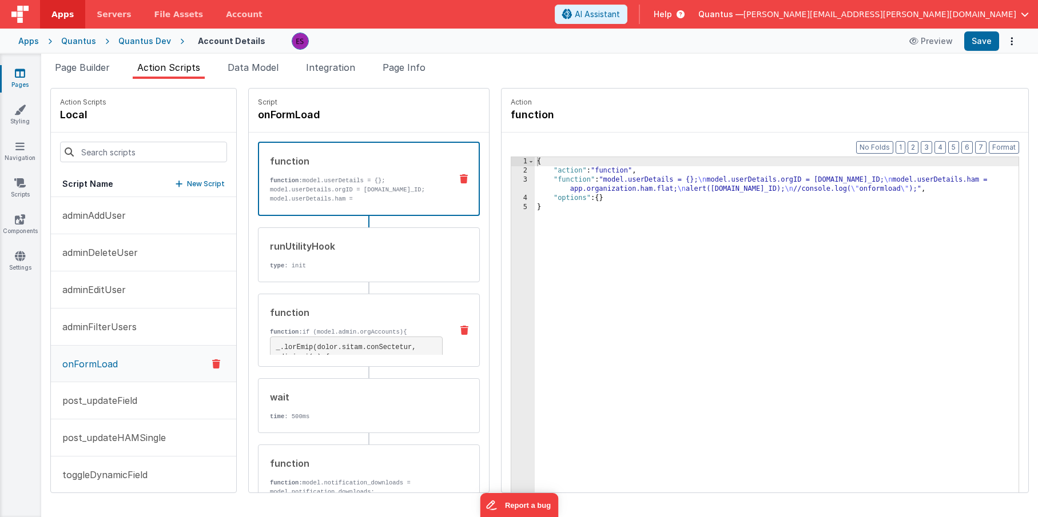
click at [295, 326] on div "function function: if (model.admin.orgAccounts){ } /* const users = model.admin…" at bounding box center [350, 330] width 184 height 49
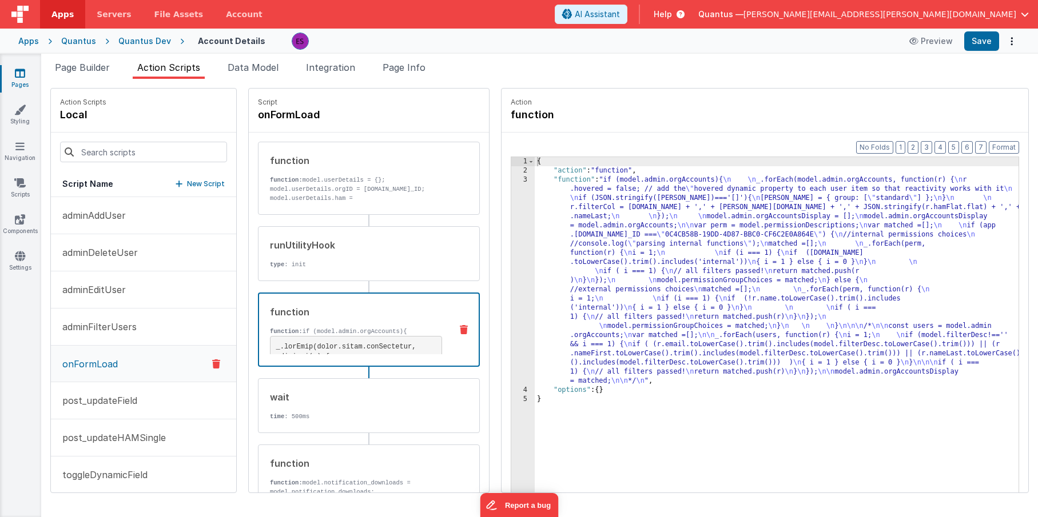
click at [536, 293] on div "{ "action" : "function" , "function" : "if (model.admin.orgAccounts){ \n \n _.f…" at bounding box center [791, 351] width 513 height 389
click at [511, 302] on div "3" at bounding box center [522, 281] width 23 height 210
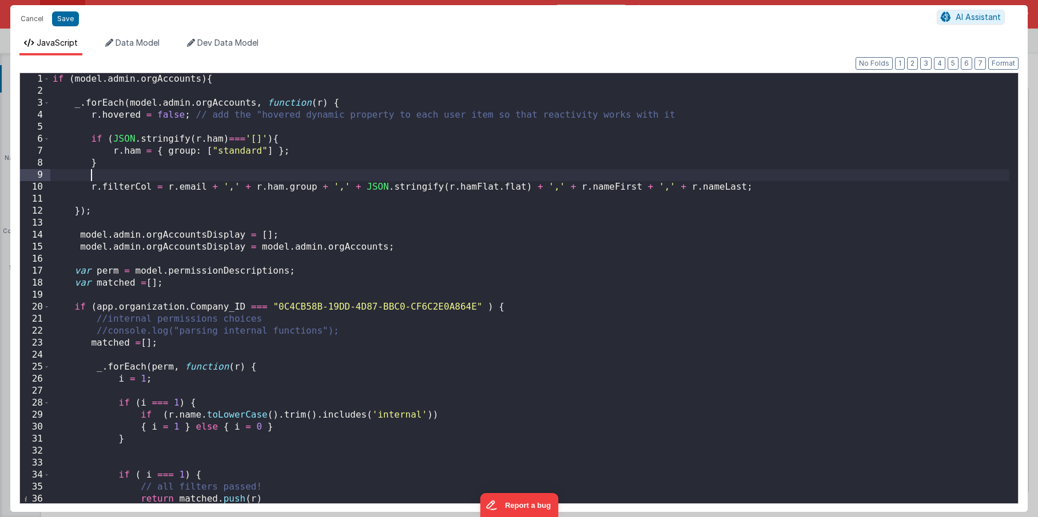
click at [158, 172] on div "if ( model . admin . orgAccounts ) { _ . forEach ( model . admin . orgAccounts …" at bounding box center [529, 300] width 959 height 454
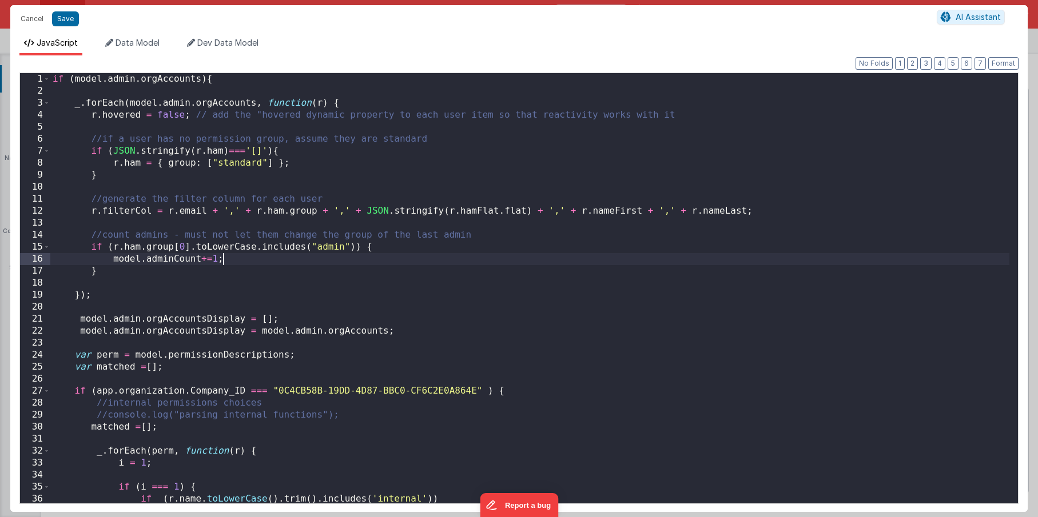
click at [53, 82] on div "if ( model . admin . orgAccounts ) { _ . forEach ( model . admin . orgAccounts …" at bounding box center [529, 300] width 959 height 454
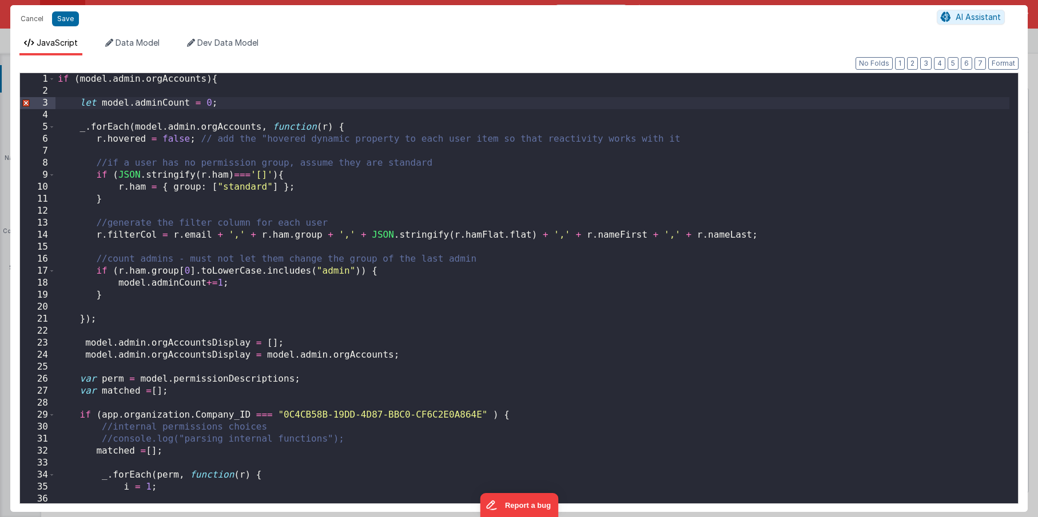
click at [86, 166] on div "if ( model . admin . orgAccounts ) { let model . adminCount = 0 ; _ . forEach (…" at bounding box center [532, 300] width 954 height 454
drag, startPoint x: 103, startPoint y: 103, endPoint x: 82, endPoint y: 106, distance: 20.7
click at [82, 106] on div "if ( model . admin . orgAccounts ) { let model . adminCount = 0 ; _ . forEach (…" at bounding box center [532, 300] width 954 height 454
click at [363, 177] on div "if ( model . admin . orgAccounts ) { model . adminCount = 0 ; _ . forEach ( mod…" at bounding box center [532, 300] width 954 height 454
click at [176, 294] on div "if ( model . admin . orgAccounts ) { model . adminCount = 0 ; _ . forEach ( mod…" at bounding box center [532, 300] width 954 height 454
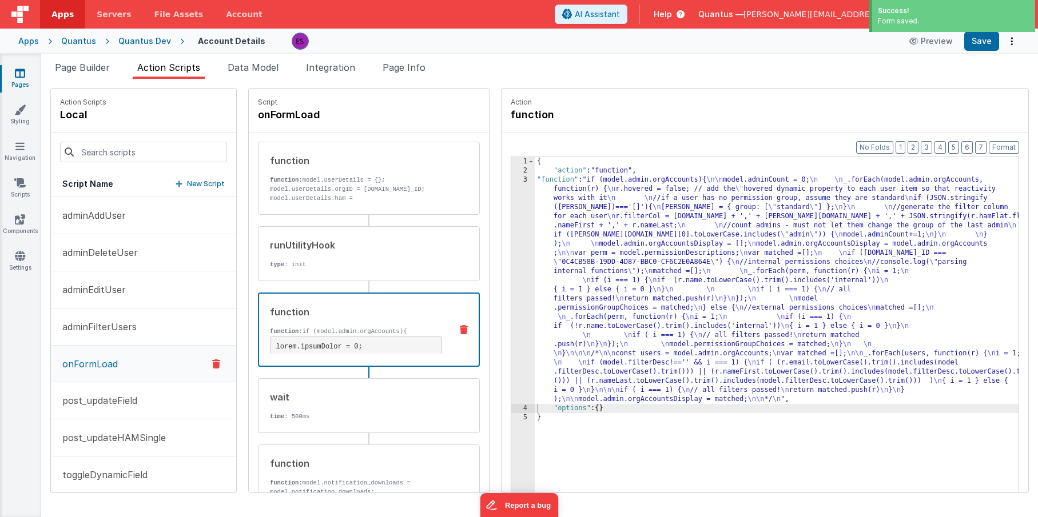
click at [544, 264] on div "{ "action" : "function" , "function" : "if (model.admin.orgAccounts){ \n\n mode…" at bounding box center [791, 351] width 513 height 389
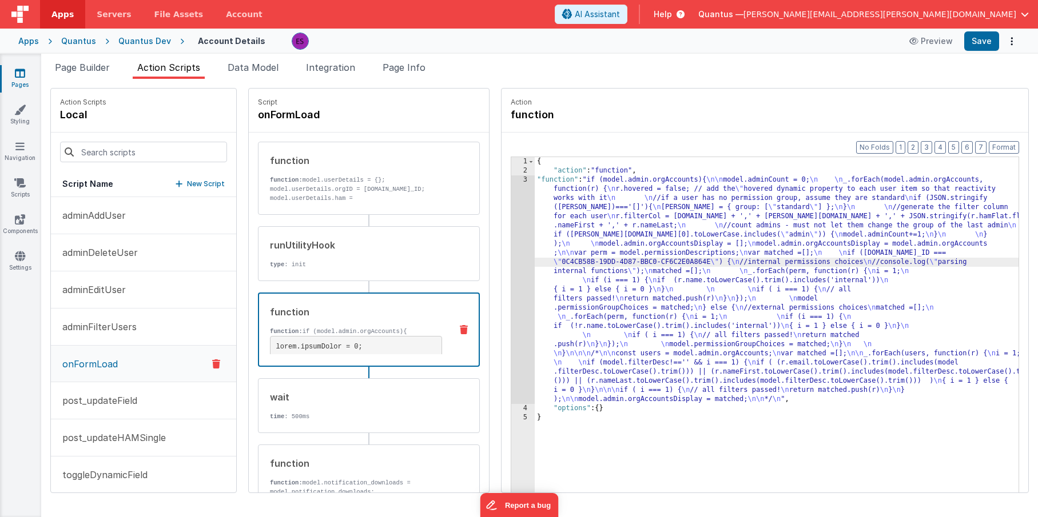
click at [511, 268] on div "3" at bounding box center [522, 290] width 23 height 229
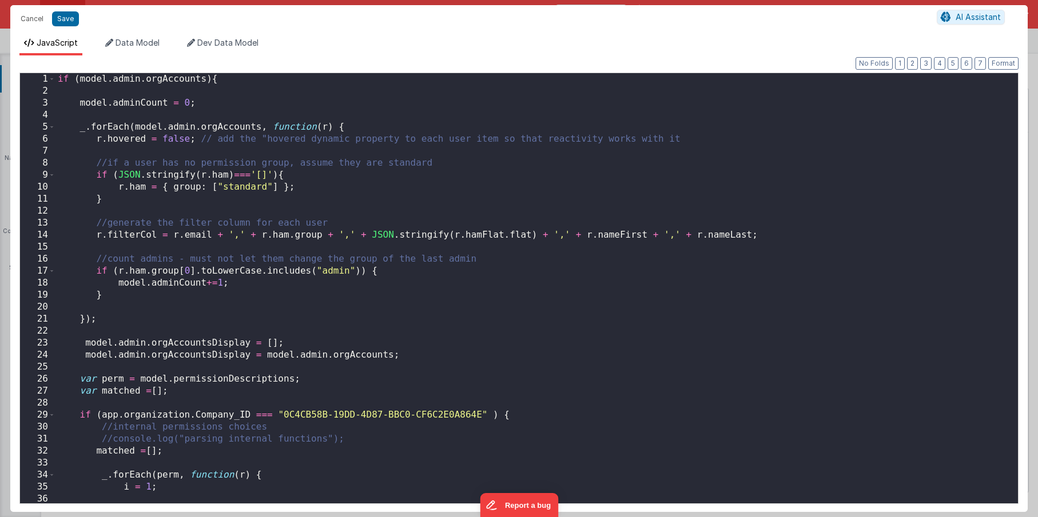
click at [113, 317] on div "if ( model . admin . orgAccounts ) { model . adminCount = 0 ; _ . forEach ( mod…" at bounding box center [532, 300] width 954 height 454
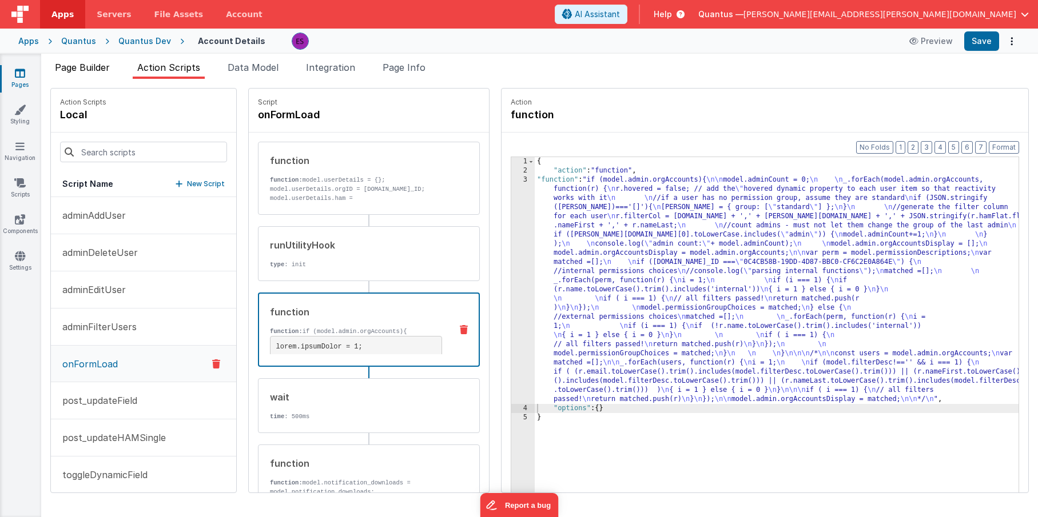
click at [91, 70] on span "Page Builder" at bounding box center [82, 67] width 55 height 11
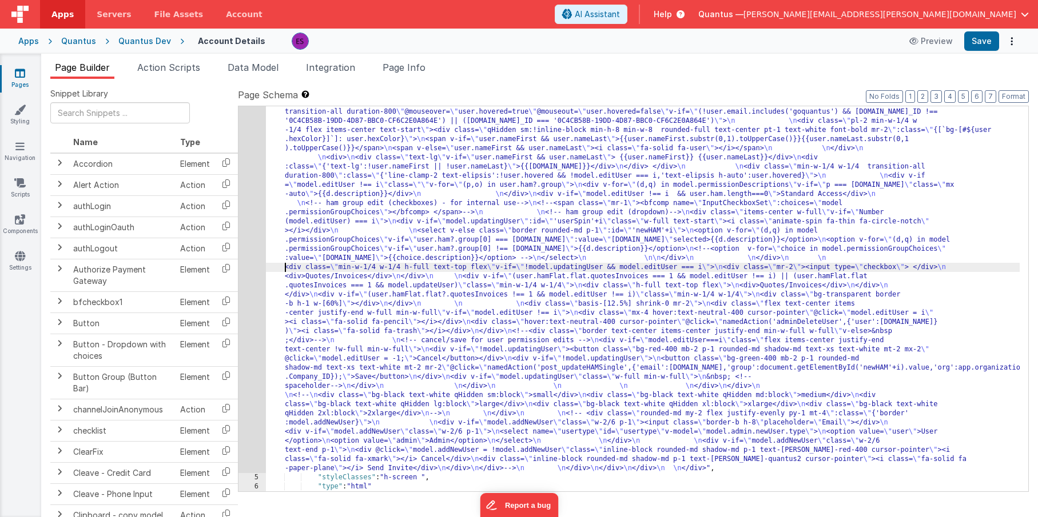
click at [286, 269] on div ""html" : "<div class= \" z-40 flex flex-wrap overflow-scroll no-scrollbar \" > …" at bounding box center [642, 231] width 753 height 1273
click at [155, 81] on div "Snippet Library Name Type Accordion Element Alert Action Action authLogin Actio…" at bounding box center [539, 307] width 996 height 457
click at [163, 69] on span "Action Scripts" at bounding box center [168, 67] width 63 height 11
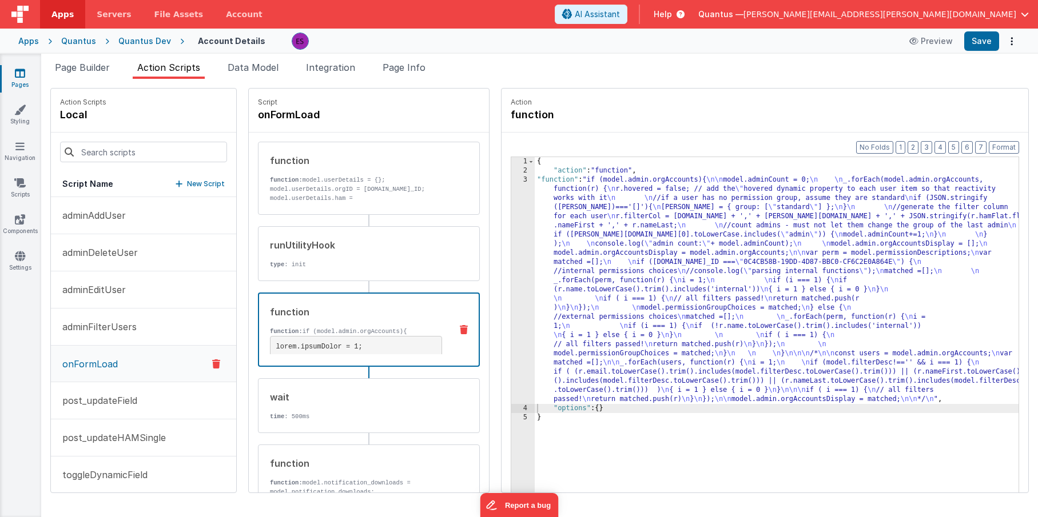
click at [511, 283] on div "3" at bounding box center [522, 290] width 23 height 229
drag, startPoint x: 521, startPoint y: 278, endPoint x: 497, endPoint y: 284, distance: 24.0
click at [535, 278] on div "{ "action" : "function" , "function" : "if (model.admin.orgAccounts){ \n\n mode…" at bounding box center [791, 351] width 513 height 389
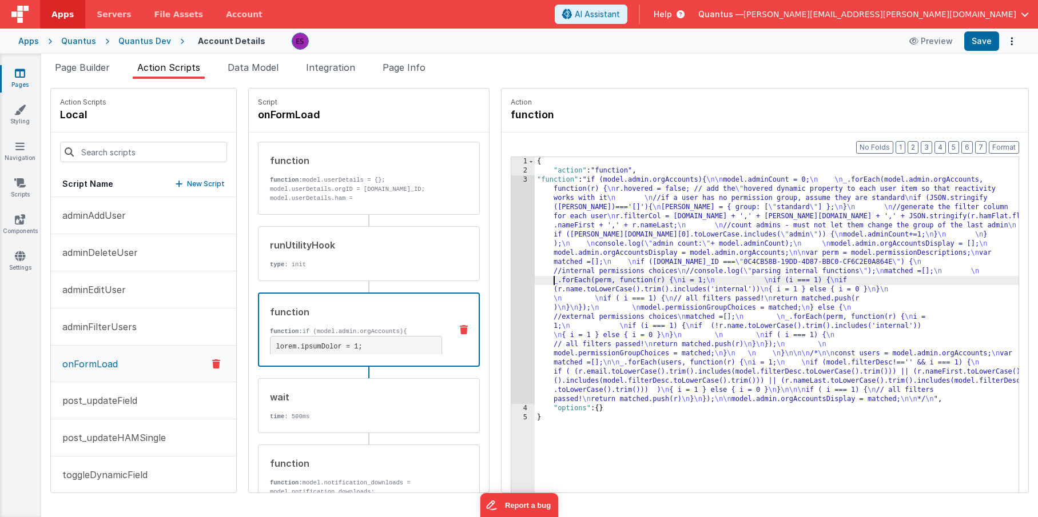
click at [511, 285] on div "3" at bounding box center [522, 290] width 23 height 229
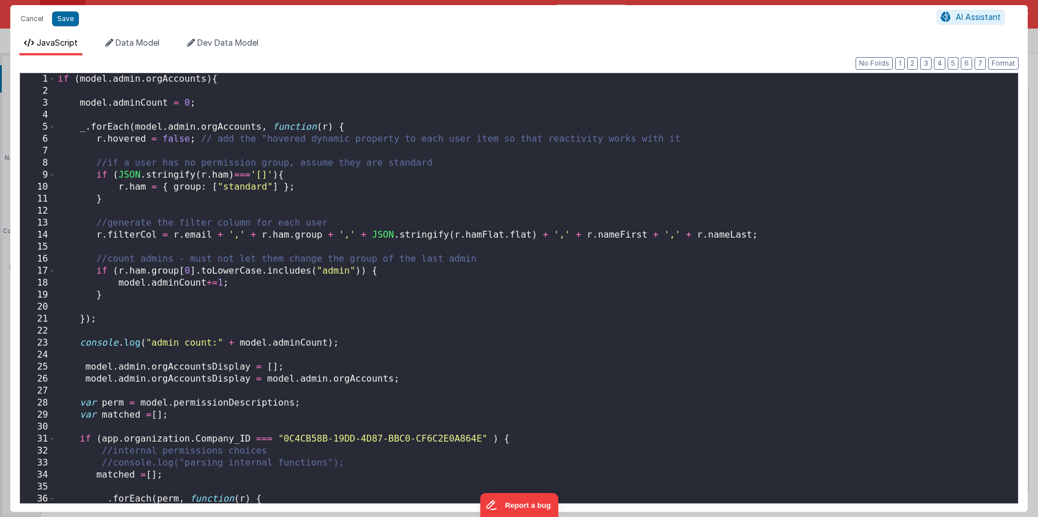
click at [262, 270] on div "if ( model . admin . orgAccounts ) { model . adminCount = 0 ; _ . forEach ( mod…" at bounding box center [532, 300] width 954 height 454
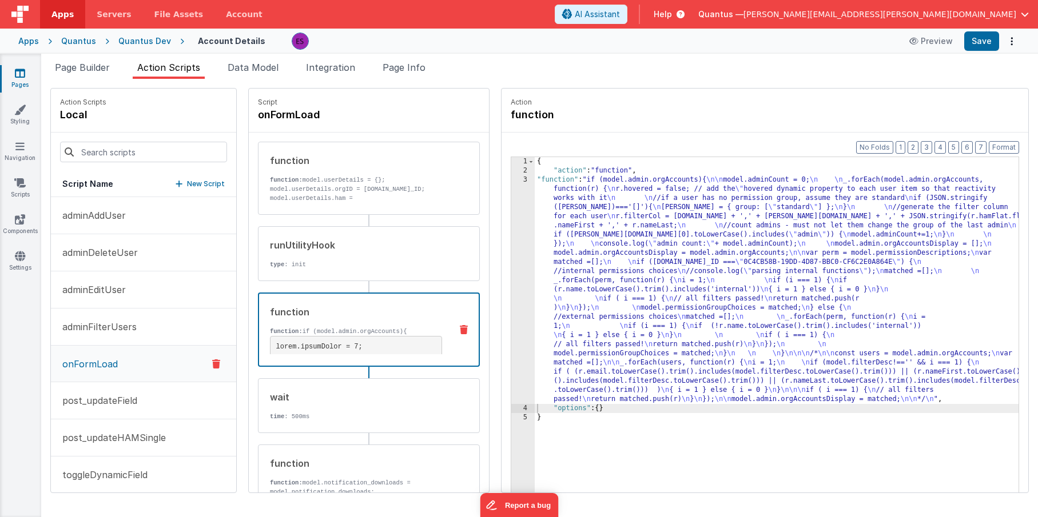
click at [535, 196] on div "{ "action" : "function" , "function" : "if (model.admin.orgAccounts){ \n\n mode…" at bounding box center [791, 351] width 513 height 389
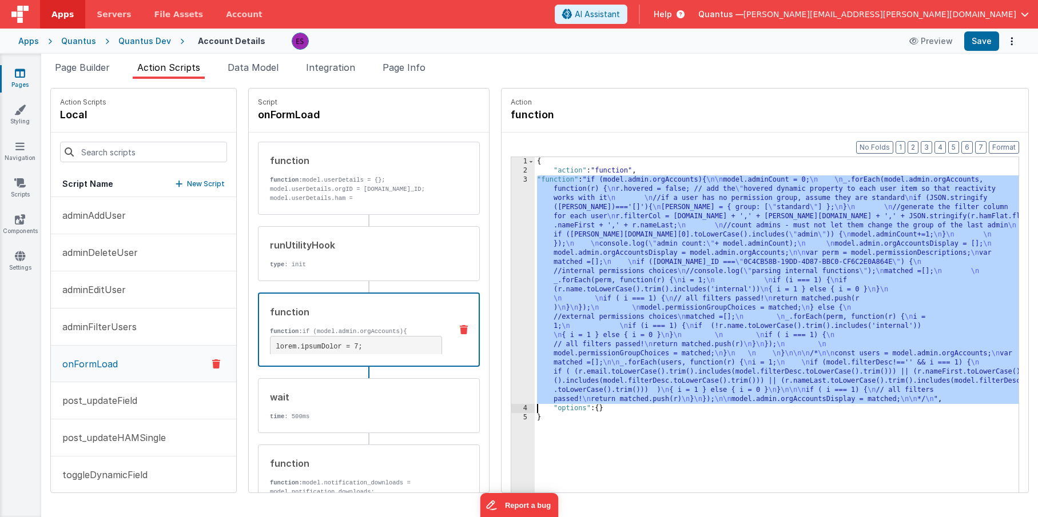
click at [511, 211] on div "3" at bounding box center [522, 290] width 23 height 229
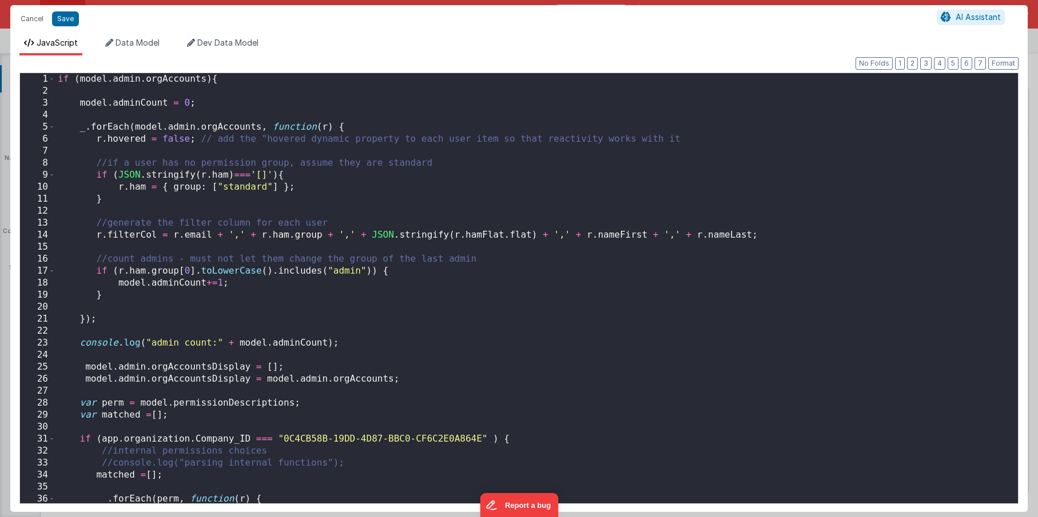
click at [460, 111] on div "if ( model . admin . orgAccounts ) { model . adminCount = 0 ; _ . forEach ( mod…" at bounding box center [532, 300] width 954 height 454
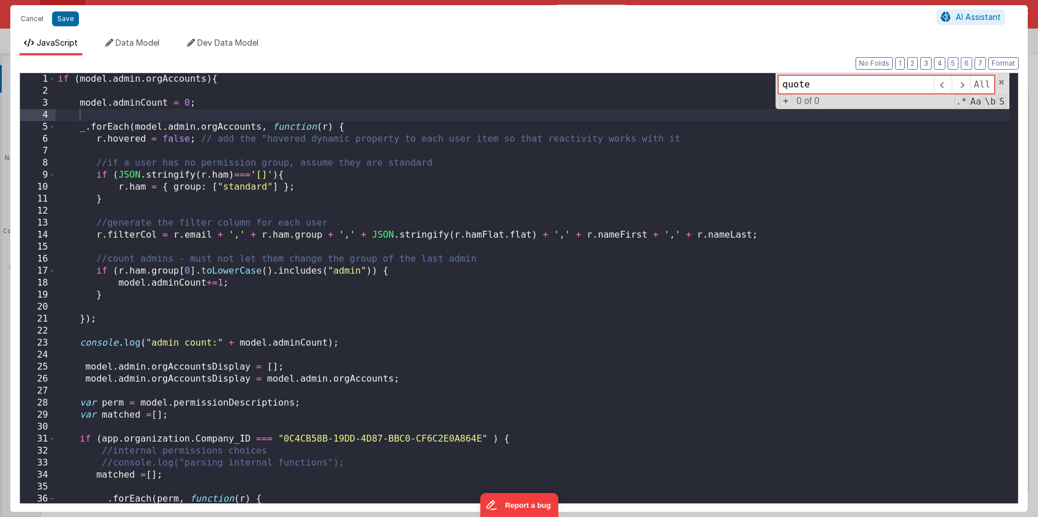
type input "quotes"
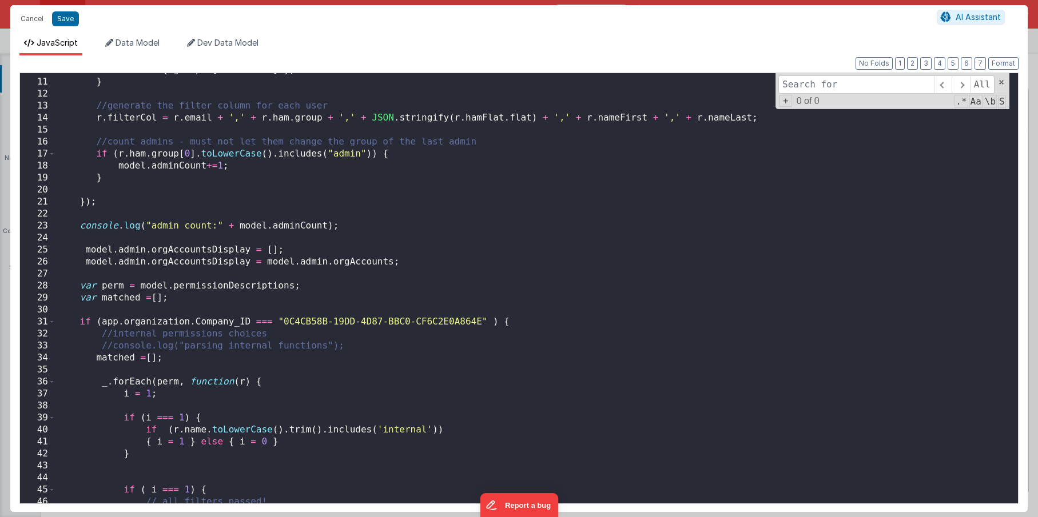
scroll to position [0, 0]
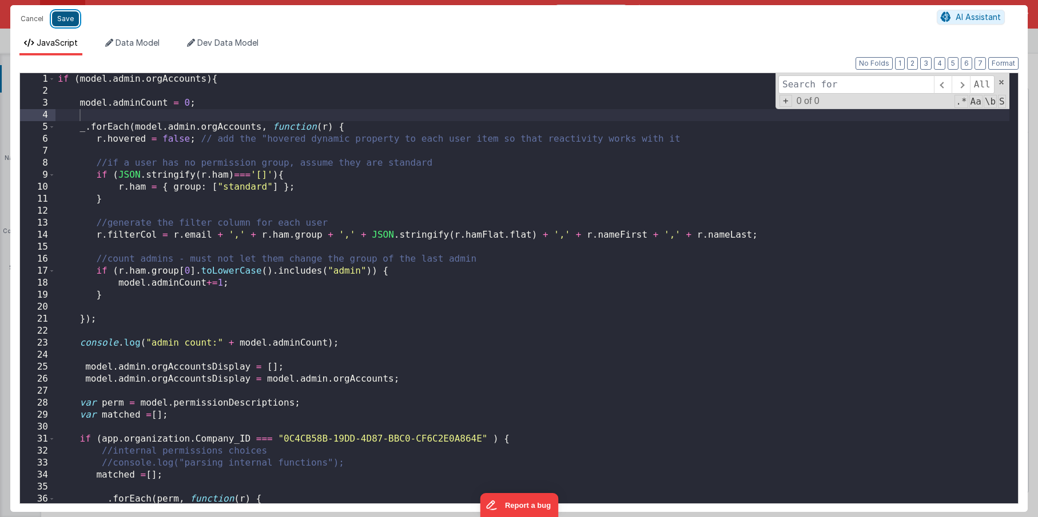
click at [65, 21] on button "Save" at bounding box center [65, 18] width 27 height 15
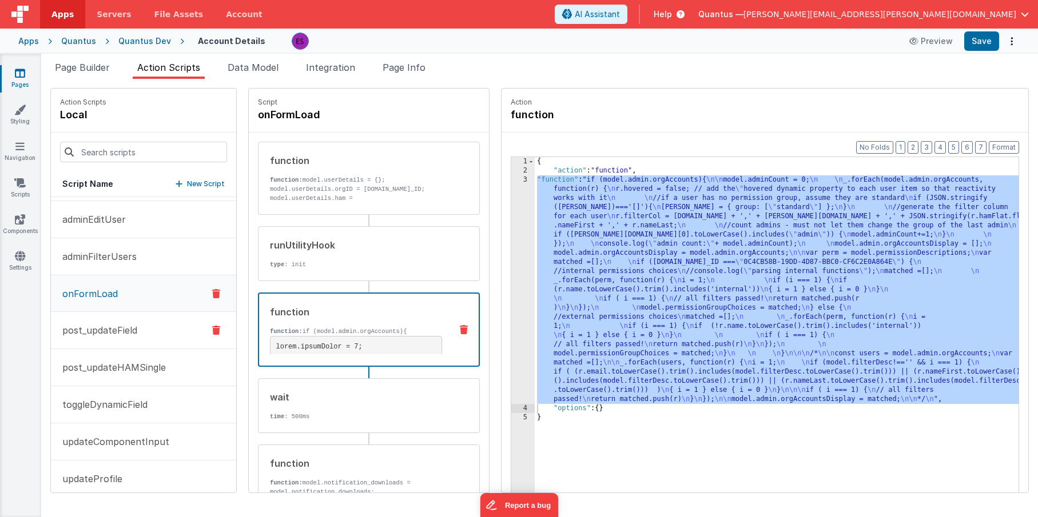
scroll to position [60, 0]
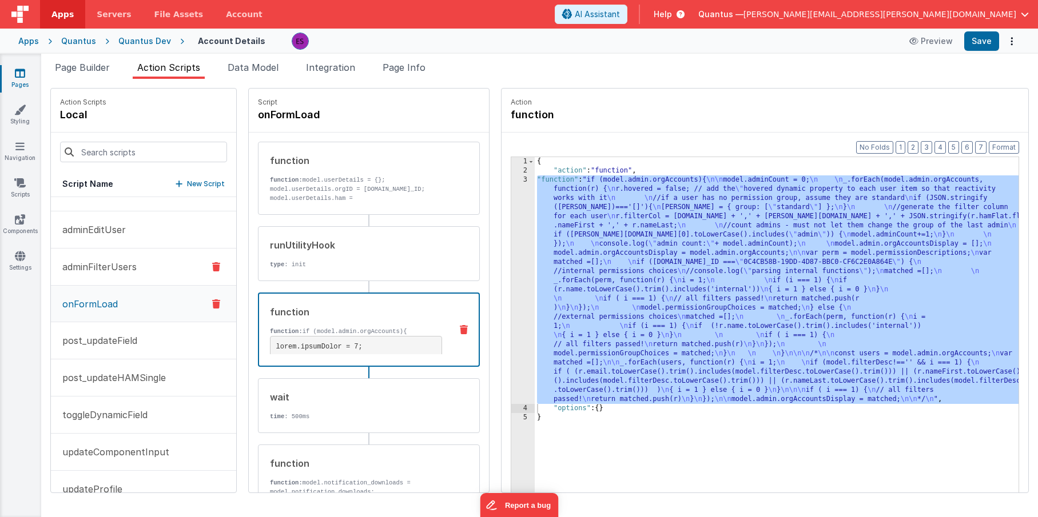
click at [91, 257] on button "adminFilterUsers" at bounding box center [143, 267] width 185 height 37
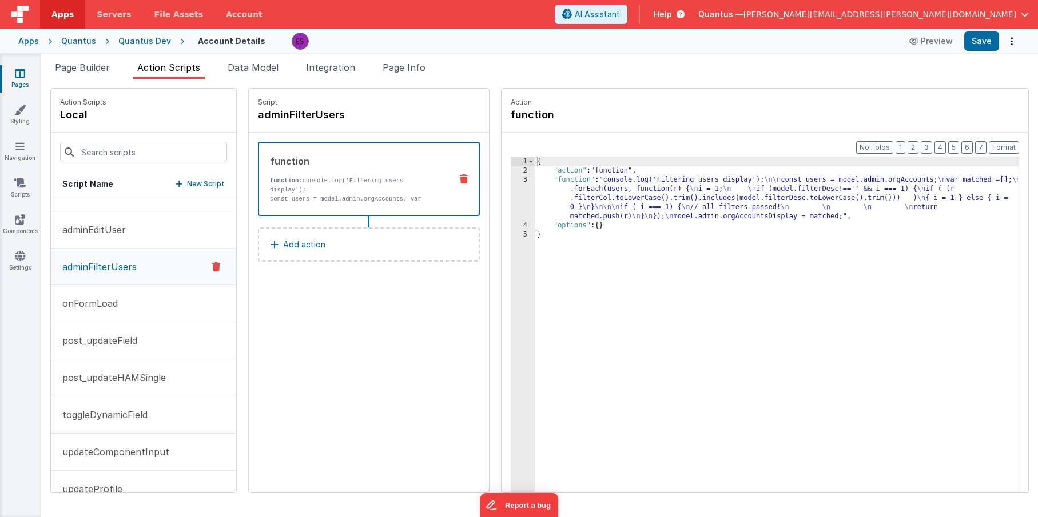
click at [619, 186] on div "{ "action" : "function" , "function" : "console.log('Filtering users display');…" at bounding box center [791, 351] width 513 height 389
click at [511, 193] on div "3" at bounding box center [522, 199] width 23 height 46
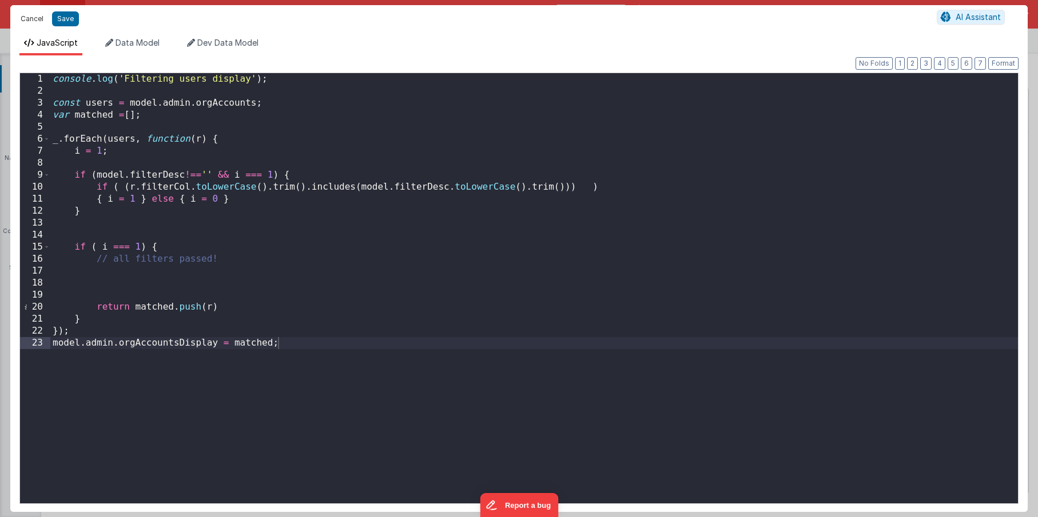
click at [29, 14] on button "Cancel" at bounding box center [32, 19] width 34 height 16
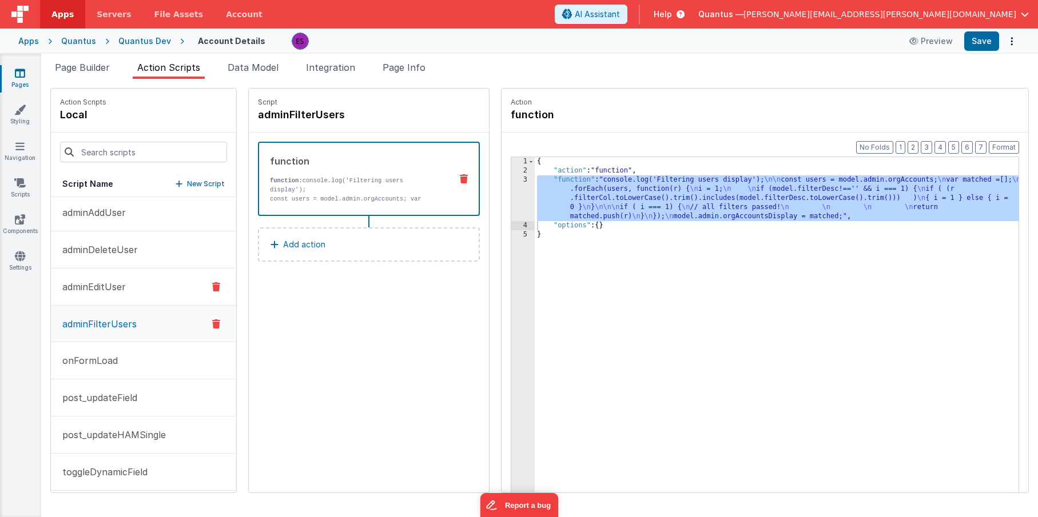
scroll to position [0, 0]
click at [118, 433] on p "post_updateHAMSingle" at bounding box center [110, 438] width 110 height 14
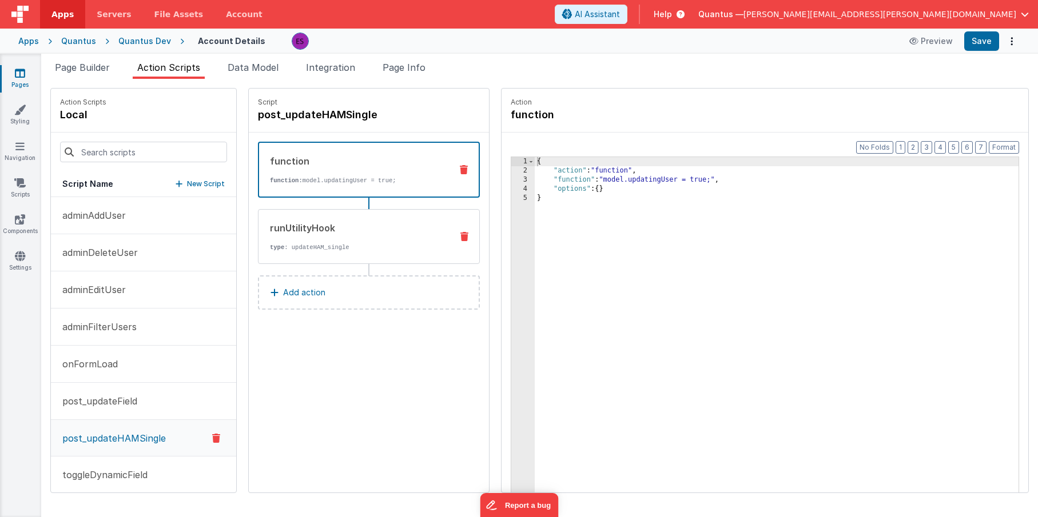
click at [314, 235] on div "runUtilityHook type : updateHAM_single" at bounding box center [350, 236] width 184 height 31
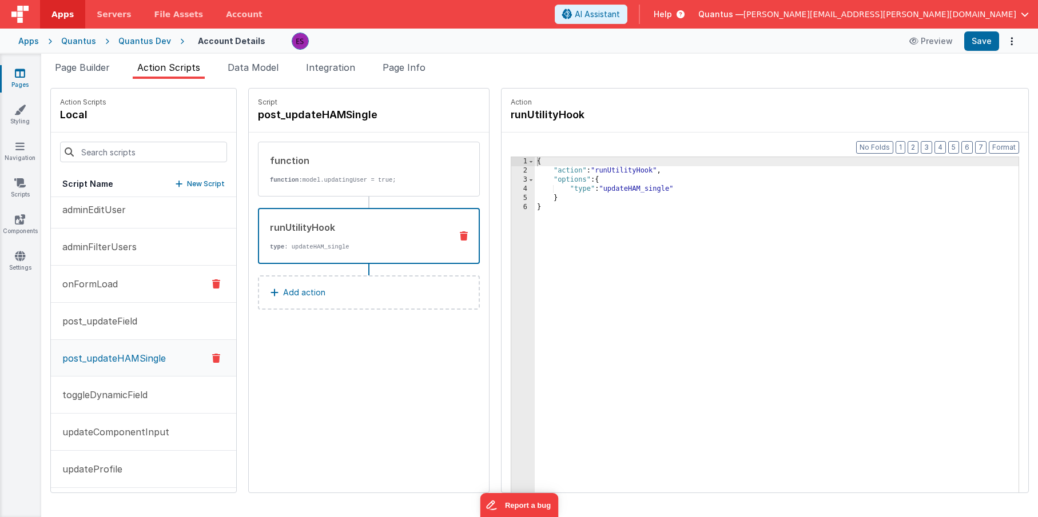
scroll to position [85, 0]
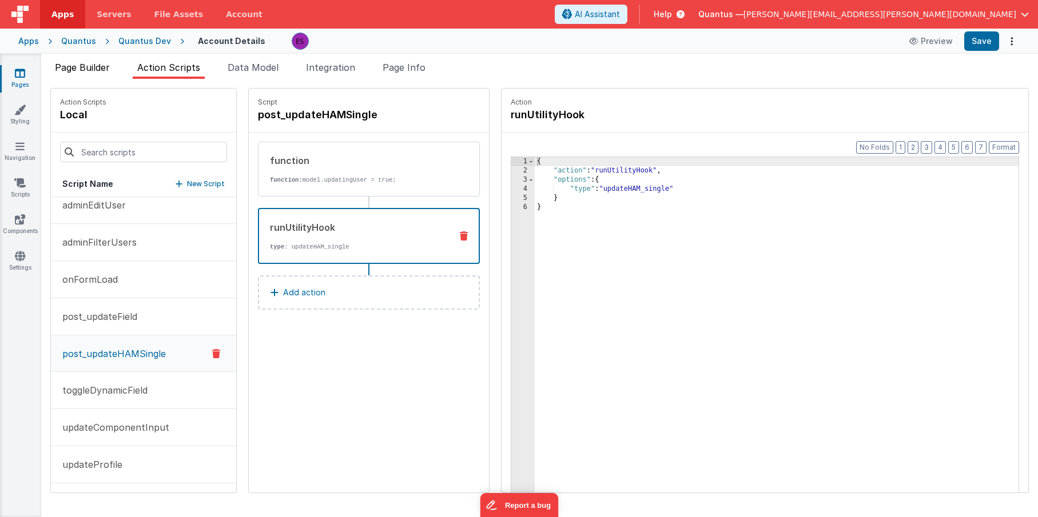
click at [86, 70] on span "Page Builder" at bounding box center [82, 67] width 55 height 11
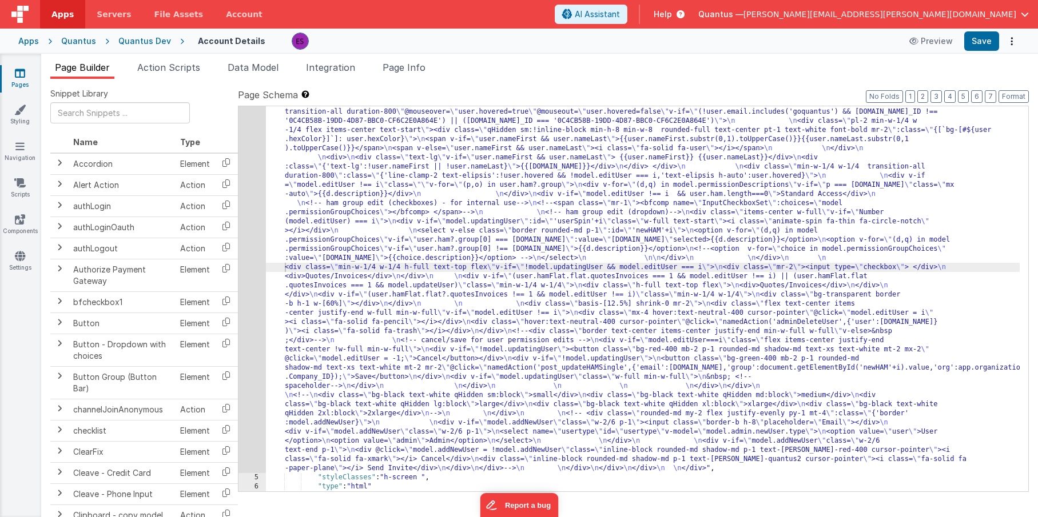
click at [327, 216] on div ""html" : "<div class= \" z-40 flex flex-wrap overflow-scroll no-scrollbar \" > …" at bounding box center [642, 231] width 753 height 1273
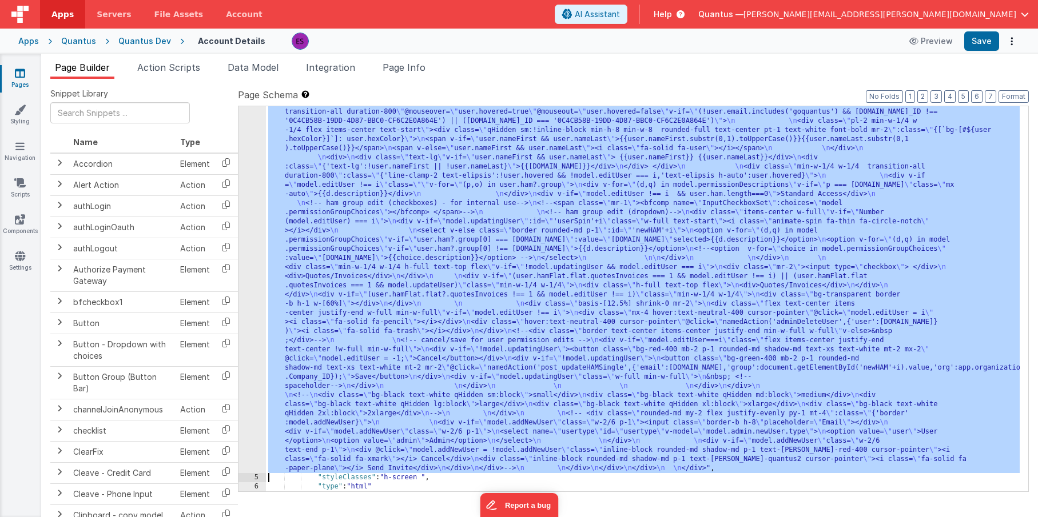
click at [254, 246] on div "4" at bounding box center [251, 34] width 27 height 878
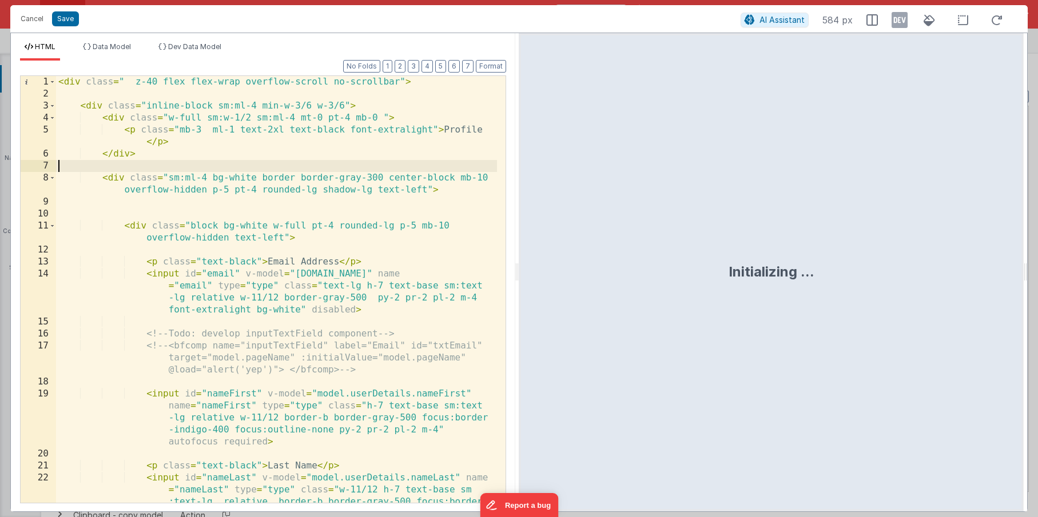
click at [277, 167] on div "< div class = " z-40 flex flex-wrap overflow-scroll no-scrollbar" > < div class…" at bounding box center [276, 325] width 441 height 499
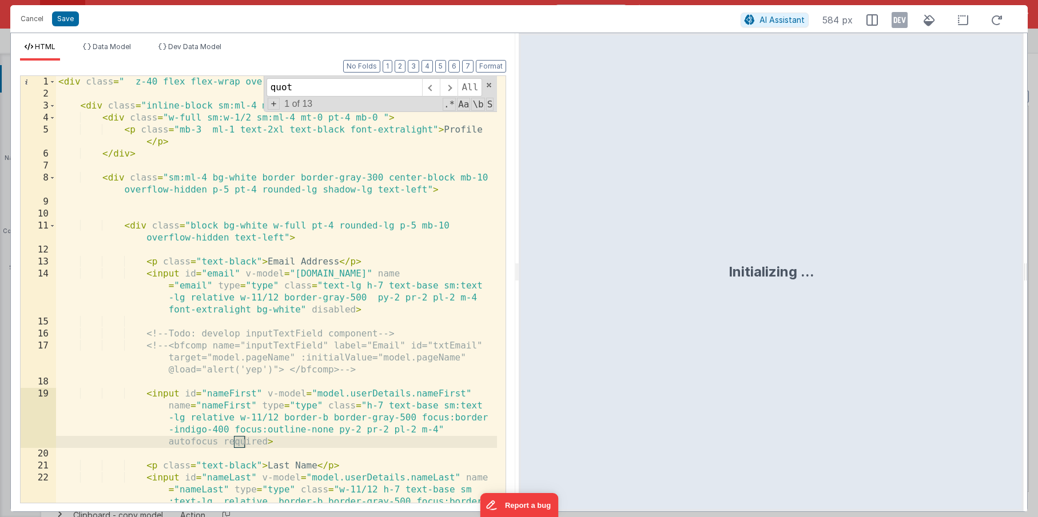
scroll to position [3460, 0]
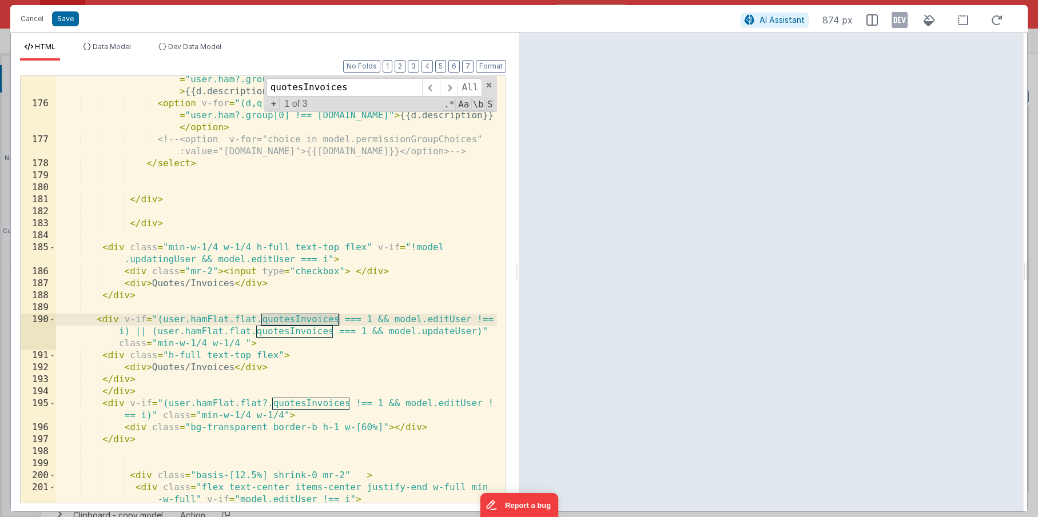
type input "quotesInvoices"
click at [229, 319] on div "< option v-for = "(d,q) in model.permissionGroupChoices" v-if = "user.ham?.grou…" at bounding box center [276, 311] width 441 height 499
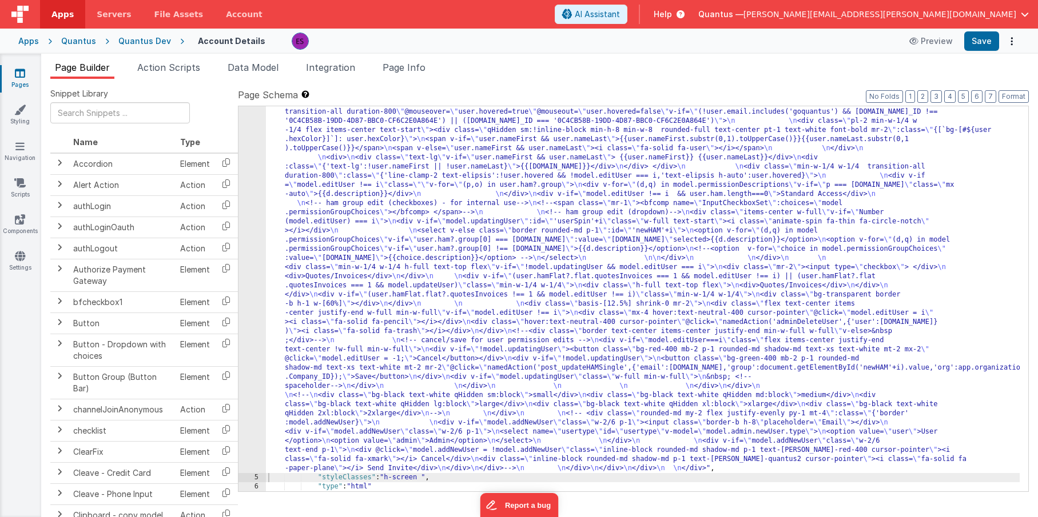
click at [325, 224] on div ""html" : "<div class= \" z-40 flex flex-wrap overflow-scroll no-scrollbar \" > …" at bounding box center [642, 231] width 753 height 1273
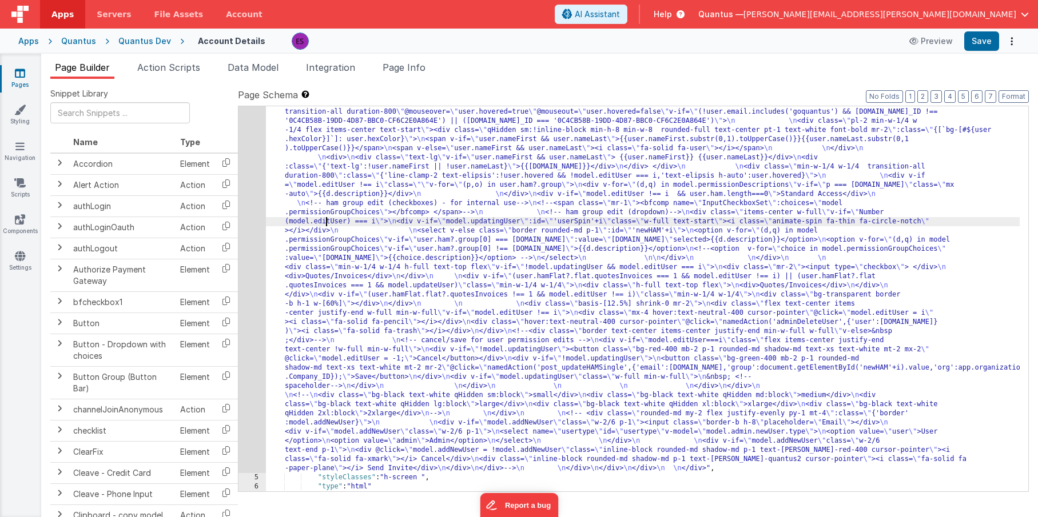
click at [244, 246] on div "4" at bounding box center [251, 34] width 27 height 878
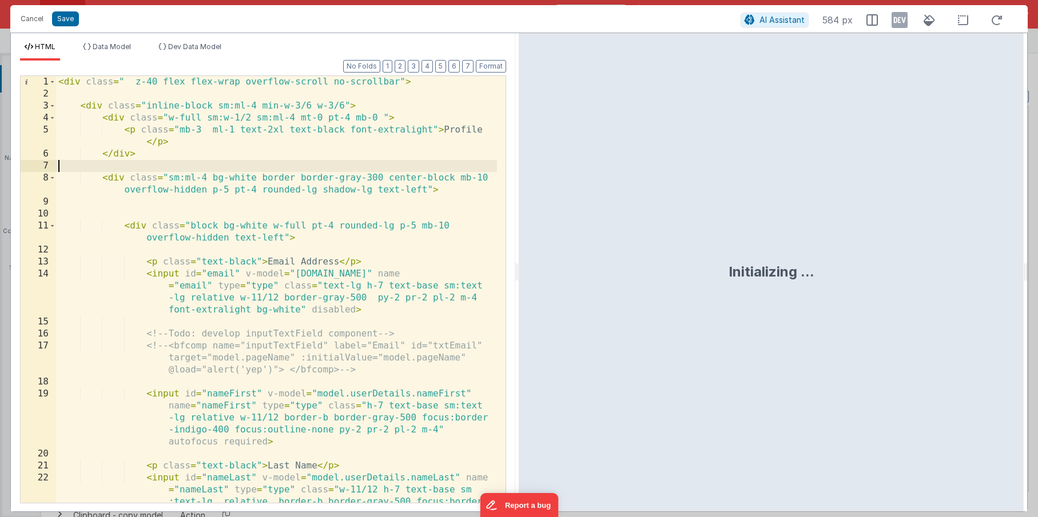
click at [251, 164] on div "< div class = " z-40 flex flex-wrap overflow-scroll no-scrollbar" > < div class…" at bounding box center [276, 325] width 441 height 499
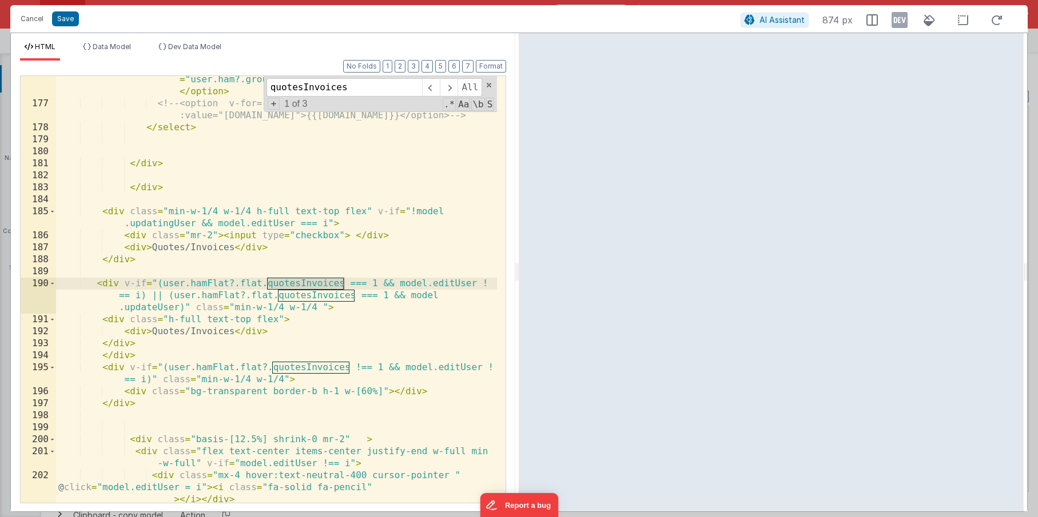
scroll to position [3496, 0]
type input "quotesInvoices"
click at [261, 285] on div "< option v-for = "(d,q) in model.permissionGroupChoices" v-if = "user.ham?.grou…" at bounding box center [276, 311] width 441 height 499
click at [272, 294] on div "< option v-for = "(d,q) in model.permissionGroupChoices" v-if = "user.ham?.grou…" at bounding box center [276, 311] width 441 height 499
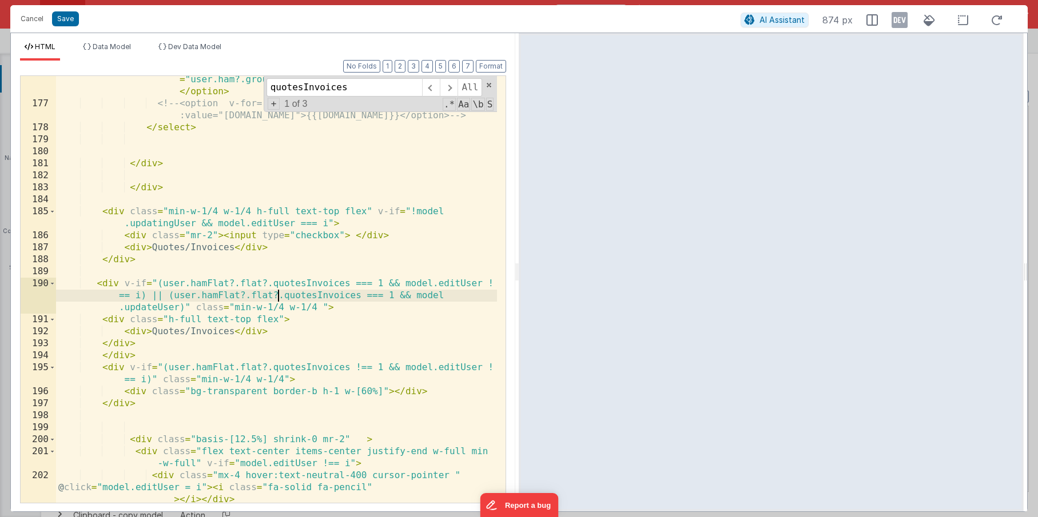
click at [236, 368] on div "< option v-for = "(d,q) in model.permissionGroupChoices" v-if = "user.ham?.grou…" at bounding box center [276, 311] width 441 height 499
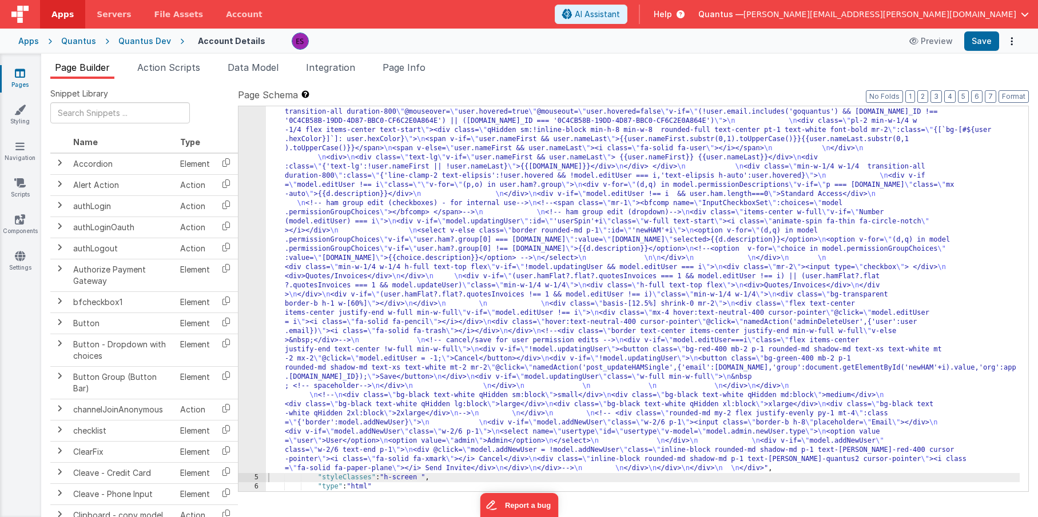
click at [307, 316] on div ""html" : "<div class= \" z-40 flex flex-wrap overflow-scroll no-scrollbar \" > …" at bounding box center [642, 231] width 753 height 1273
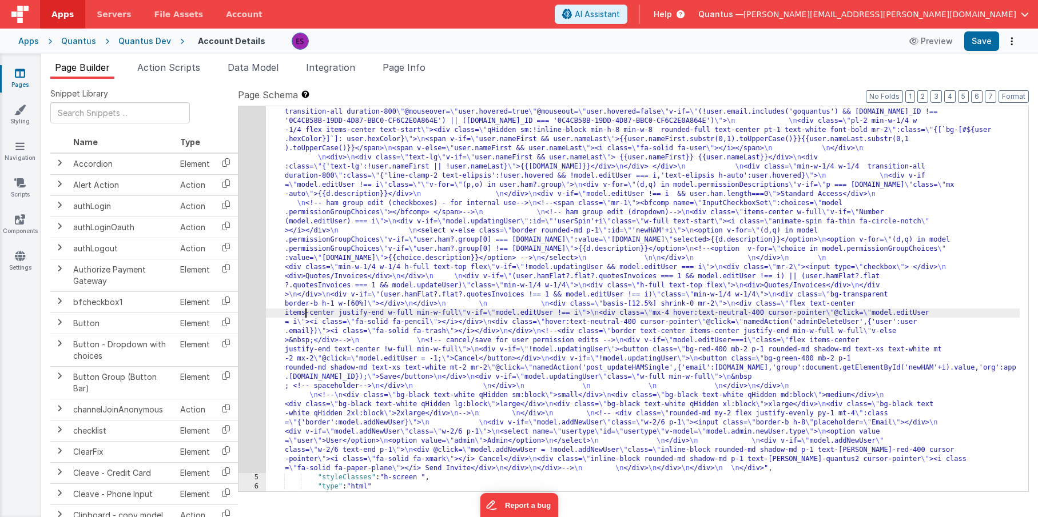
click at [253, 321] on div "4" at bounding box center [251, 34] width 27 height 878
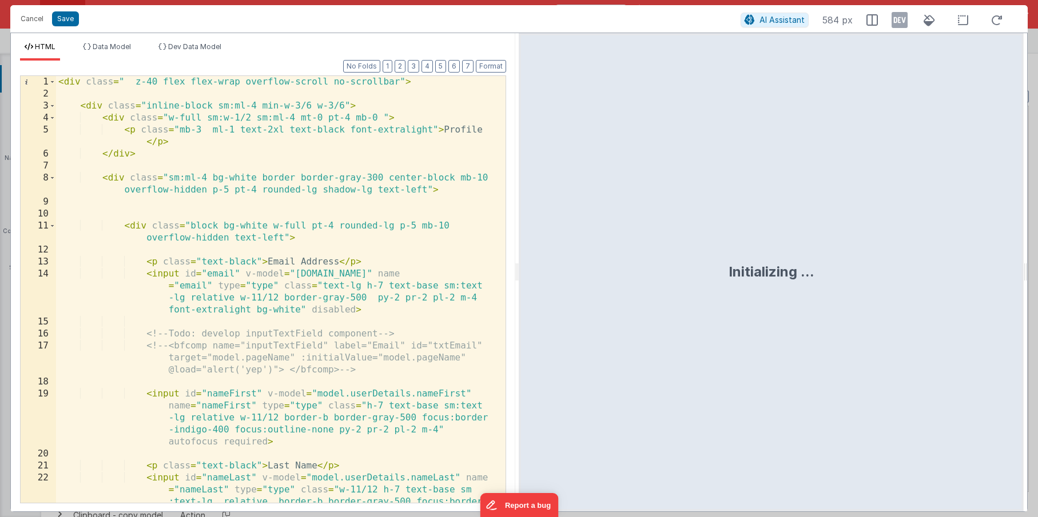
click at [253, 321] on div "< div class = " z-40 flex flex-wrap overflow-scroll no-scrollbar" > < div class…" at bounding box center [276, 325] width 441 height 499
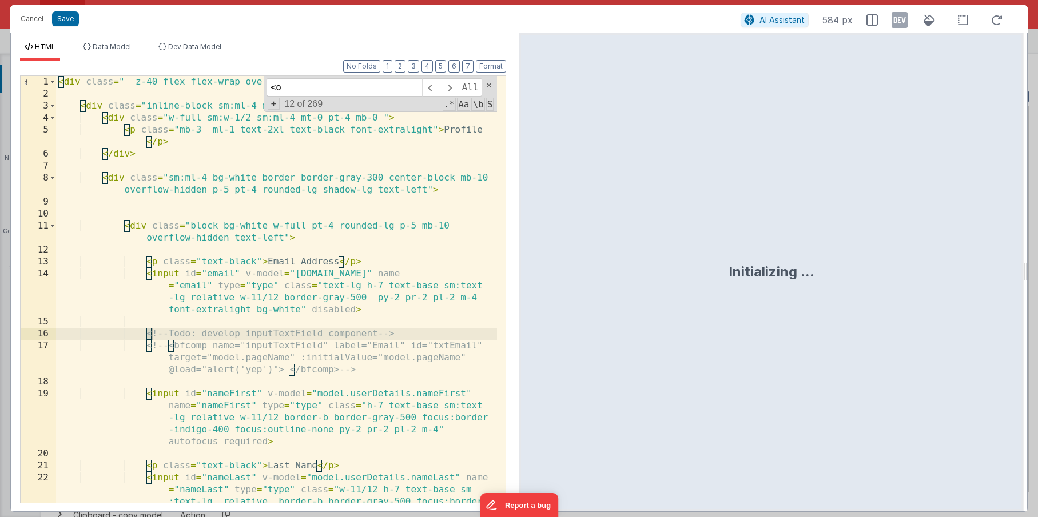
scroll to position [3244, 0]
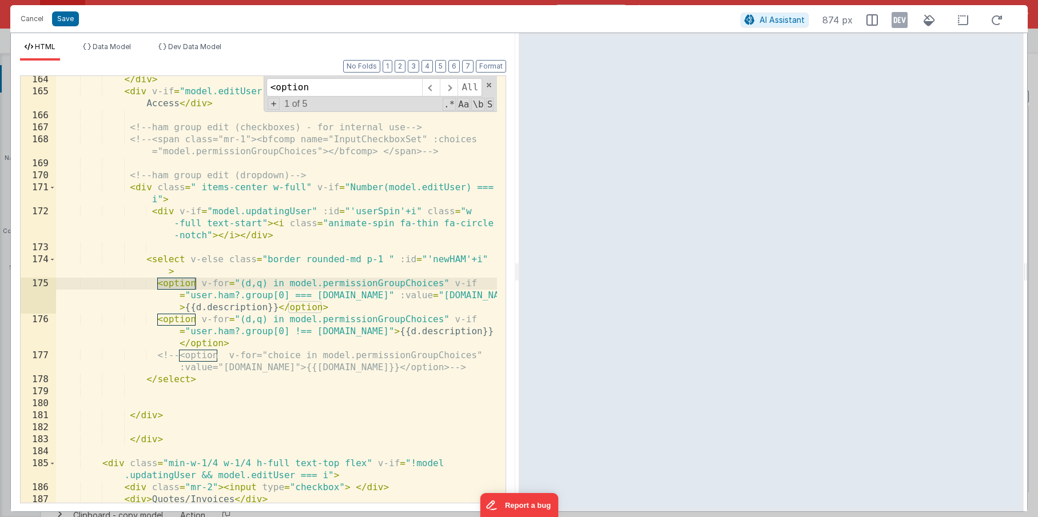
type input "<option"
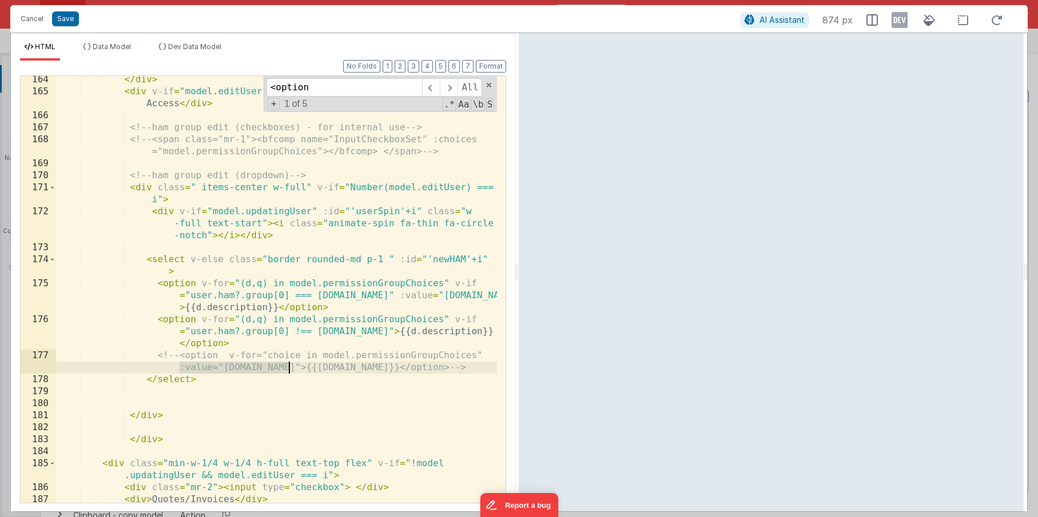
drag, startPoint x: 180, startPoint y: 366, endPoint x: 287, endPoint y: 368, distance: 106.9
click at [287, 368] on div "</ div > < div v-if = "model.editUser !== i && user.ham.length===0" > Standard …" at bounding box center [276, 299] width 441 height 451
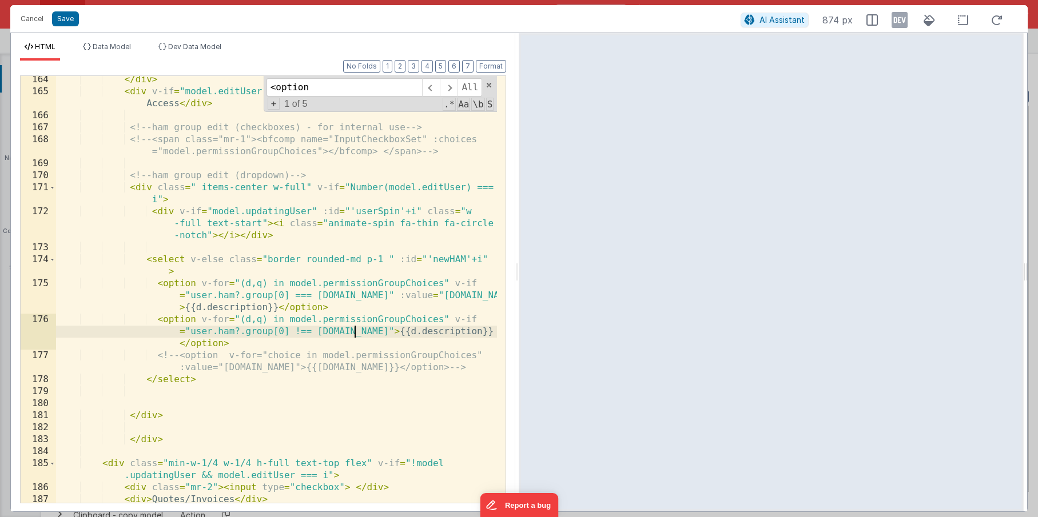
click at [354, 331] on div "</ div > < div v-if = "model.editUser !== i && user.ham.length===0" > Standard …" at bounding box center [276, 299] width 441 height 451
click at [413, 331] on div "</ div > < div v-if = "model.editUser !== i && user.ham.length===0" > Standard …" at bounding box center [276, 299] width 441 height 451
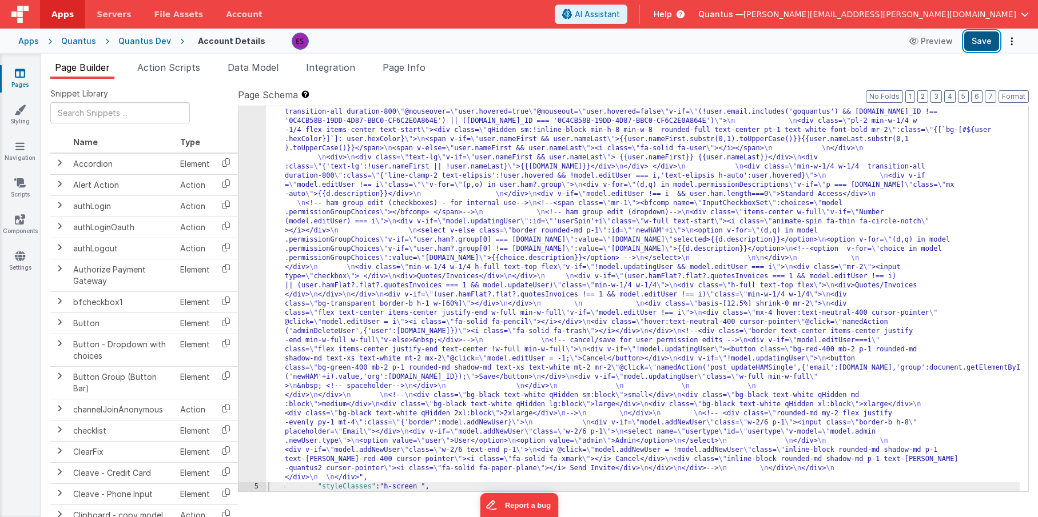
click at [975, 43] on button "Save" at bounding box center [981, 40] width 35 height 19
drag, startPoint x: 332, startPoint y: 188, endPoint x: 338, endPoint y: 188, distance: 5.7
click at [338, 188] on div ""html" : "<div class= \" z-40 flex flex-wrap overflow-scroll no-scrollbar \" > …" at bounding box center [642, 236] width 753 height 1282
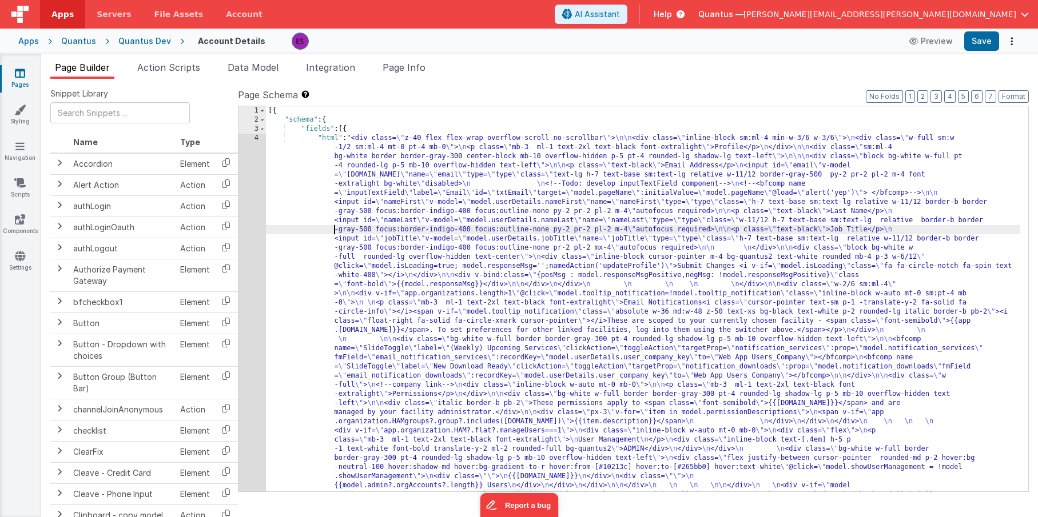
click at [181, 62] on span "Action Scripts" at bounding box center [168, 67] width 63 height 11
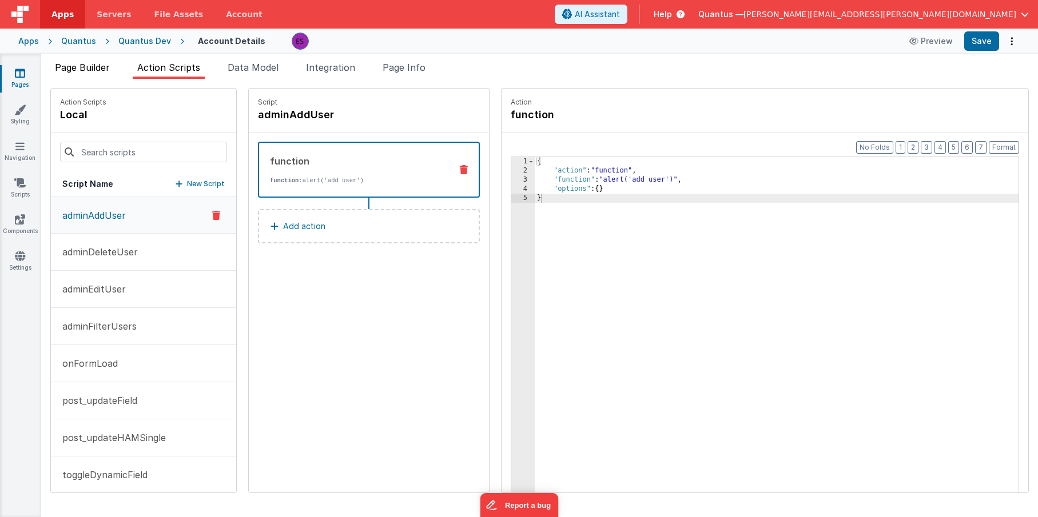
click at [97, 69] on span "Page Builder" at bounding box center [82, 67] width 55 height 11
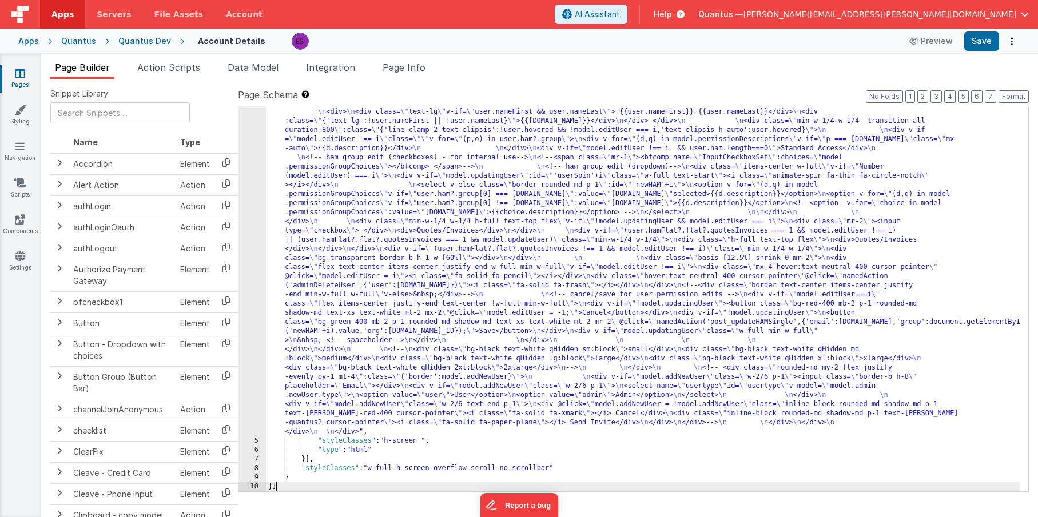
scroll to position [584, 0]
click at [976, 36] on button "Save" at bounding box center [981, 40] width 35 height 19
click at [589, 204] on div ""html" : "<div class= \" z-40 flex flex-wrap overflow-scroll no-scrollbar \" > …" at bounding box center [642, 191] width 753 height 1282
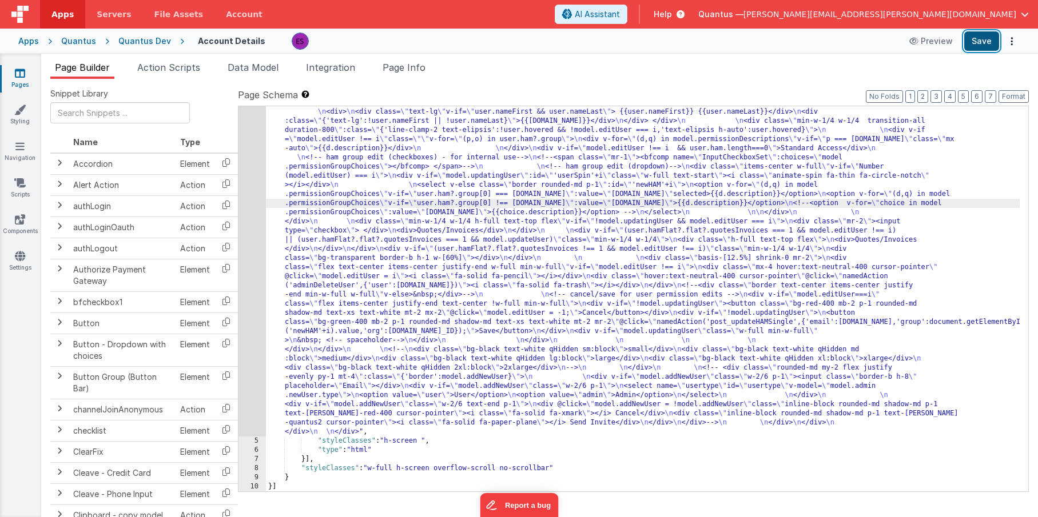
click at [984, 43] on button "Save" at bounding box center [981, 40] width 35 height 19
click at [604, 199] on div ""html" : "<div class= \" z-40 flex flex-wrap overflow-scroll no-scrollbar \" > …" at bounding box center [642, 191] width 753 height 1282
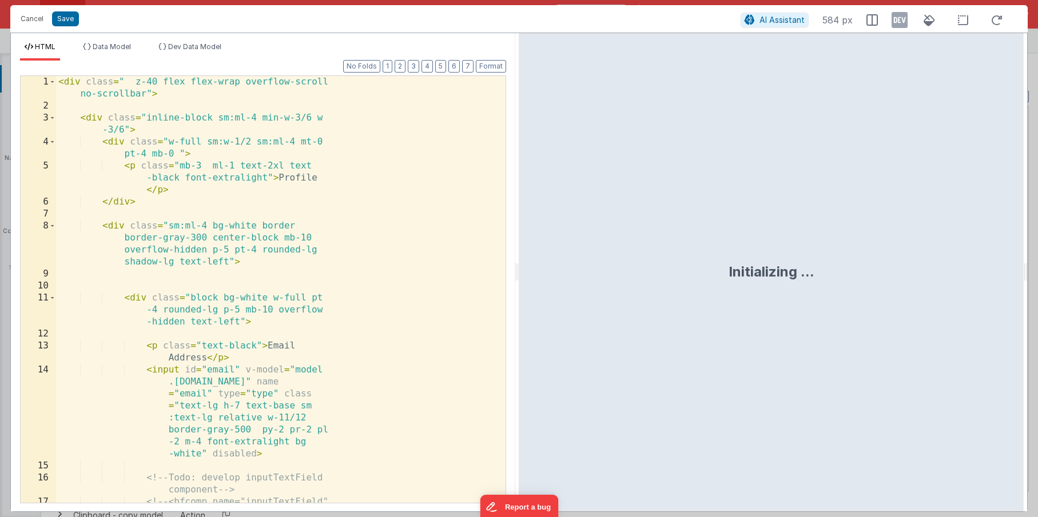
scroll to position [593, 0]
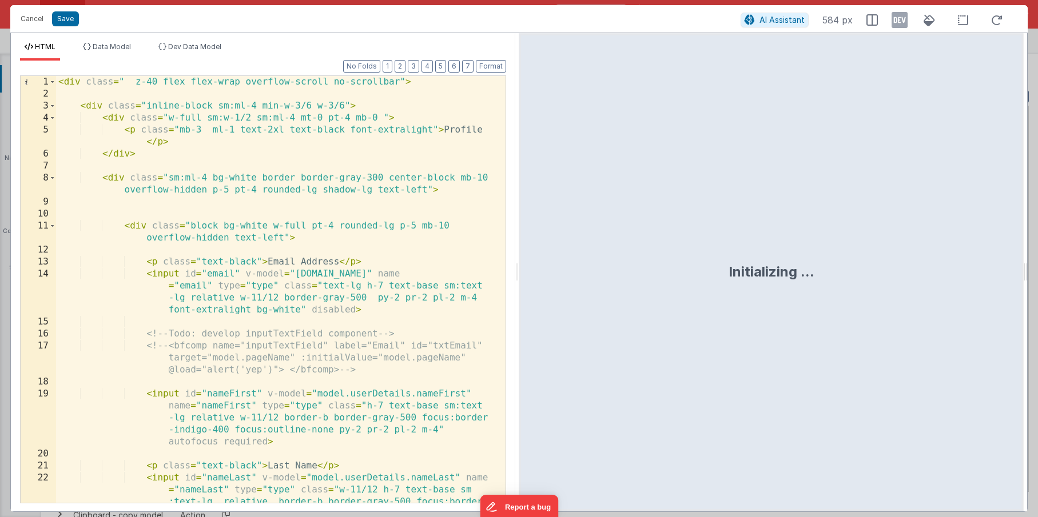
click at [257, 291] on div "< div class = " z-40 flex flex-wrap overflow-scroll no-scrollbar" > < div class…" at bounding box center [276, 325] width 441 height 499
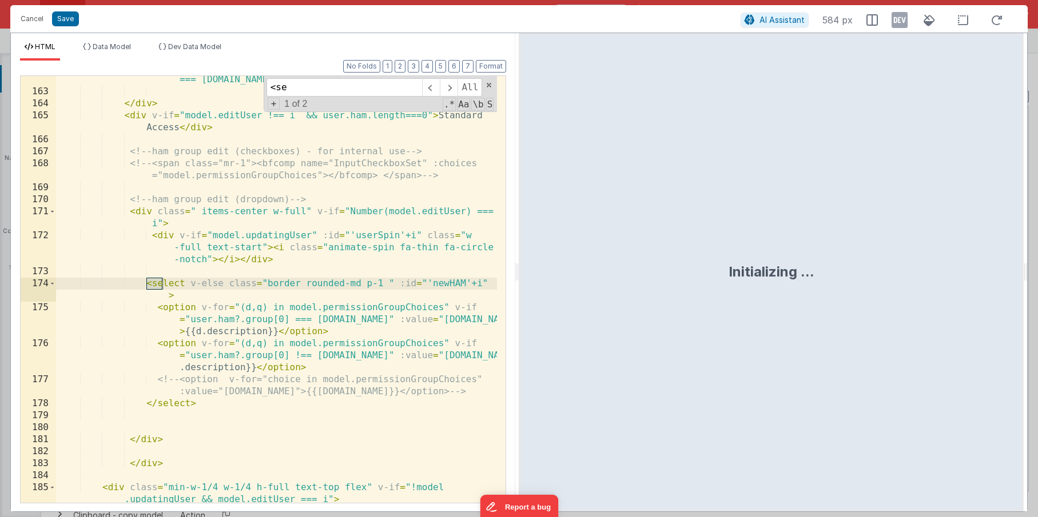
scroll to position [3220, 0]
type input "<select"
click at [189, 282] on div "< div v-for = "(d,q) in model.permissionDescriptions" v-if = "p === [DOMAIN_NAM…" at bounding box center [276, 293] width 441 height 463
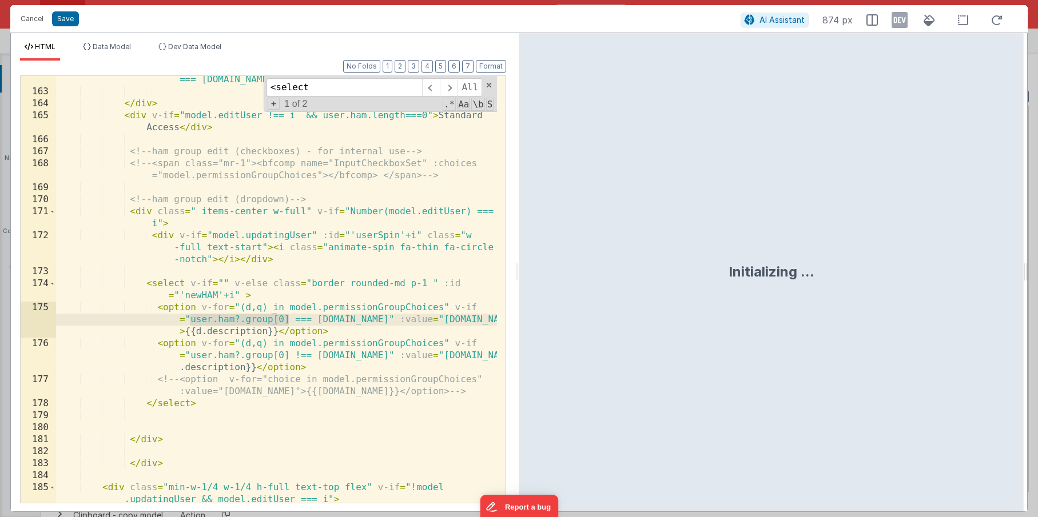
drag, startPoint x: 191, startPoint y: 321, endPoint x: 287, endPoint y: 320, distance: 96.0
click at [287, 320] on div "< div v-for = "(d,q) in model.permissionDescriptions" v-if = "p === [DOMAIN_NAM…" at bounding box center [276, 293] width 441 height 463
click at [222, 284] on div "< div v-for = "(d,q) in model.permissionDescriptions" v-if = "p === [DOMAIN_NAM…" at bounding box center [276, 293] width 441 height 463
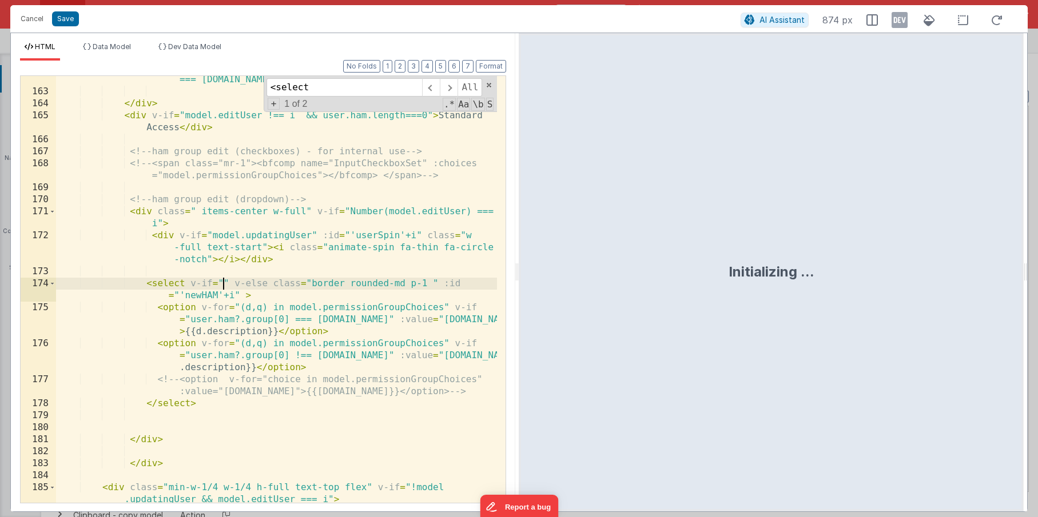
paste textarea
drag, startPoint x: 221, startPoint y: 284, endPoint x: 221, endPoint y: 297, distance: 13.2
click at [221, 285] on div "< div v-for = "(d,q) in model.permissionDescriptions" v-if = "p === [DOMAIN_NAM…" at bounding box center [276, 293] width 441 height 463
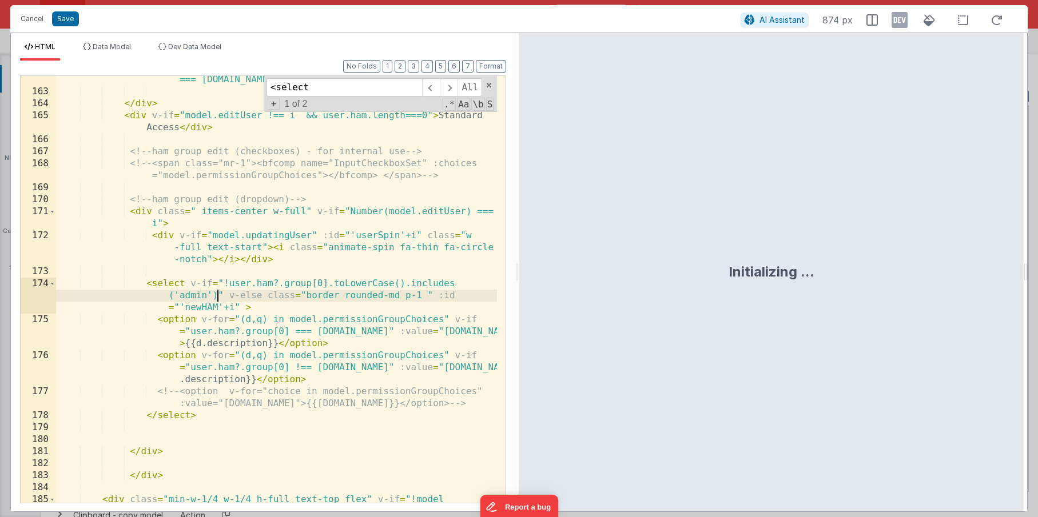
click at [219, 293] on div "< div v-for = "(d,q) in model.permissionDescriptions" v-if = "p === [DOMAIN_NAM…" at bounding box center [276, 299] width 441 height 475
click at [221, 280] on div "< div v-for = "(d,q) in model.permissionDescriptions" v-if = "p === [DOMAIN_NAM…" at bounding box center [276, 298] width 441 height 475
click at [218, 293] on div "< div v-for = "(d,q) in model.permissionDescriptions" v-if = "p === [DOMAIN_NAM…" at bounding box center [276, 298] width 441 height 475
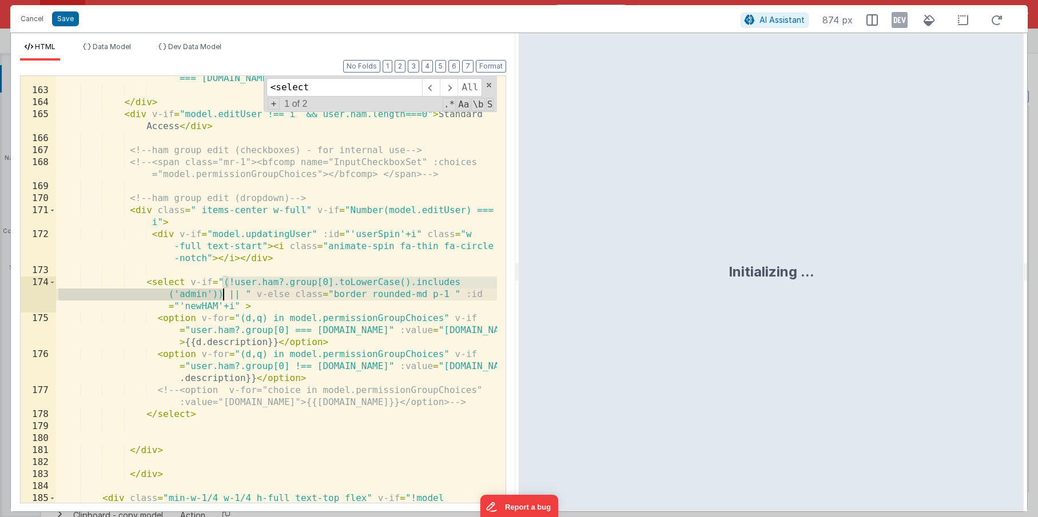
drag, startPoint x: 224, startPoint y: 282, endPoint x: 222, endPoint y: 291, distance: 8.9
click at [222, 291] on div "< div v-for = "(d,q) in model.permissionDescriptions" v-if = "p === [DOMAIN_NAM…" at bounding box center [276, 298] width 441 height 475
click at [245, 291] on div "< div v-for = "(d,q) in model.permissionDescriptions" v-if = "p === [DOMAIN_NAM…" at bounding box center [276, 298] width 441 height 475
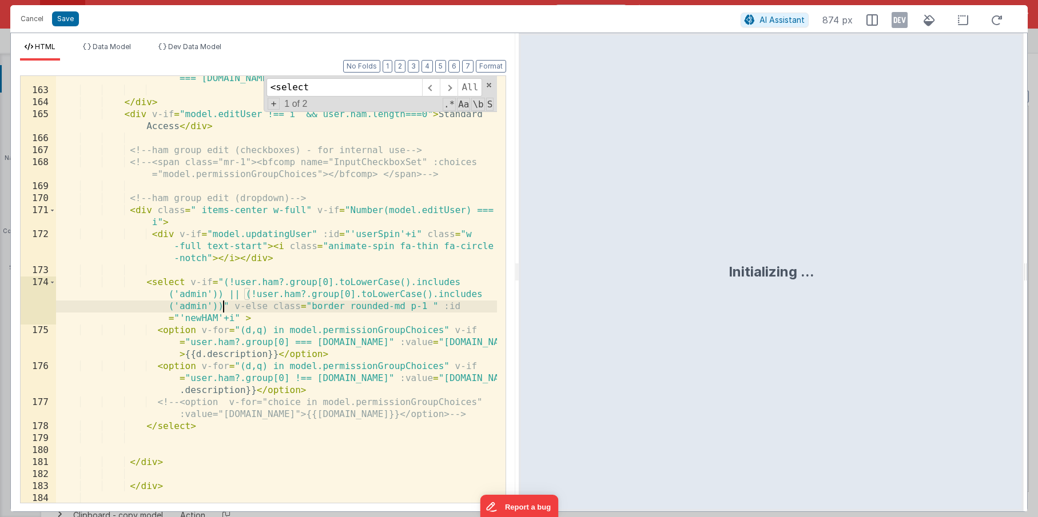
click at [251, 293] on div "< div v-for = "(d,q) in model.permissionDescriptions" v-if = "p === [DOMAIN_NAM…" at bounding box center [276, 298] width 441 height 475
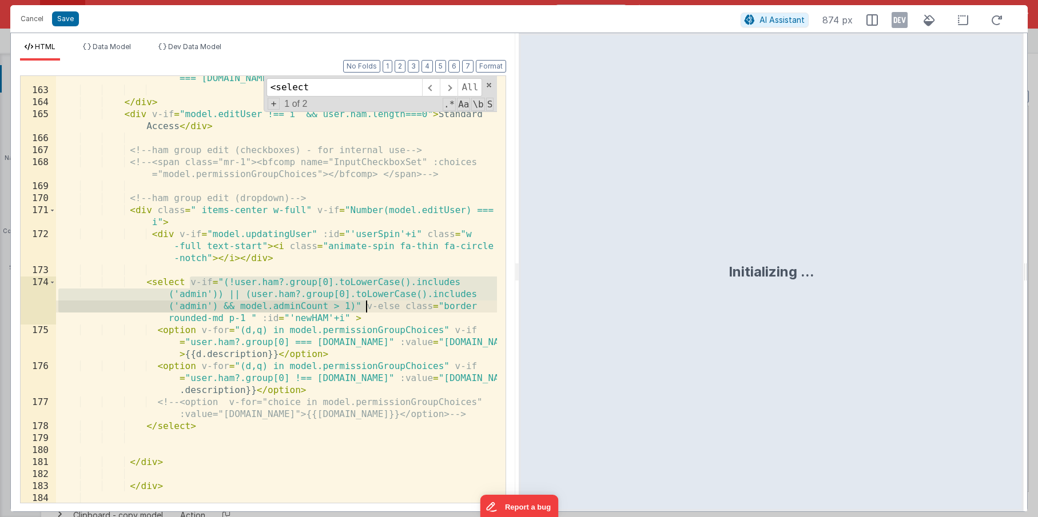
drag, startPoint x: 190, startPoint y: 281, endPoint x: 364, endPoint y: 305, distance: 175.0
click at [364, 305] on div "< div v-for = "(d,q) in model.permissionDescriptions" v-if = "p === [DOMAIN_NAM…" at bounding box center [276, 298] width 441 height 475
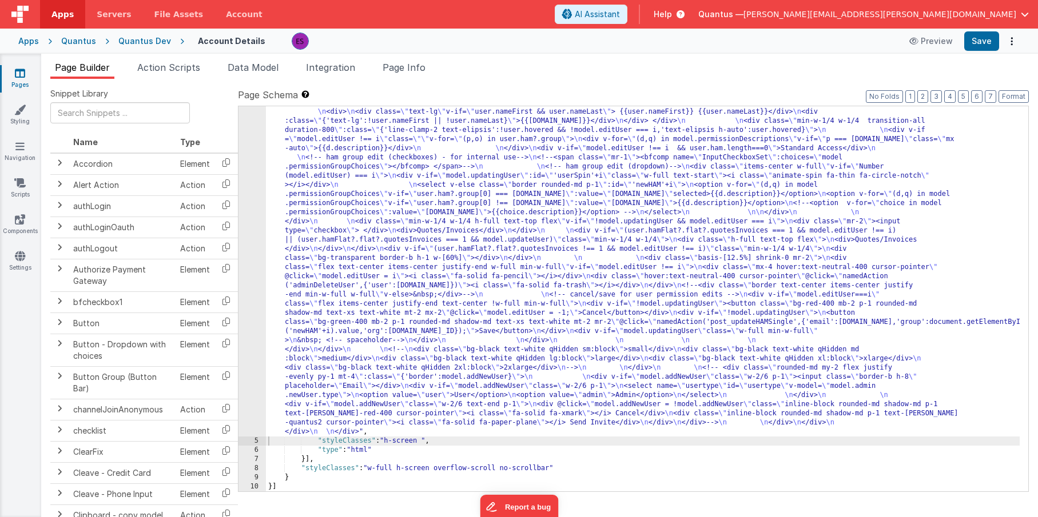
scroll to position [584, 0]
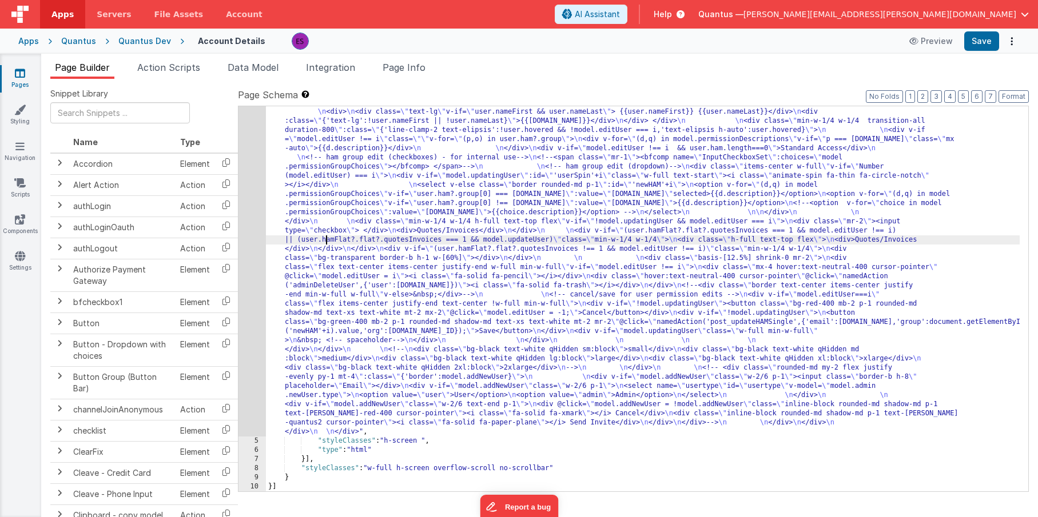
click at [327, 238] on div ""html" : "<div class= \" z-40 flex flex-wrap overflow-scroll no-scrollbar \" > …" at bounding box center [642, 191] width 753 height 1282
click at [169, 71] on span "Action Scripts" at bounding box center [168, 67] width 63 height 11
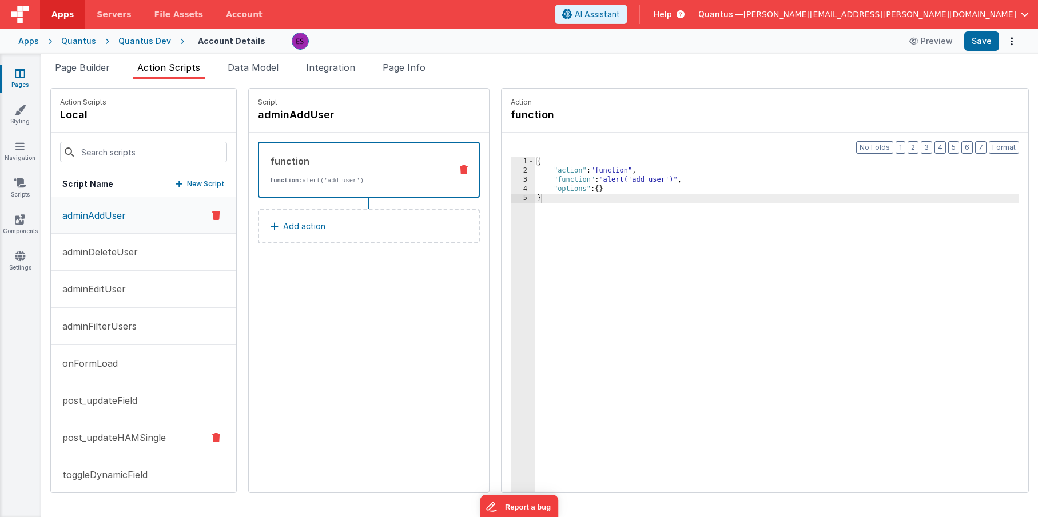
click at [125, 433] on p "post_updateHAMSingle" at bounding box center [110, 438] width 110 height 14
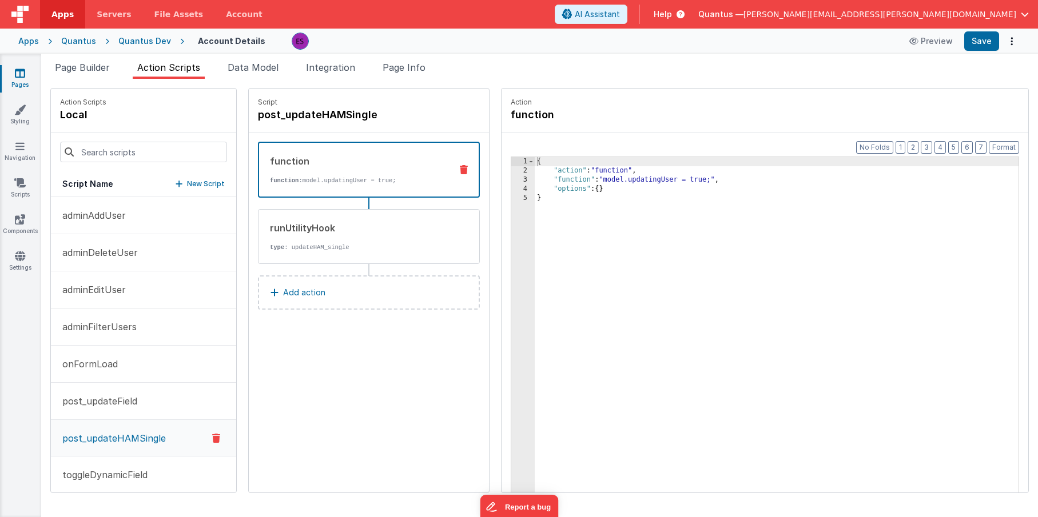
click at [548, 200] on div "{ "action" : "function" , "function" : "model.updatingUser = true;" , "options"…" at bounding box center [791, 351] width 513 height 389
click at [511, 178] on div "3" at bounding box center [522, 180] width 23 height 9
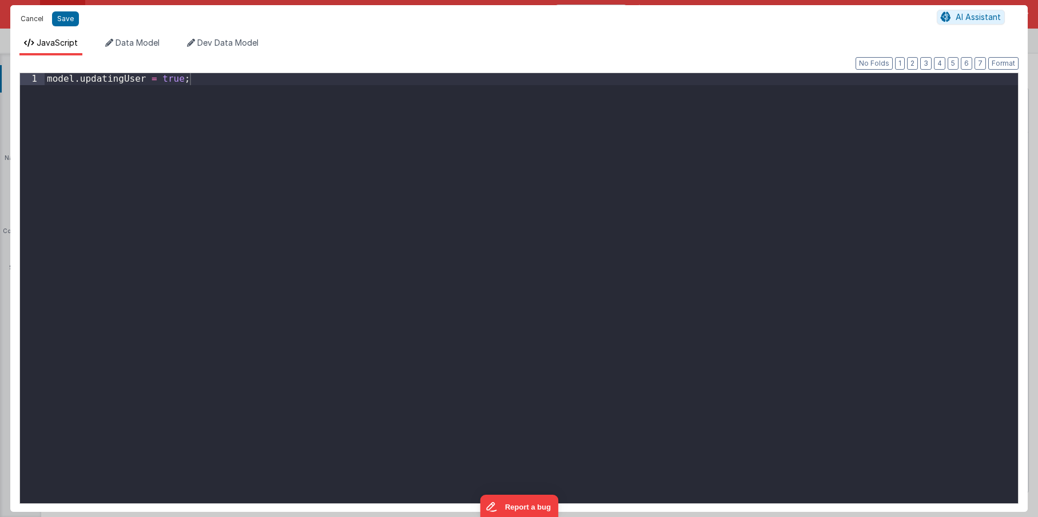
click at [43, 22] on button "Cancel" at bounding box center [32, 19] width 34 height 16
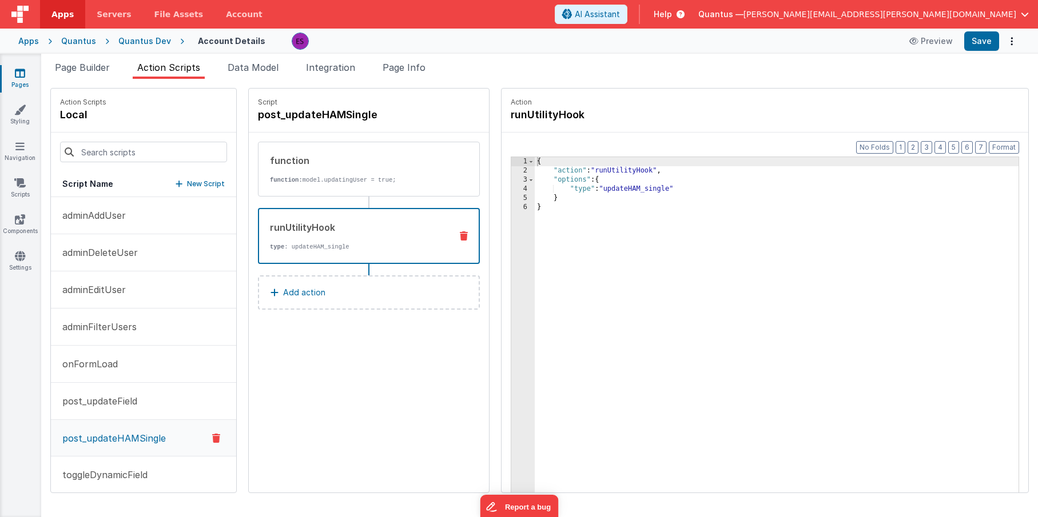
click at [280, 235] on div "runUtilityHook type : updateHAM_single" at bounding box center [350, 236] width 183 height 31
click at [293, 167] on div "function function: model.updatingUser = true;" at bounding box center [350, 169] width 184 height 31
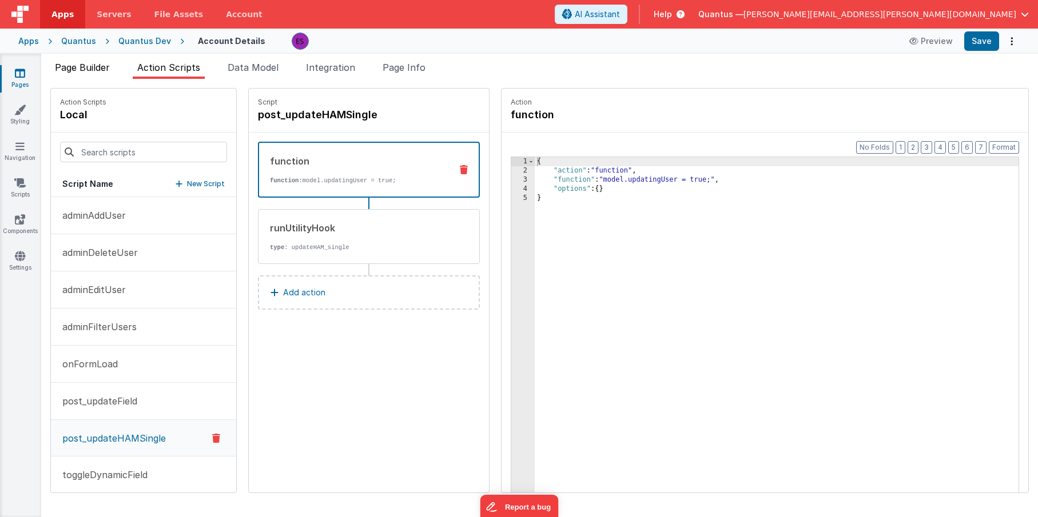
click at [83, 63] on span "Page Builder" at bounding box center [82, 67] width 55 height 11
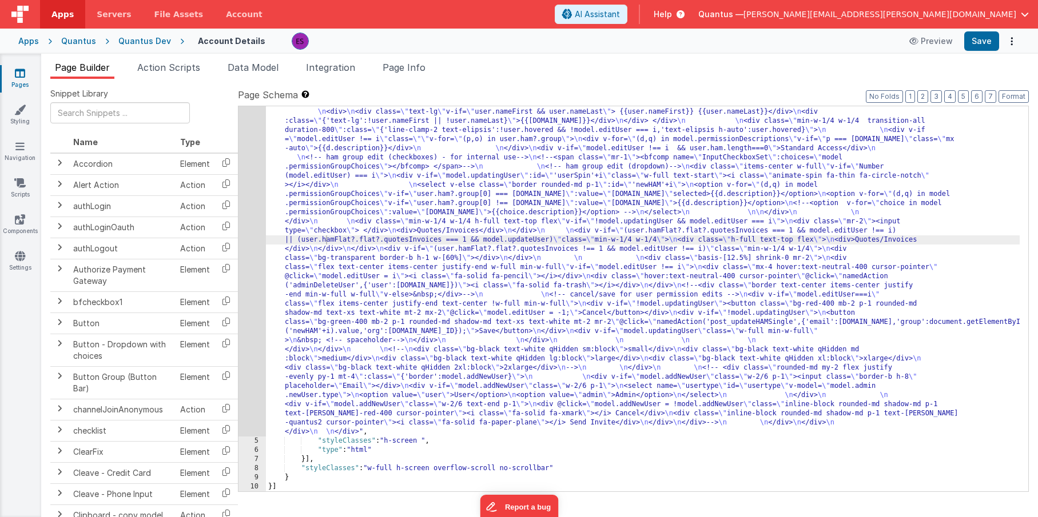
click at [361, 243] on div ""html" : "<div class= \" z-40 flex flex-wrap overflow-scroll no-scrollbar \" > …" at bounding box center [642, 191] width 753 height 1282
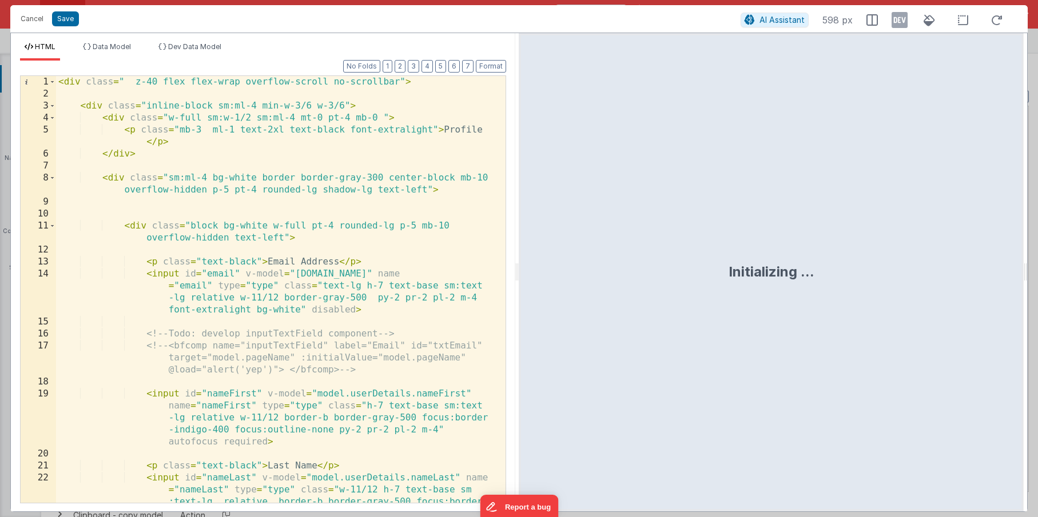
click at [270, 254] on div "< div class = " z-40 flex flex-wrap overflow-scroll no-scrollbar" > < div class…" at bounding box center [276, 325] width 441 height 499
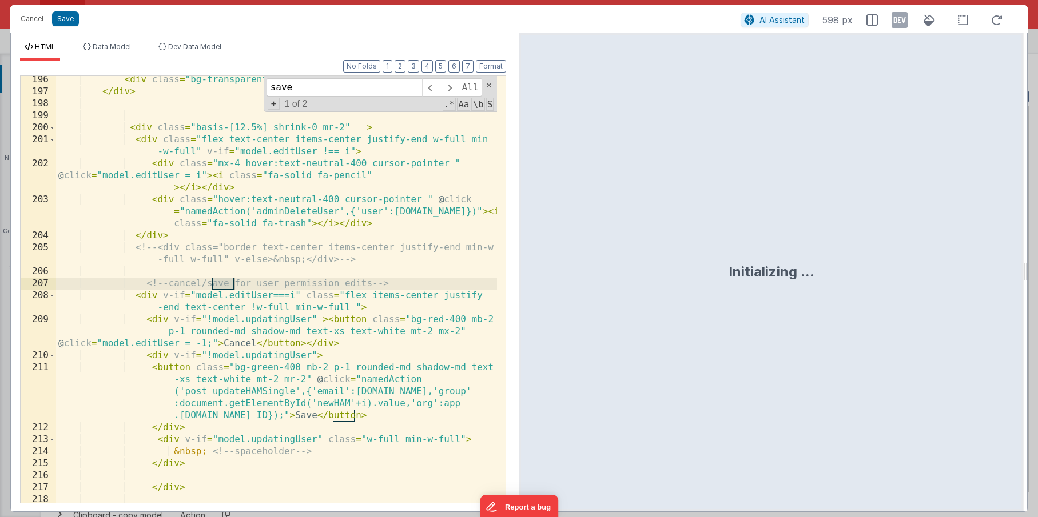
scroll to position [3808, 0]
type input "save"
click at [305, 416] on div "< div class = "bg-transparent border-b h-1 w-[60%]" > </ div > </ div > < div c…" at bounding box center [276, 299] width 441 height 451
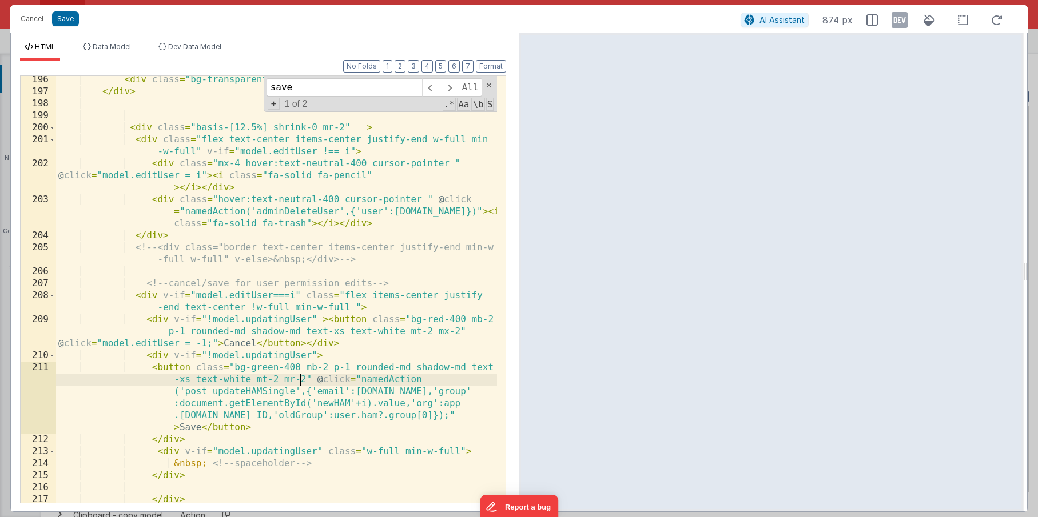
click at [300, 384] on div "< div class = "bg-transparent border-b h-1 w-[60%]" > </ div > </ div > < div c…" at bounding box center [276, 299] width 441 height 451
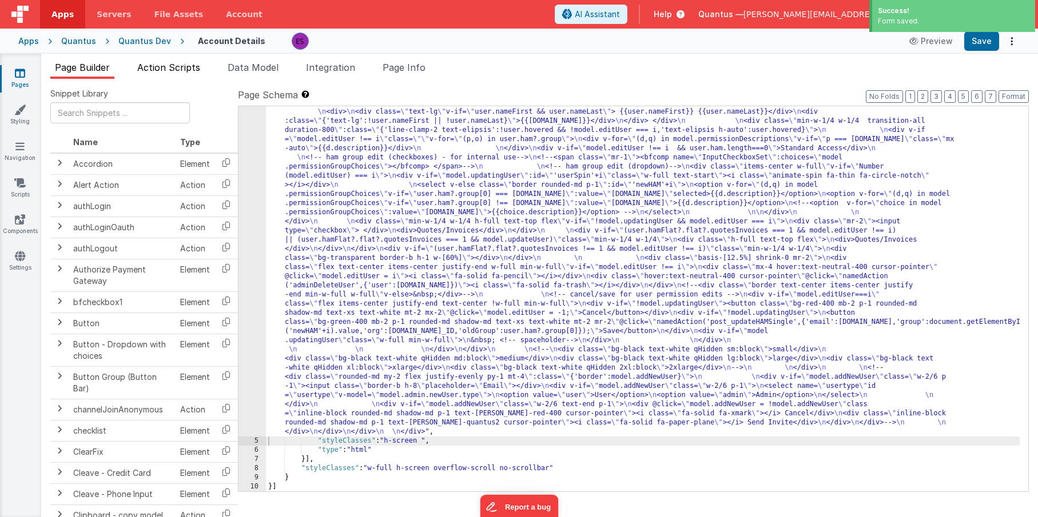
click at [178, 71] on span "Action Scripts" at bounding box center [168, 67] width 63 height 11
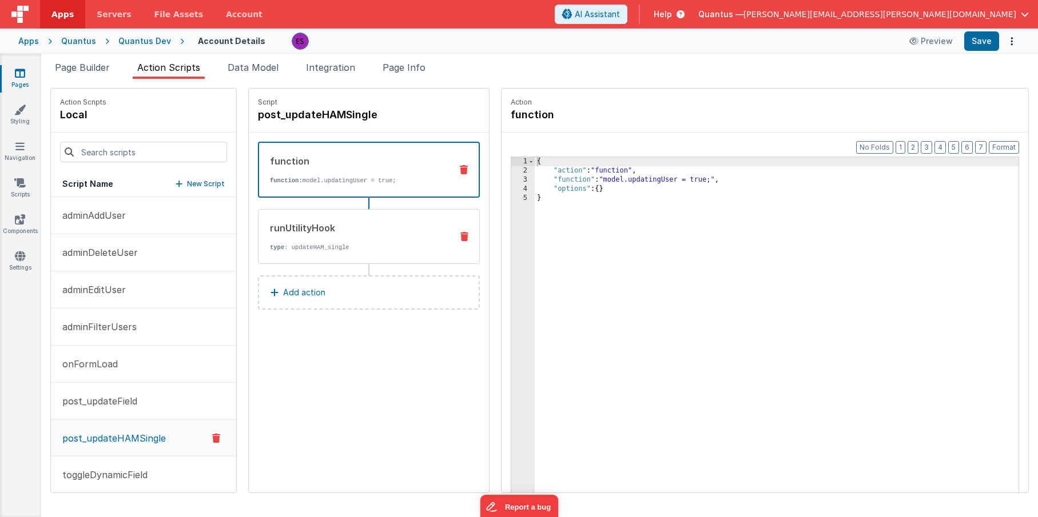
click at [384, 243] on p "type : updateHAM_single" at bounding box center [356, 247] width 173 height 9
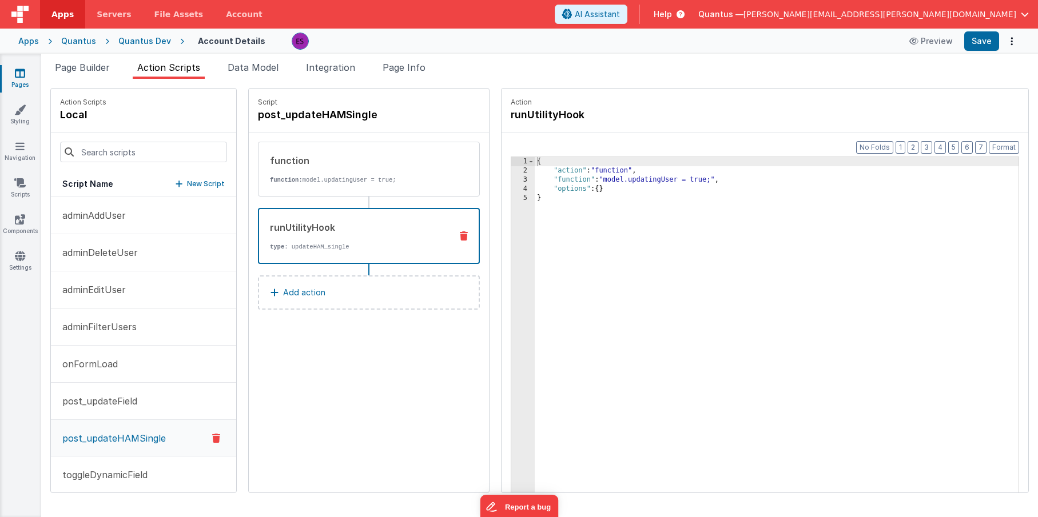
click at [352, 230] on div "runUtilityHook" at bounding box center [356, 228] width 172 height 14
click at [648, 335] on div "{ "action" : "runUtilityHook" , "options" : { "type" : "updateHAM_single" } }" at bounding box center [791, 351] width 513 height 389
click at [77, 69] on span "Page Builder" at bounding box center [82, 67] width 55 height 11
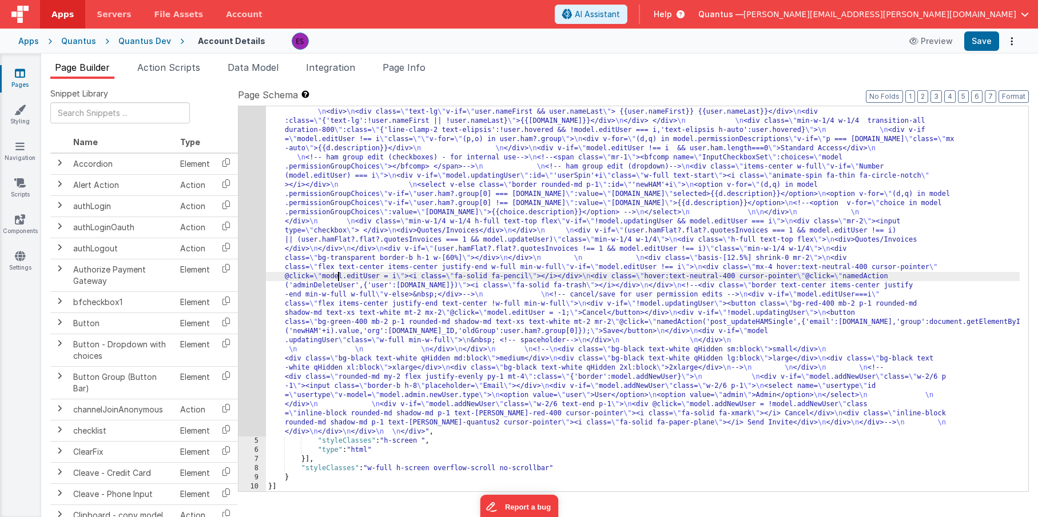
click at [340, 272] on div ""html" : "<div class= \" z-40 flex flex-wrap overflow-scroll no-scrollbar \" > …" at bounding box center [642, 191] width 753 height 1282
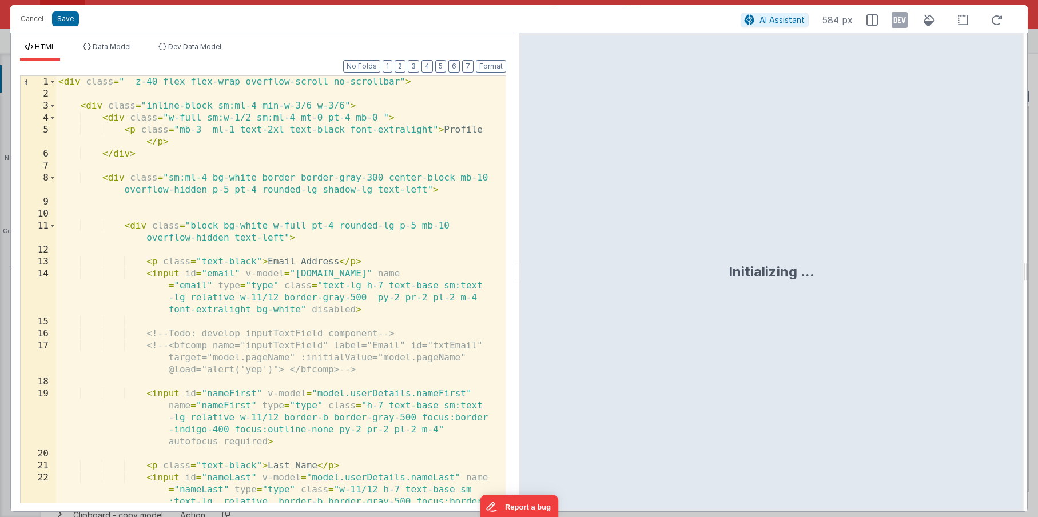
click at [328, 361] on div "< div class = " z-40 flex flex-wrap overflow-scroll no-scrollbar" > < div class…" at bounding box center [276, 325] width 441 height 499
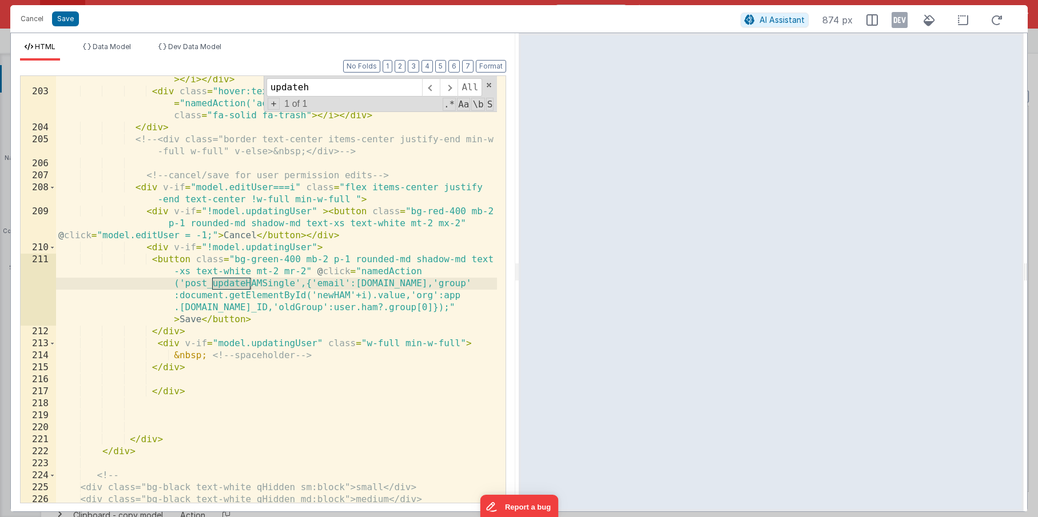
scroll to position [3917, 0]
type input "updateh"
click at [328, 318] on div "< div class = "mx-4 hover:text-neutral-400 cursor-pointer " @ click = "model.ed…" at bounding box center [276, 287] width 441 height 475
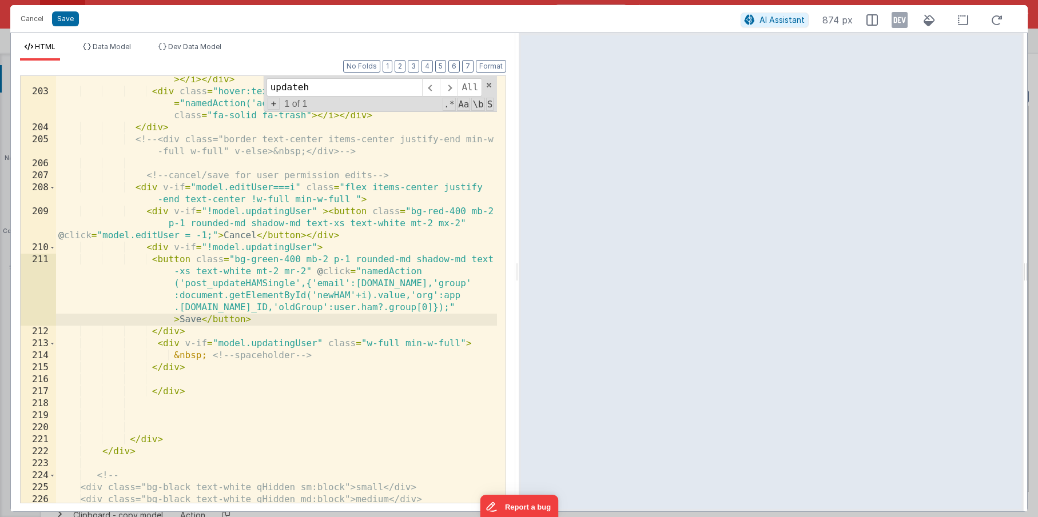
click at [361, 270] on div "< div class = "mx-4 hover:text-neutral-400 cursor-pointer " @ click = "model.ed…" at bounding box center [276, 287] width 441 height 475
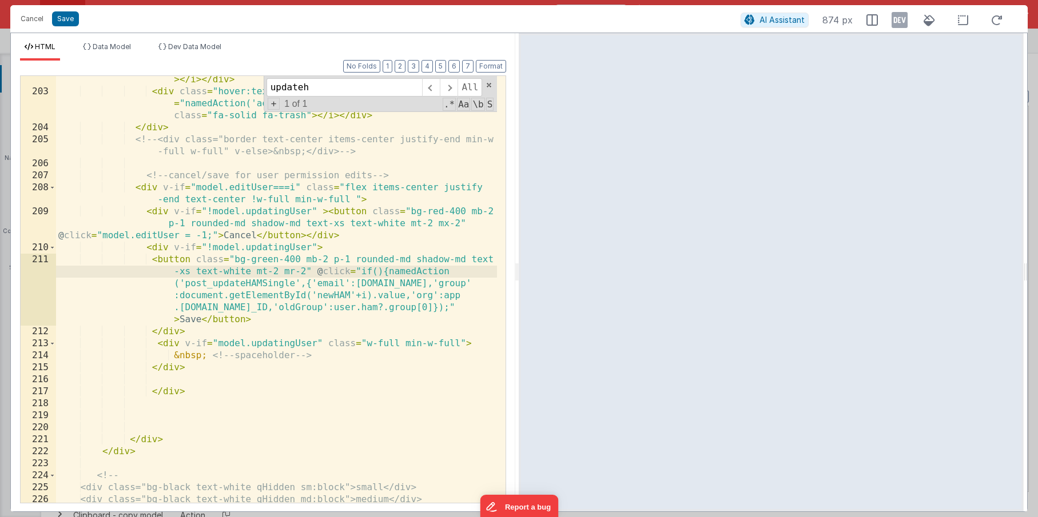
click at [481, 309] on div "< div class = "mx-4 hover:text-neutral-400 cursor-pointer " @ click = "model.ed…" at bounding box center [276, 287] width 441 height 475
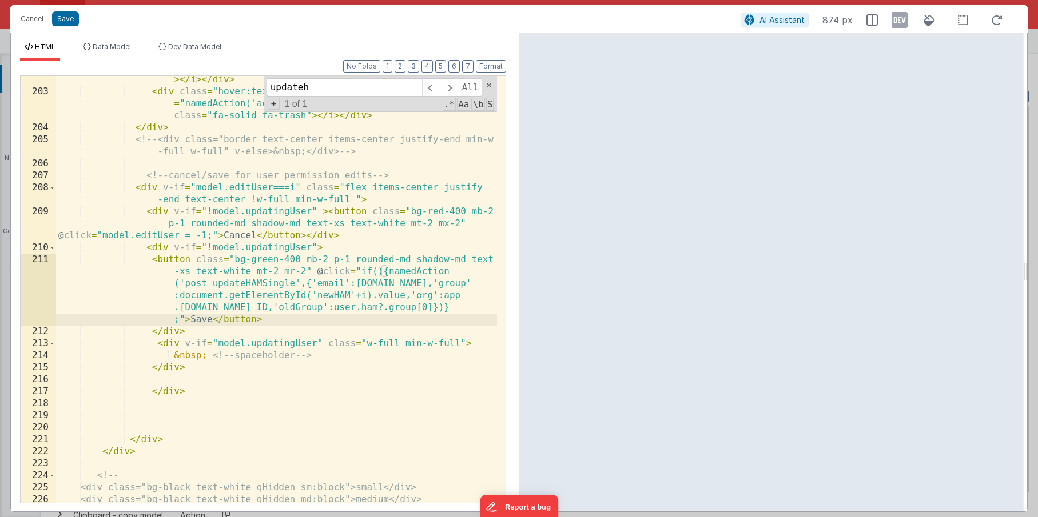
click at [376, 272] on div "< div class = "mx-4 hover:text-neutral-400 cursor-pointer " @ click = "model.ed…" at bounding box center [276, 287] width 441 height 475
drag, startPoint x: 306, startPoint y: 310, endPoint x: 469, endPoint y: 309, distance: 162.9
click at [469, 309] on div "< div class = "mx-4 hover:text-neutral-400 cursor-pointer " @ click = "model.ed…" at bounding box center [276, 287] width 441 height 475
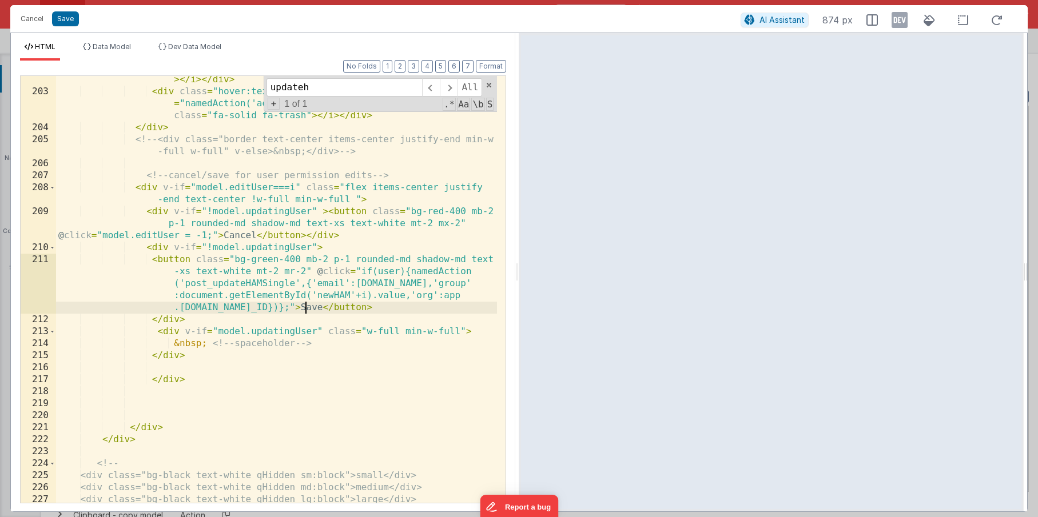
click at [399, 270] on div "< div class = "mx-4 hover:text-neutral-400 cursor-pointer " @ click = "model.ed…" at bounding box center [276, 287] width 441 height 475
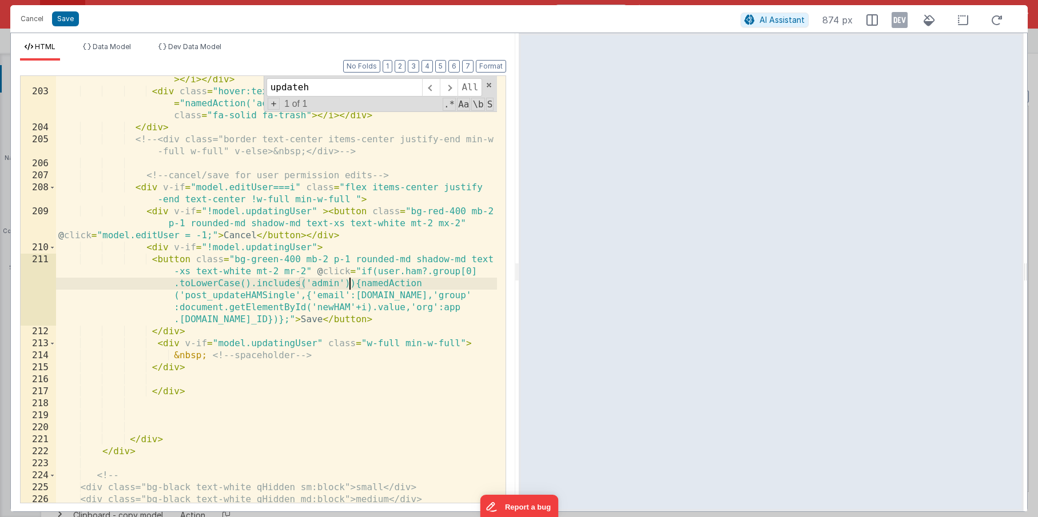
click at [377, 271] on div "< div class = "mx-4 hover:text-neutral-400 cursor-pointer " @ click = "model.ed…" at bounding box center [276, 287] width 441 height 475
click at [351, 282] on div "< div class = "mx-4 hover:text-neutral-400 cursor-pointer " @ click = "model.ed…" at bounding box center [276, 287] width 441 height 475
click at [342, 321] on div "< div class = "mx-4 hover:text-neutral-400 cursor-pointer " @ click = "model.ed…" at bounding box center [276, 287] width 441 height 475
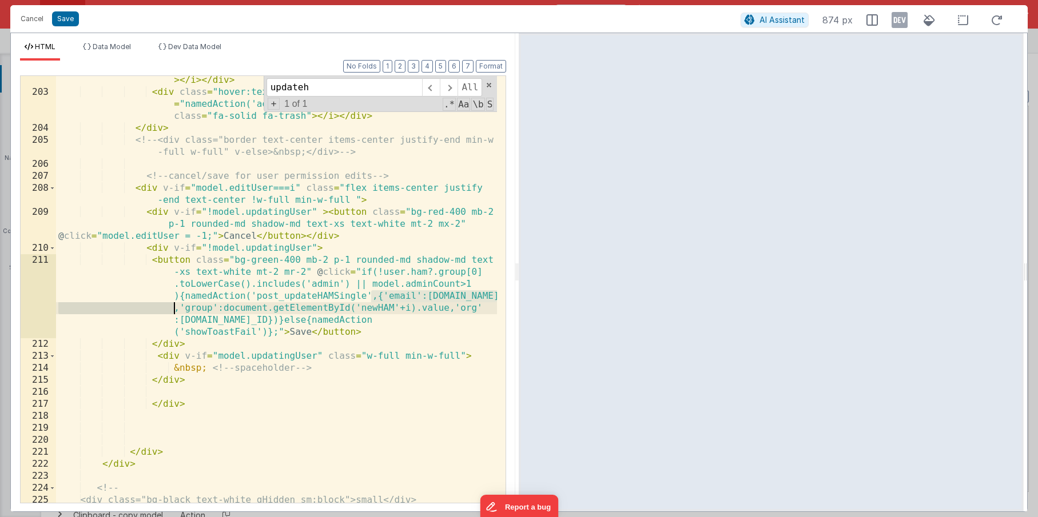
drag, startPoint x: 370, startPoint y: 297, endPoint x: 176, endPoint y: 306, distance: 195.2
click at [176, 306] on div "< div class = "mx-4 hover:text-neutral-400 cursor-pointer " @ click = "model.ed…" at bounding box center [276, 287] width 441 height 475
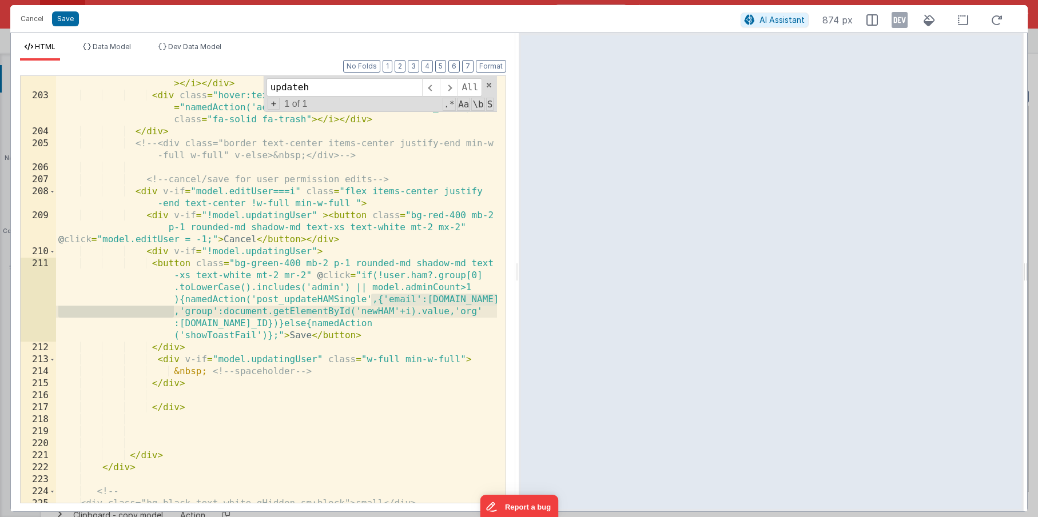
click at [261, 337] on div "< div class = "mx-4 hover:text-neutral-400 cursor-pointer " @ click = "model.ed…" at bounding box center [276, 291] width 441 height 475
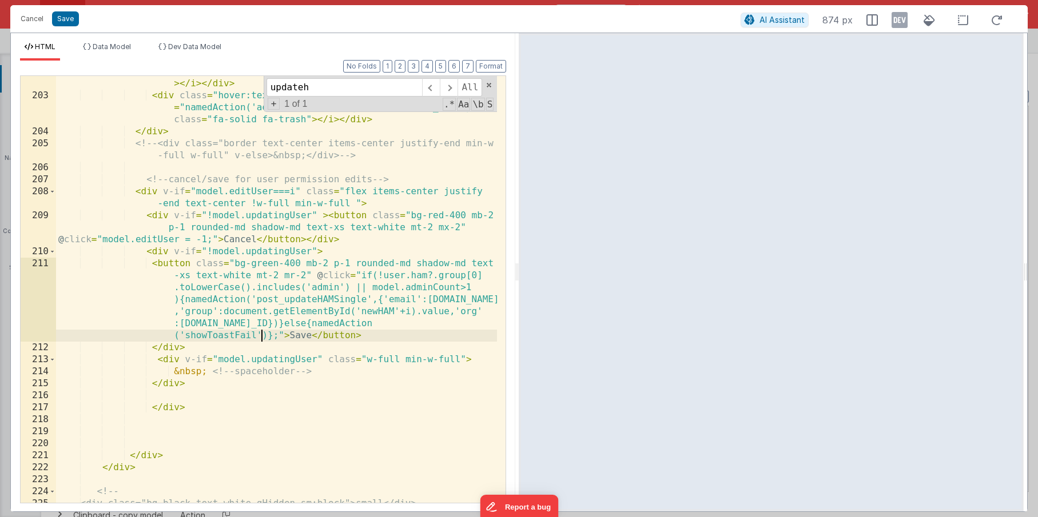
paste textarea
click at [283, 336] on div "< div class = "mx-4 hover:text-neutral-400 cursor-pointer " @ click = "model.ed…" at bounding box center [276, 291] width 441 height 475
drag, startPoint x: 305, startPoint y: 336, endPoint x: 358, endPoint y: 336, distance: 53.7
click at [358, 336] on div "< div class = "mx-4 hover:text-neutral-400 cursor-pointer " @ click = "model.ed…" at bounding box center [276, 291] width 441 height 475
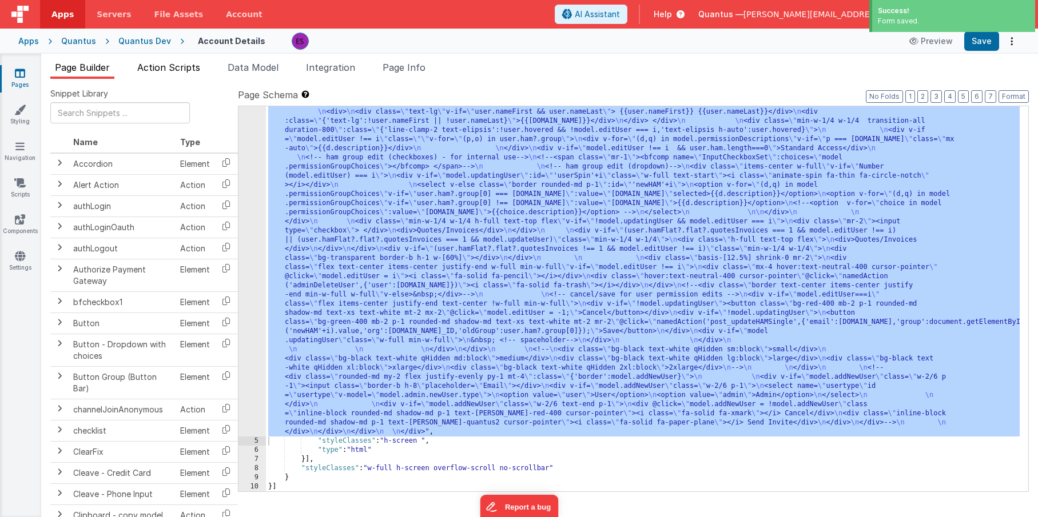
click at [186, 71] on span "Action Scripts" at bounding box center [168, 67] width 63 height 11
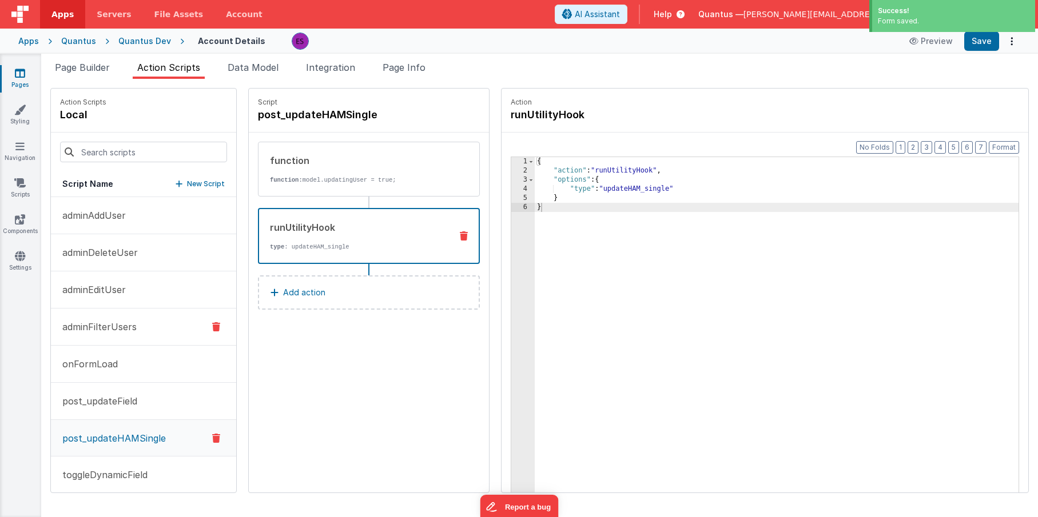
scroll to position [85, 0]
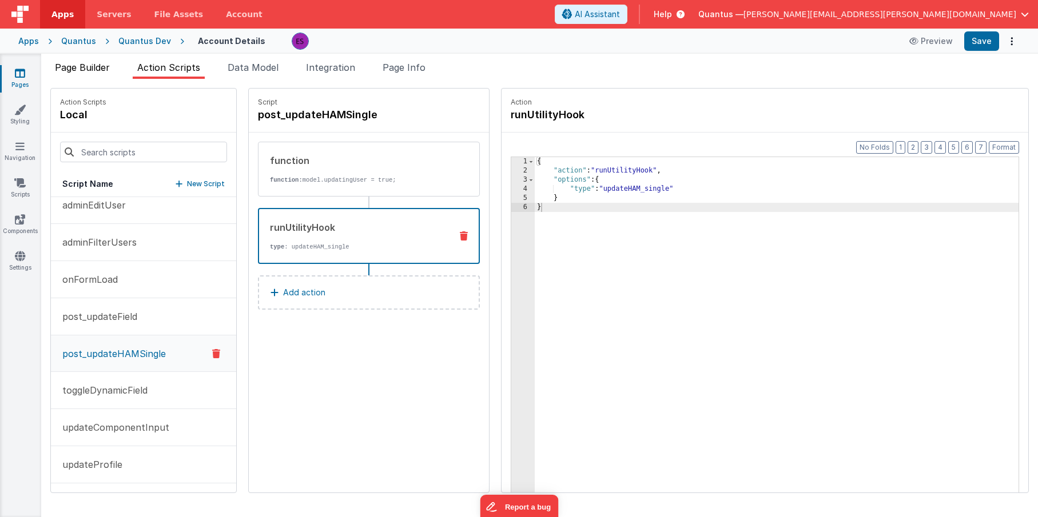
click at [83, 65] on span "Page Builder" at bounding box center [82, 67] width 55 height 11
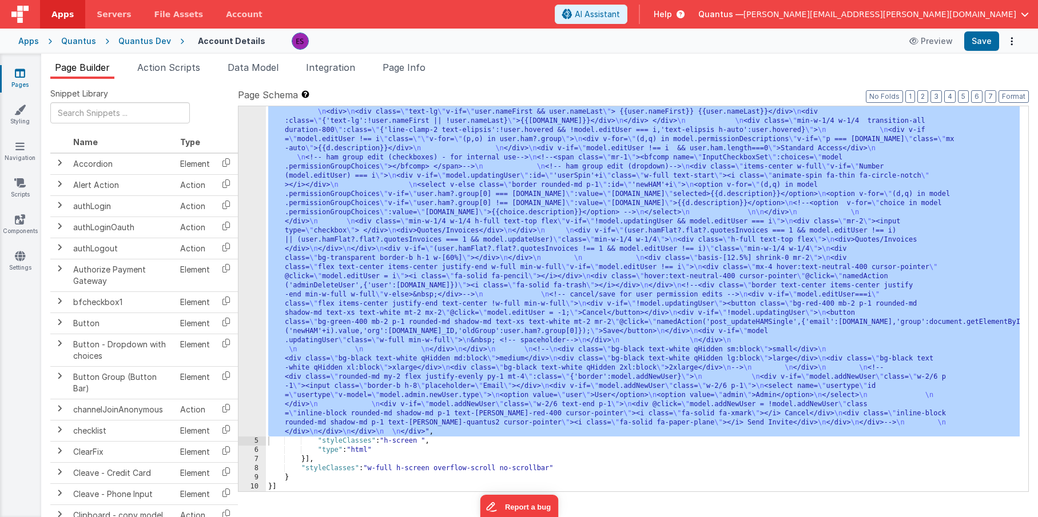
click at [306, 246] on div ""html" : "<div class= \" z-40 flex flex-wrap overflow-scroll no-scrollbar \" > …" at bounding box center [642, 191] width 753 height 1282
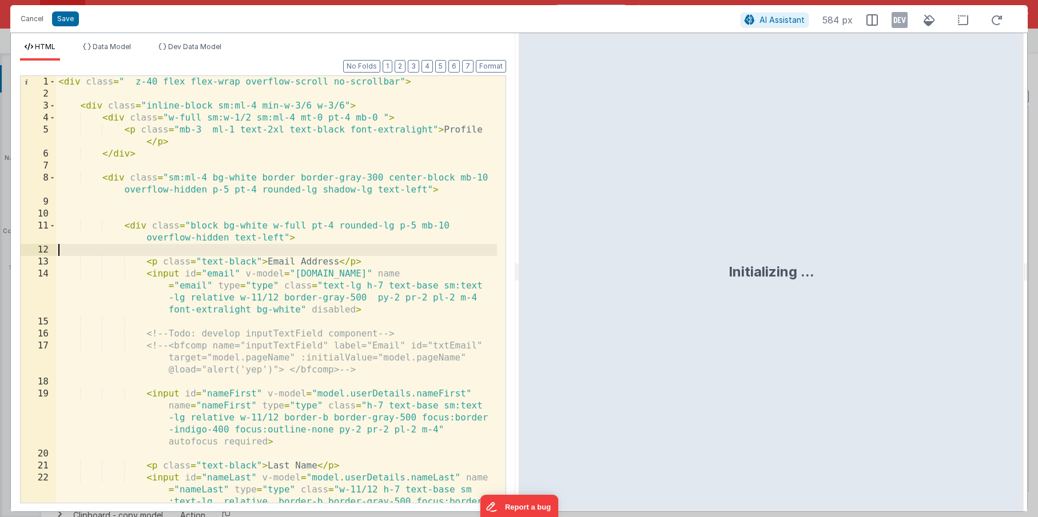
click at [266, 250] on div "< div class = " z-40 flex flex-wrap overflow-scroll no-scrollbar" > < div class…" at bounding box center [276, 325] width 441 height 499
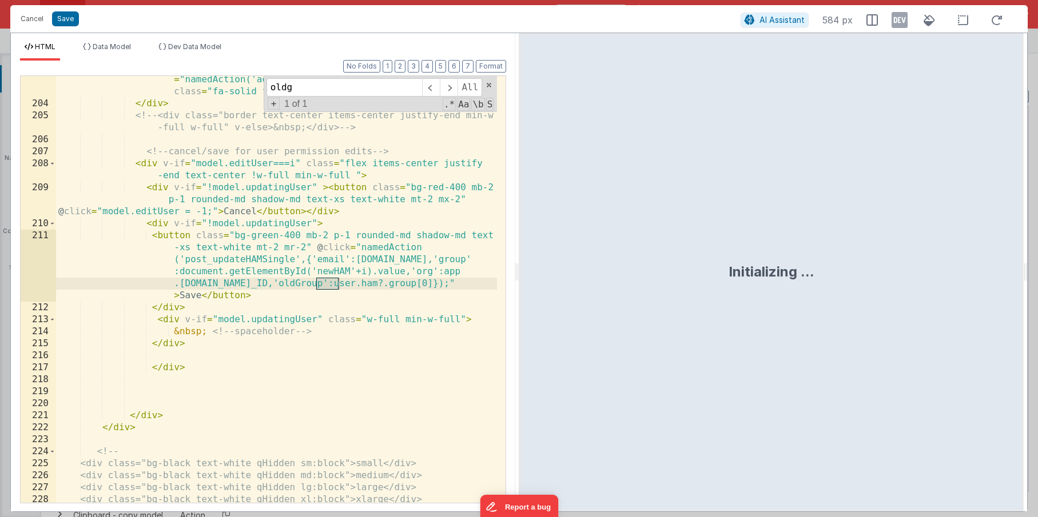
scroll to position [3941, 0]
click at [173, 213] on div "< div class = "hover:text-neutral-400 cursor-pointer " @ click = "namedAction('…" at bounding box center [276, 299] width 441 height 475
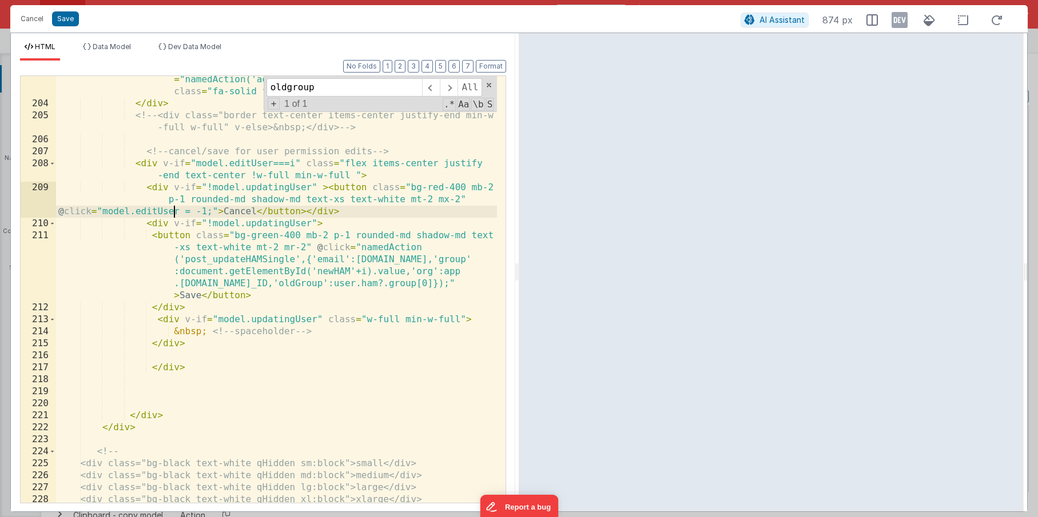
click at [285, 233] on div "< div class = "hover:text-neutral-400 cursor-pointer " @ click = "namedAction('…" at bounding box center [276, 299] width 441 height 475
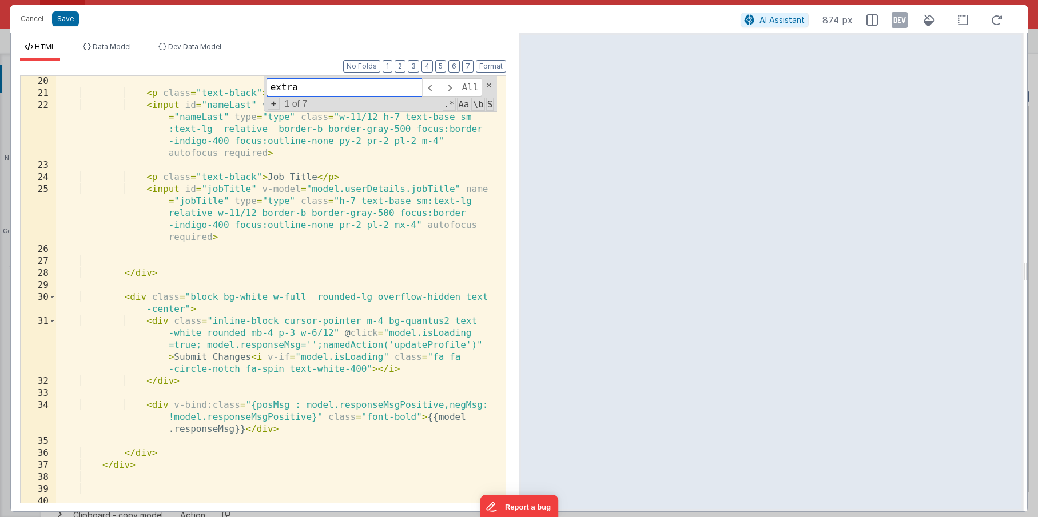
scroll to position [475, 0]
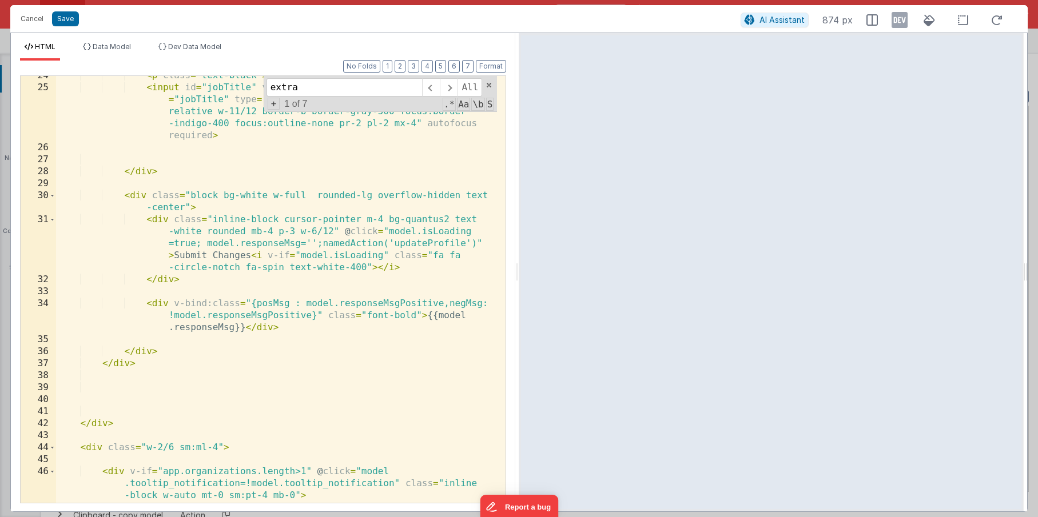
click at [167, 264] on div "< p class = "text-black" > Job Title </ p > < input id = "jobTitle" v-model = "…" at bounding box center [276, 295] width 441 height 451
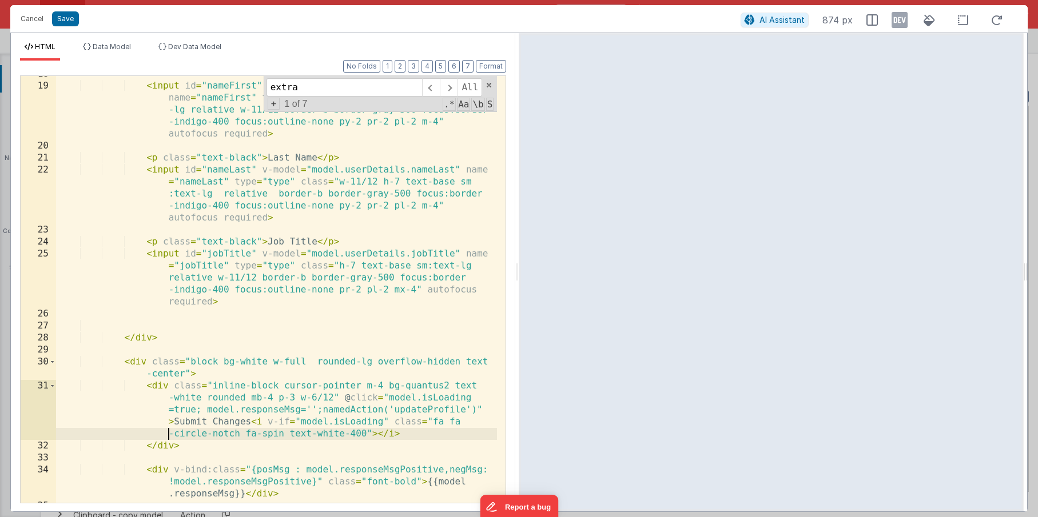
scroll to position [307, 0]
drag, startPoint x: 304, startPoint y: 90, endPoint x: 263, endPoint y: 84, distance: 41.6
click at [264, 84] on div "extra All Replace All + 1 of 7 .* Aa \b S" at bounding box center [381, 94] width 234 height 36
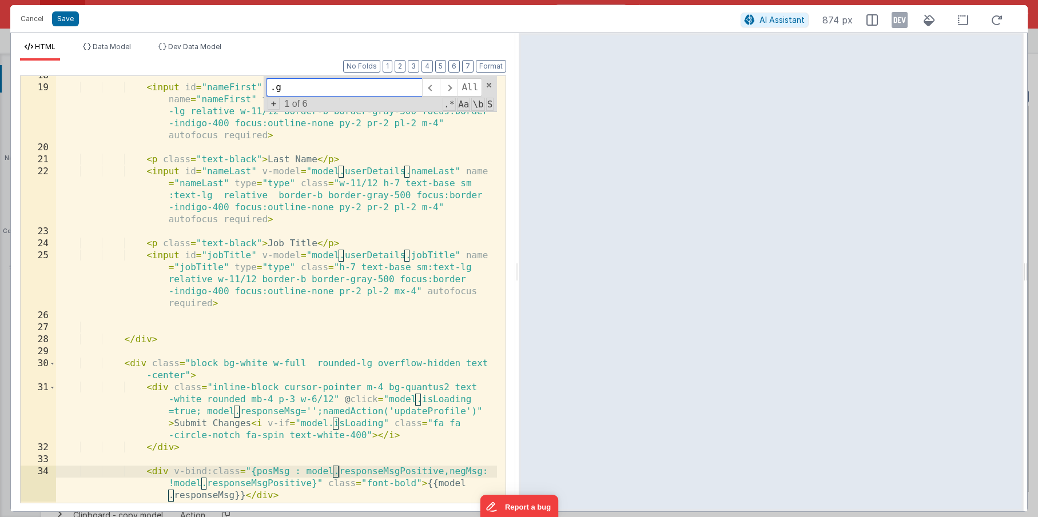
scroll to position [1275, 0]
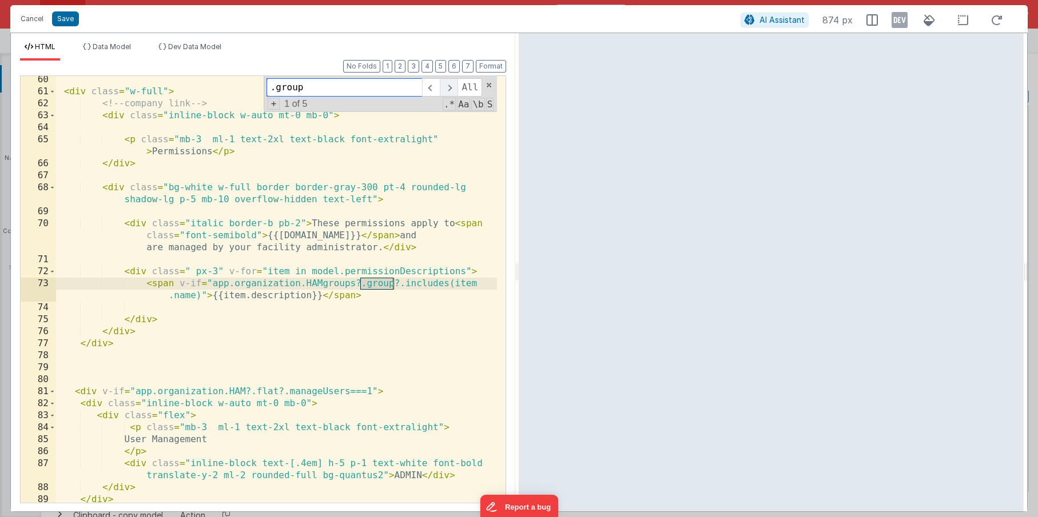
type input ".group"
click at [444, 87] on span at bounding box center [449, 87] width 18 height 18
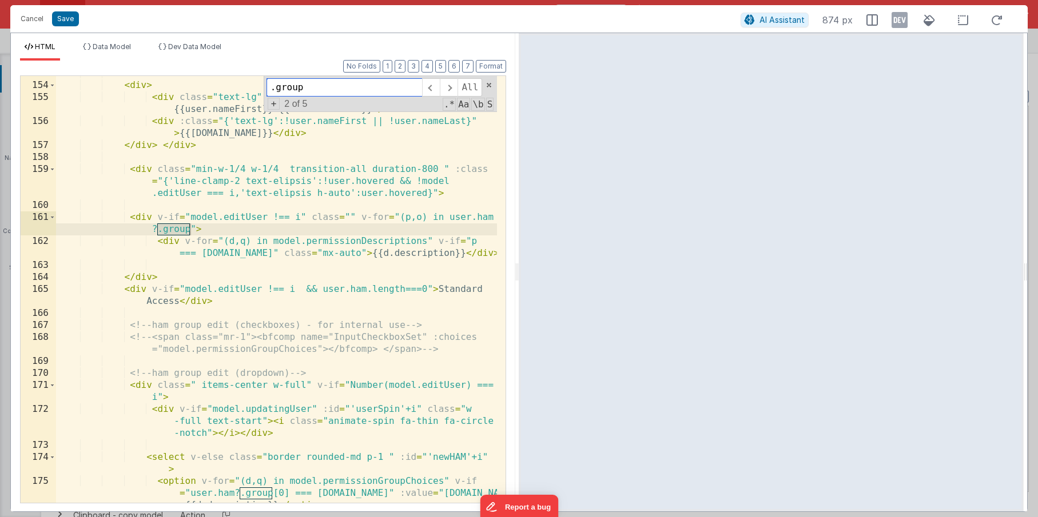
scroll to position [3045, 0]
click at [442, 86] on span at bounding box center [449, 87] width 18 height 18
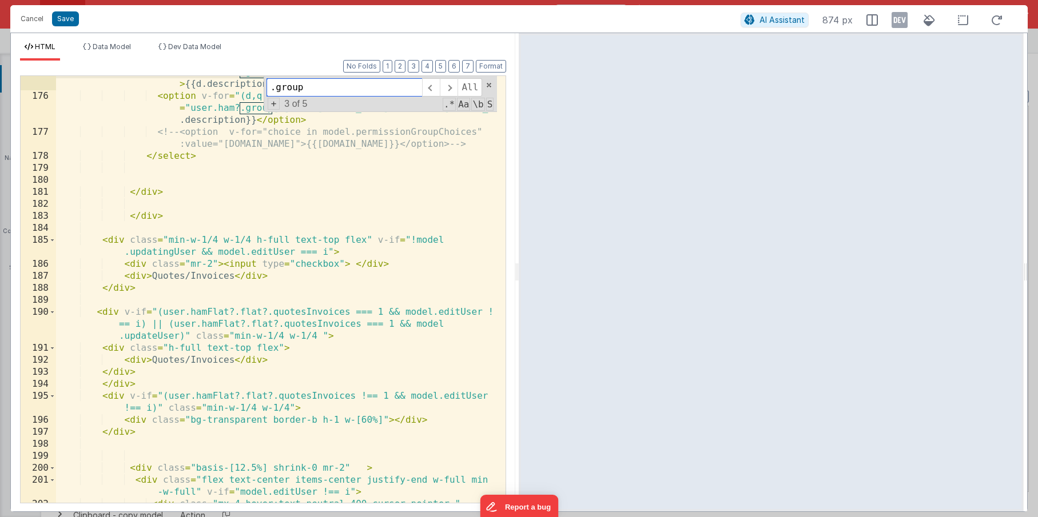
scroll to position [3468, 0]
click at [118, 396] on div "< option v-for = "(d,q) in model.permissionGroupChoices" v-if = "user.ham?.grou…" at bounding box center [276, 303] width 441 height 499
click at [208, 406] on div "< option v-for = "(d,q) in model.permissionGroupChoices" v-if = "user.ham?.grou…" at bounding box center [276, 303] width 441 height 499
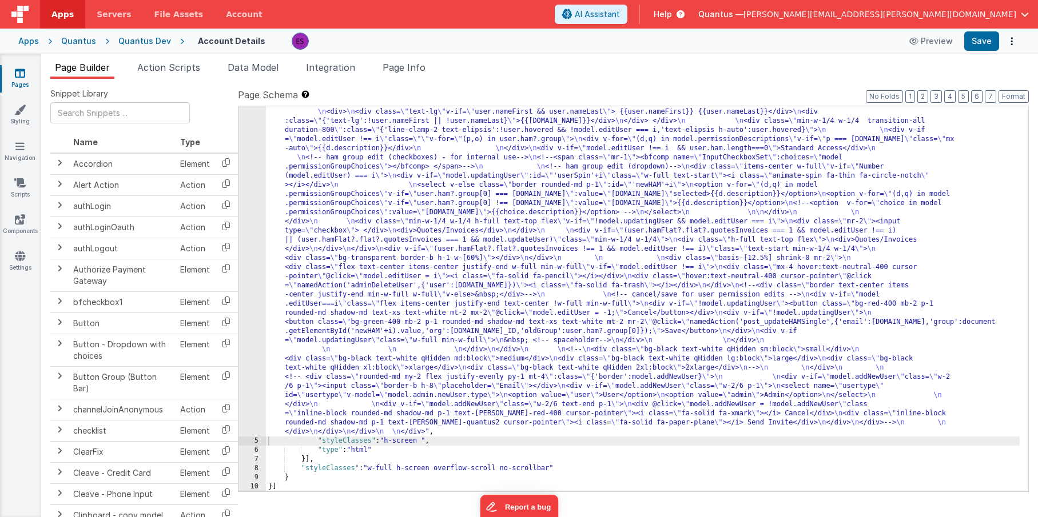
click at [326, 322] on div ""html" : "<div class= \" z-40 flex flex-wrap overflow-scroll no-scrollbar \" > …" at bounding box center [642, 191] width 753 height 1282
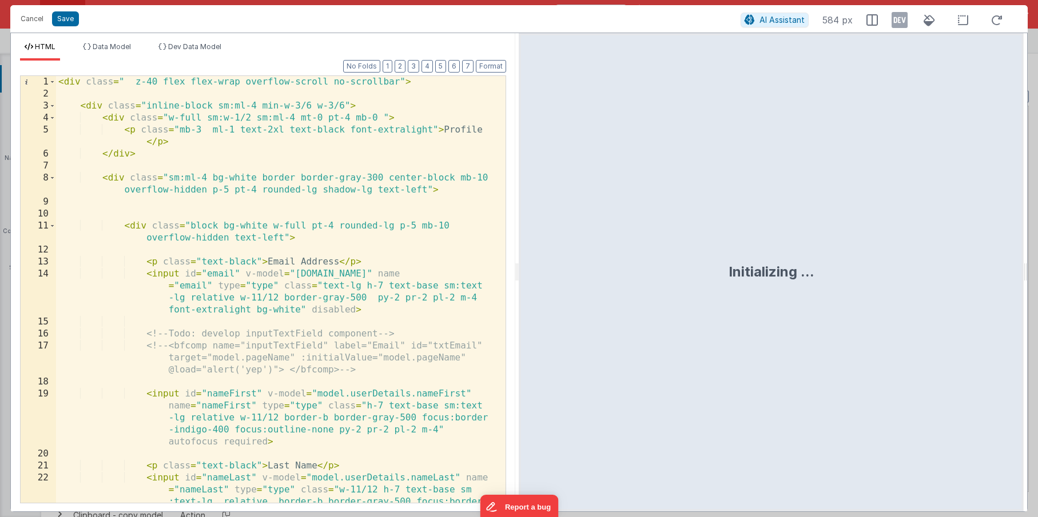
click at [239, 326] on div "< div class = " z-40 flex flex-wrap overflow-scroll no-scrollbar" > < div class…" at bounding box center [276, 325] width 441 height 499
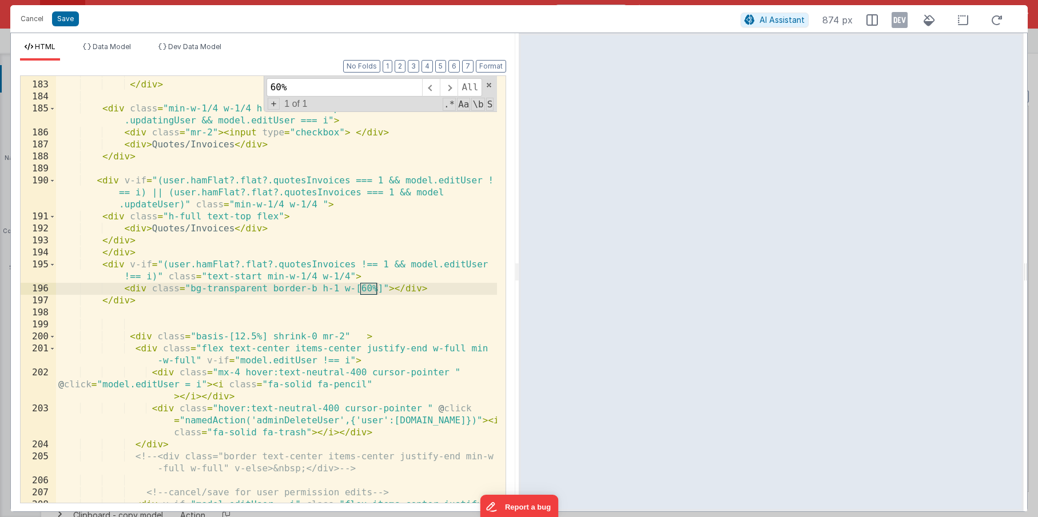
scroll to position [3598, 0]
type input "60%"
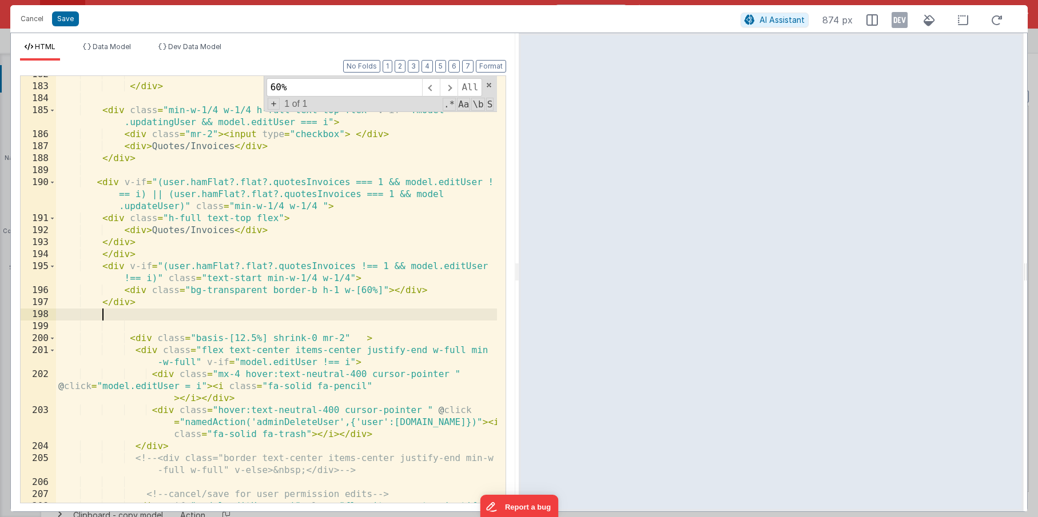
click at [312, 318] on div "</ div > < div class = "min-w-1/4 w-1/4 h-full text-top flex" v-if = "!model .u…" at bounding box center [276, 300] width 441 height 463
click at [361, 291] on div "</ div > < div class = "min-w-1/4 w-1/4 h-full text-top flex" v-if = "!model .u…" at bounding box center [276, 300] width 441 height 463
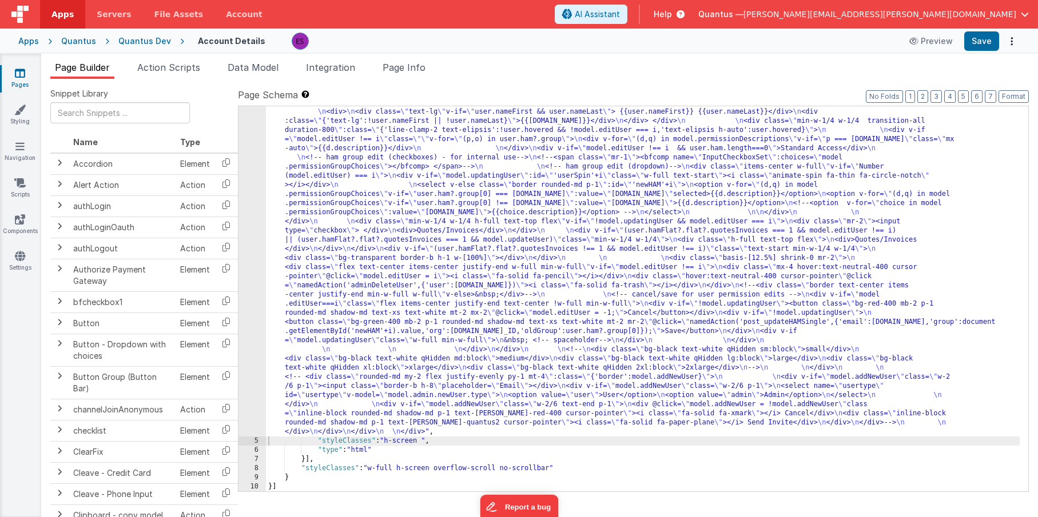
click at [342, 274] on div ""html" : "<div class= \" z-40 flex flex-wrap overflow-scroll no-scrollbar \" > …" at bounding box center [642, 191] width 753 height 1282
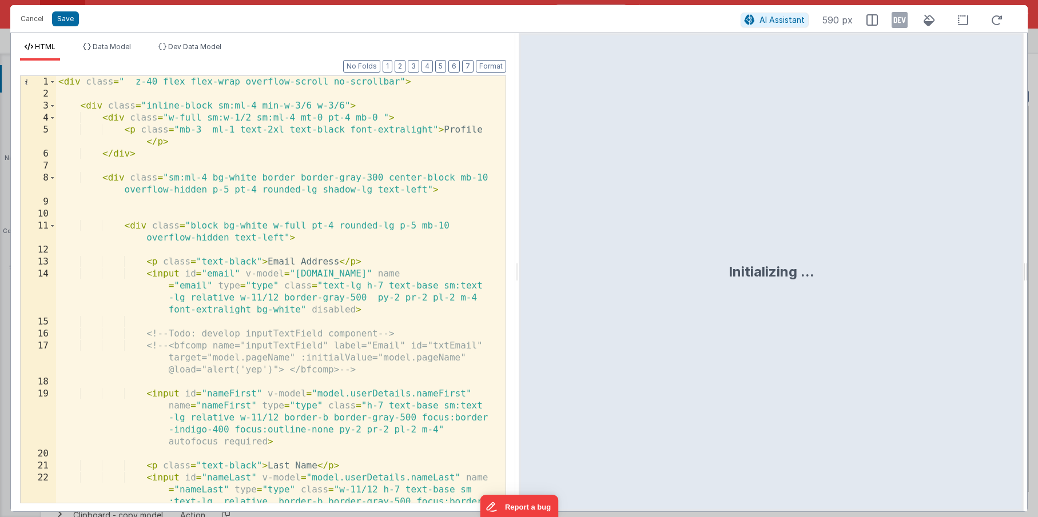
click at [329, 289] on div "< div class = " z-40 flex flex-wrap overflow-scroll no-scrollbar" > < div class…" at bounding box center [276, 325] width 441 height 499
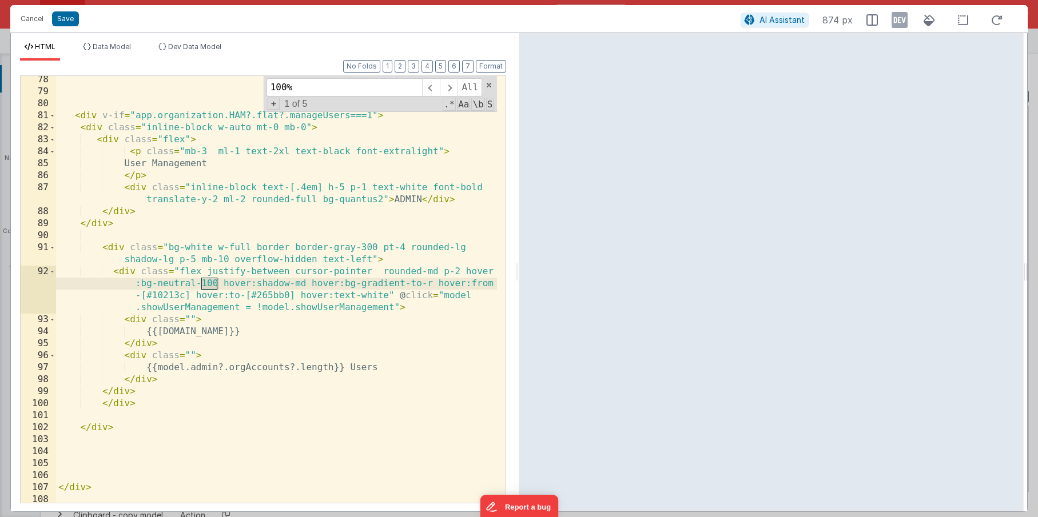
scroll to position [3604, 0]
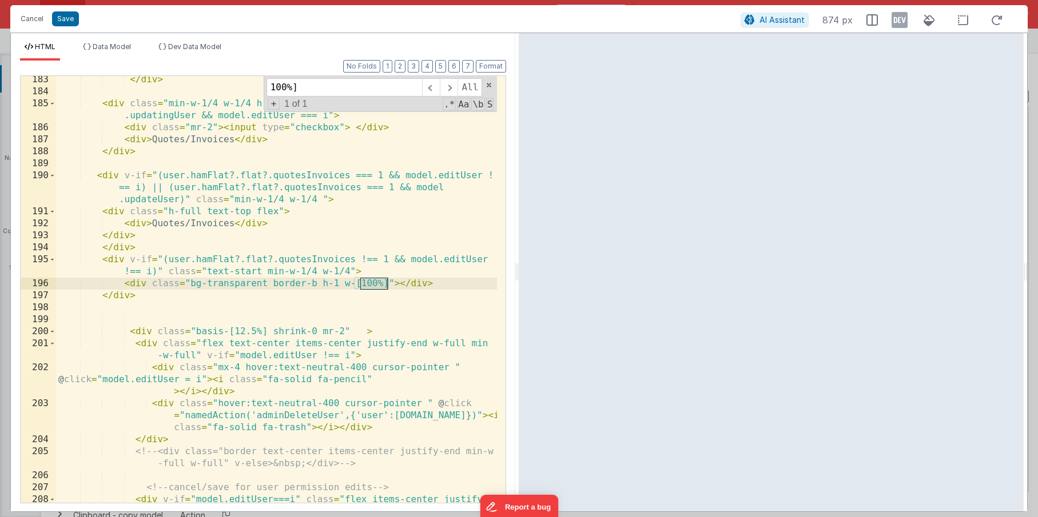
type input "100%]"
click at [366, 281] on div "</ div > < div class = "min-w-1/4 w-1/4 h-full text-top flex" v-if = "!model .u…" at bounding box center [276, 305] width 441 height 463
click at [378, 300] on div "</ div > < div class = "min-w-1/4 w-1/4 h-full text-top flex" v-if = "!model .u…" at bounding box center [276, 305] width 441 height 463
